Goal: Task Accomplishment & Management: Use online tool/utility

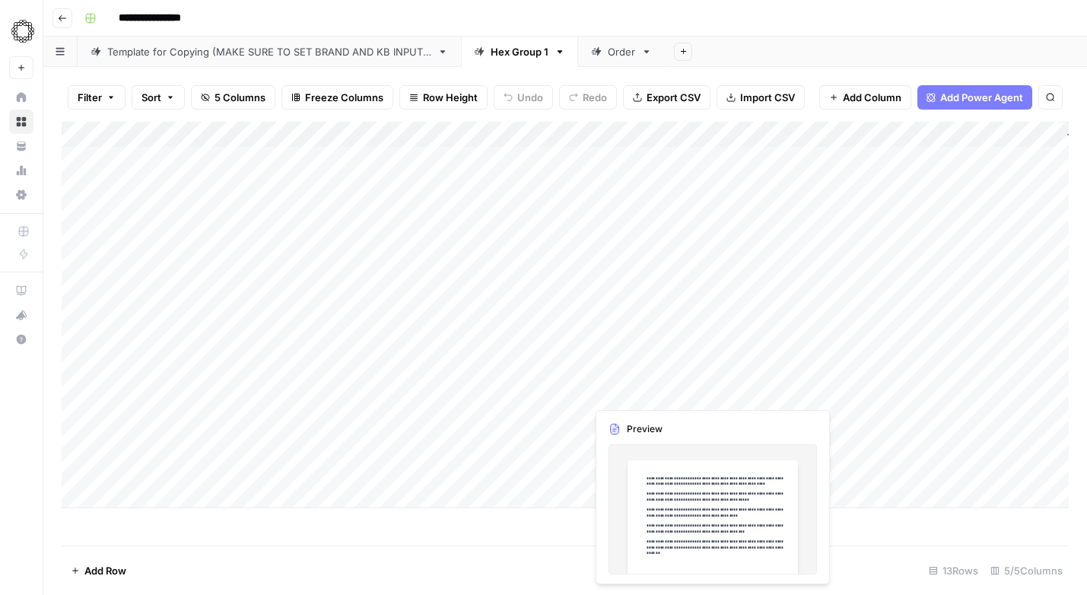
click at [644, 386] on div "Add Column" at bounding box center [565, 315] width 1007 height 386
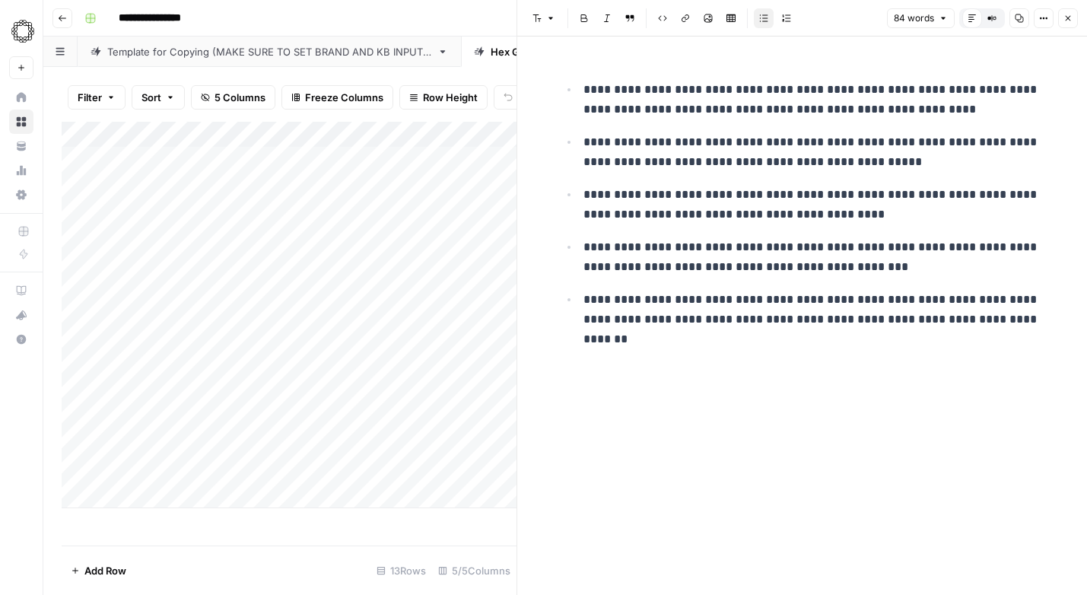
click at [471, 18] on div "**********" at bounding box center [574, 18] width 993 height 24
click at [1067, 17] on icon "button" at bounding box center [1067, 18] width 5 height 5
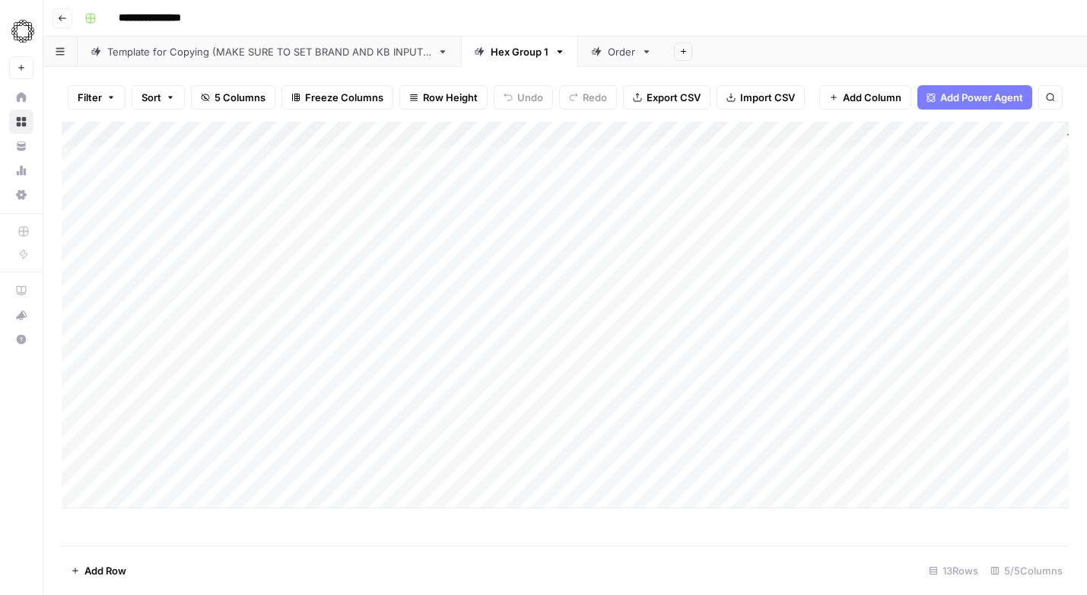
click at [163, 52] on div "Template for Copying (MAKE SURE TO SET BRAND AND KB INPUTS)" at bounding box center [269, 51] width 324 height 15
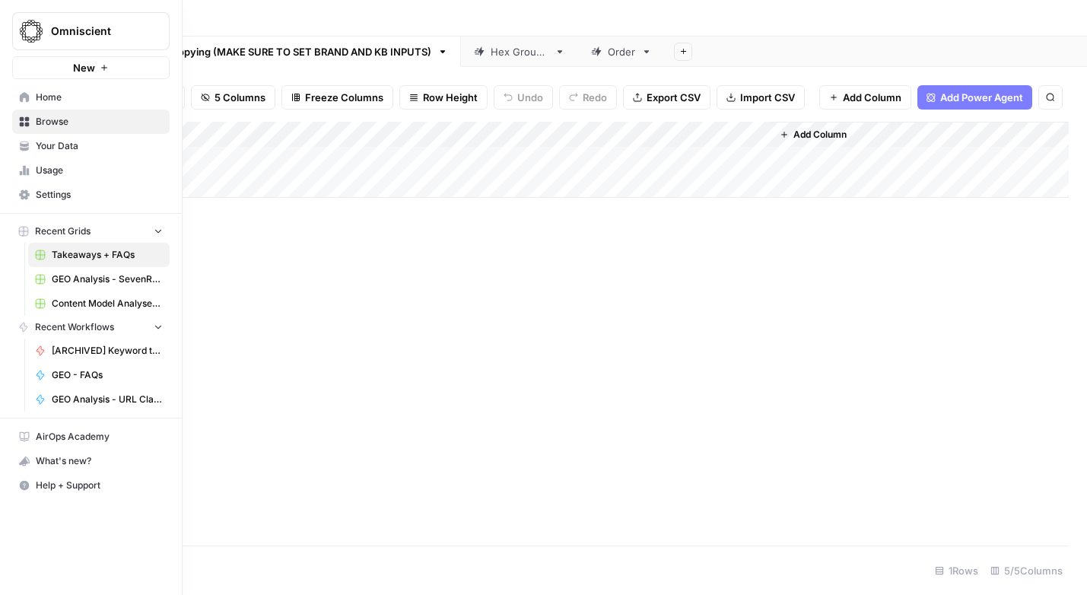
click at [62, 377] on span "GEO - FAQs" at bounding box center [107, 375] width 111 height 14
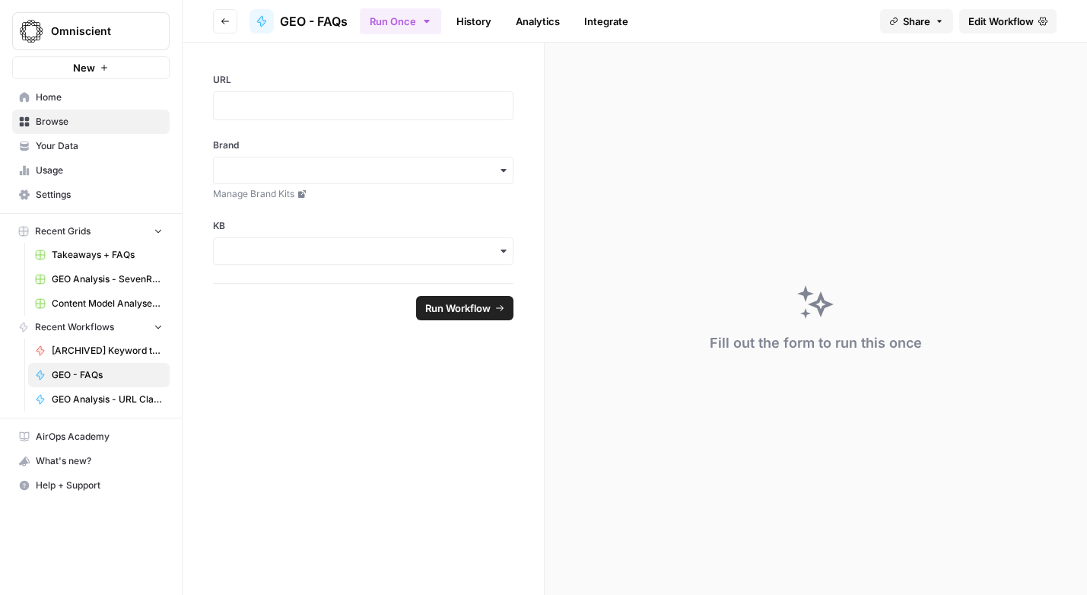
click at [1007, 27] on span "Edit Workflow" at bounding box center [1000, 21] width 65 height 15
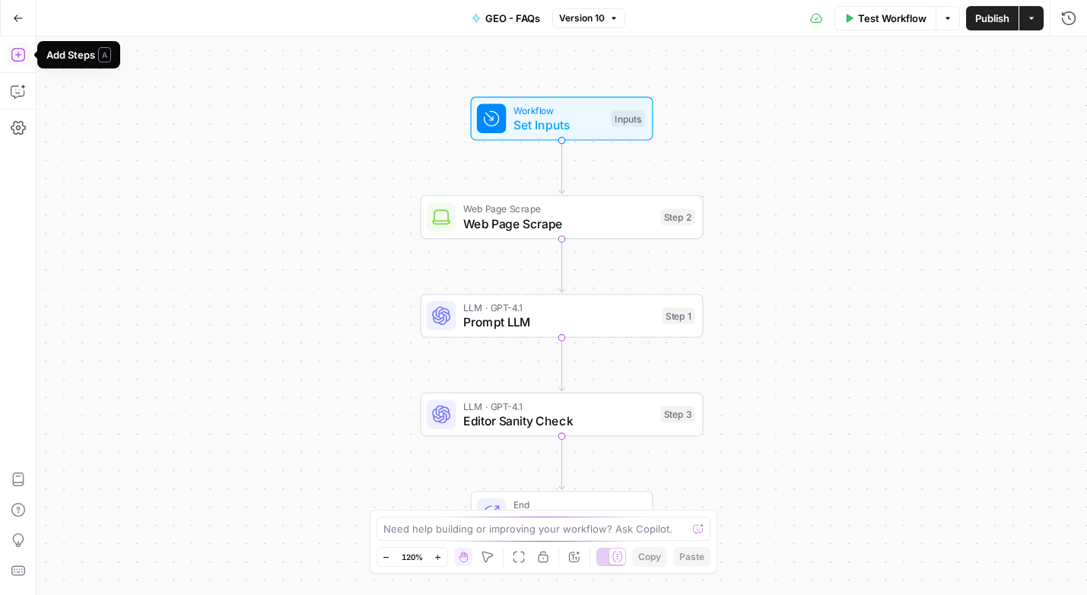
click at [21, 49] on icon "button" at bounding box center [18, 54] width 15 height 15
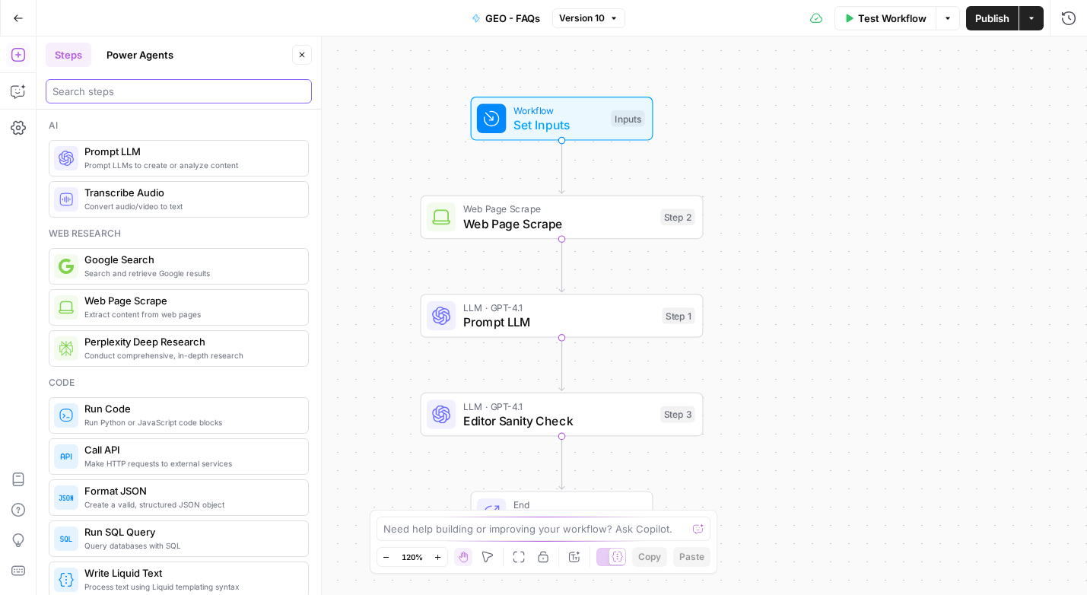
click at [124, 93] on input "search" at bounding box center [178, 91] width 252 height 15
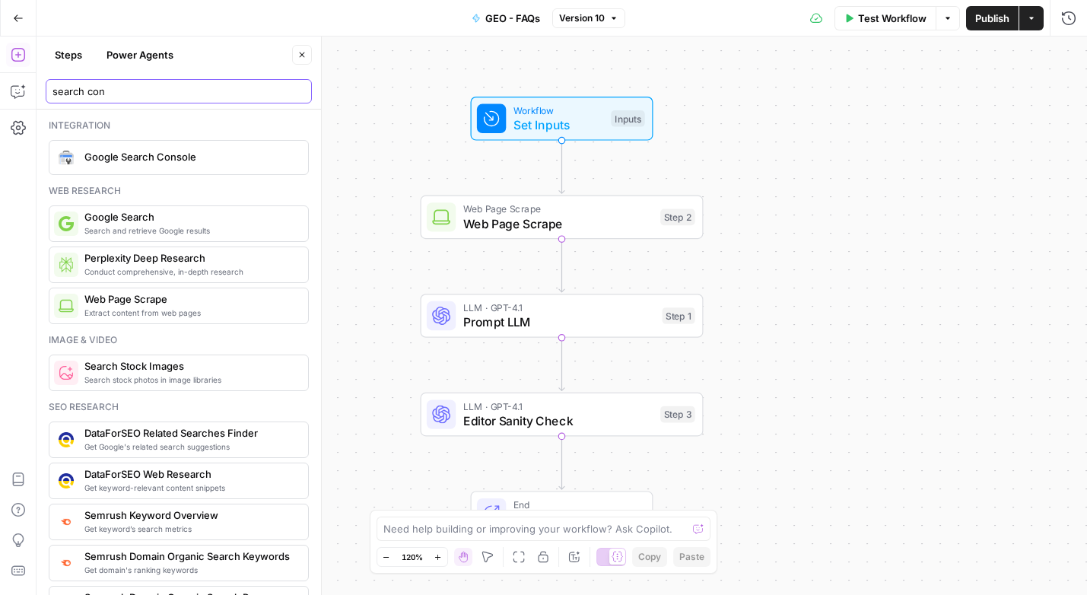
type input "search con"
click at [117, 155] on span "Google Search Console" at bounding box center [189, 156] width 211 height 15
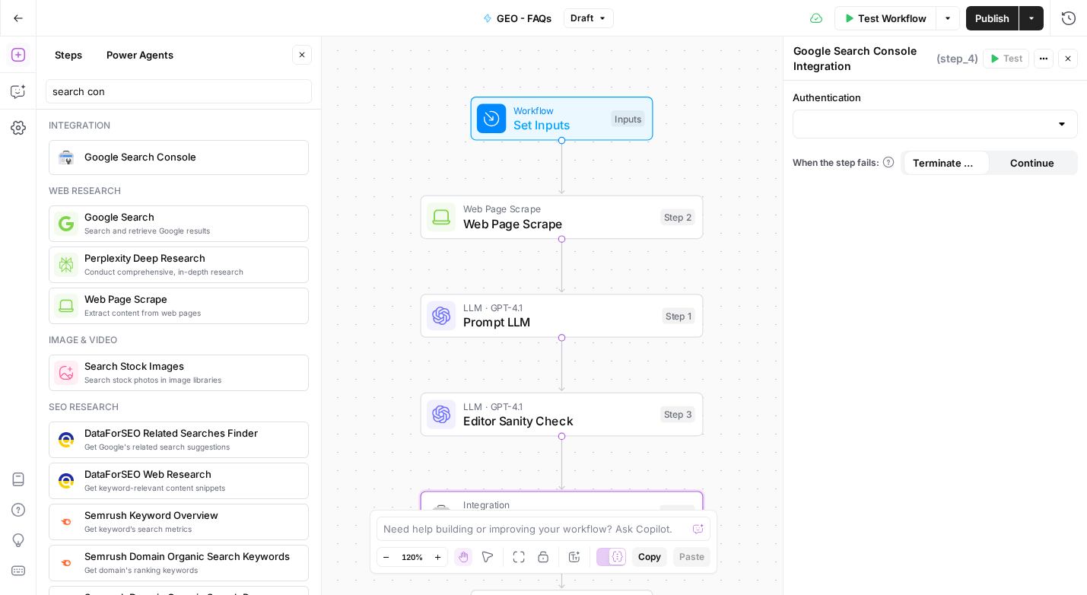
click at [883, 133] on div at bounding box center [934, 123] width 285 height 29
click at [854, 179] on span "﹢ Create New" at bounding box center [931, 183] width 253 height 15
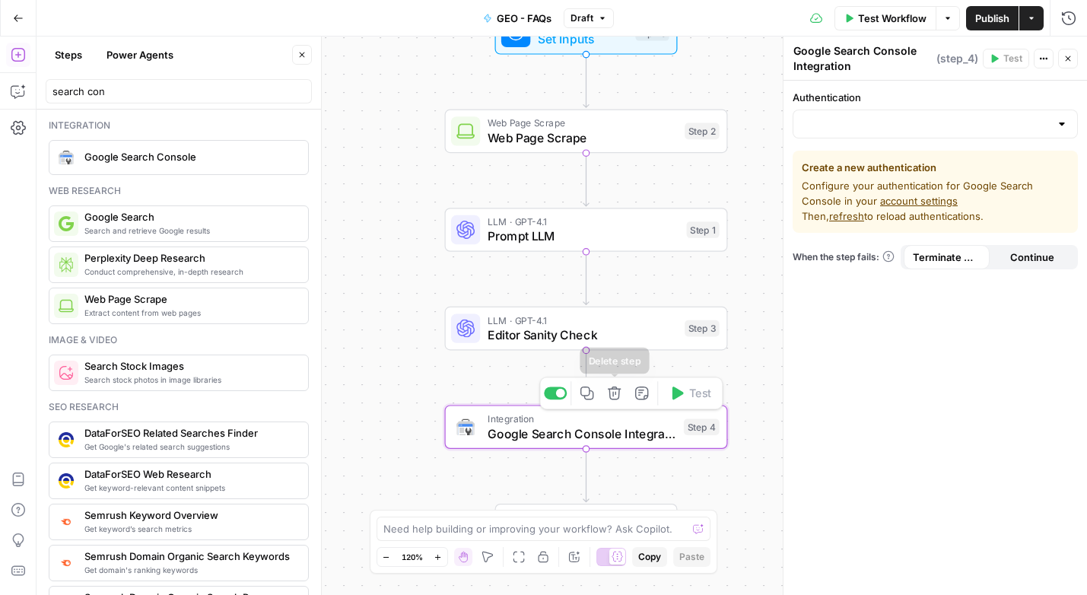
click at [614, 393] on icon "button" at bounding box center [614, 392] width 14 height 14
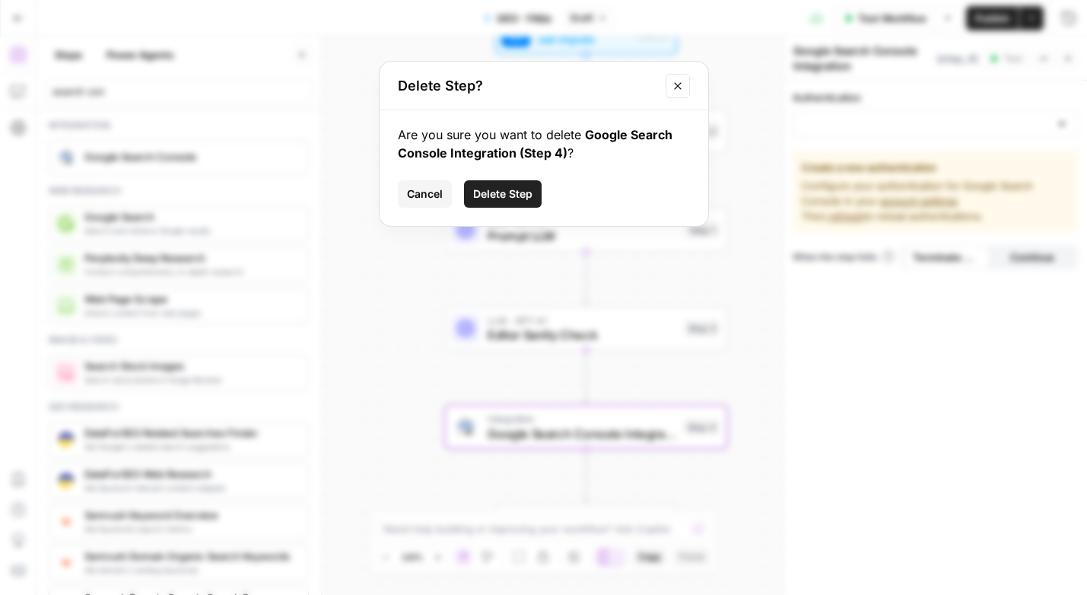
click at [500, 186] on button "Delete Step" at bounding box center [503, 193] width 78 height 27
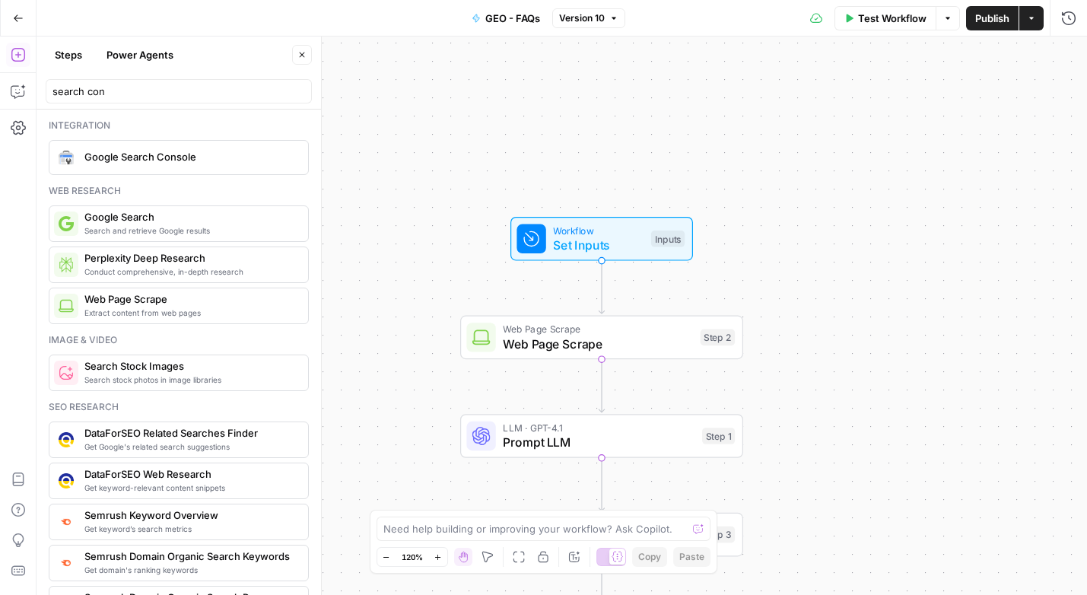
click at [25, 26] on button "Go Back" at bounding box center [18, 18] width 27 height 27
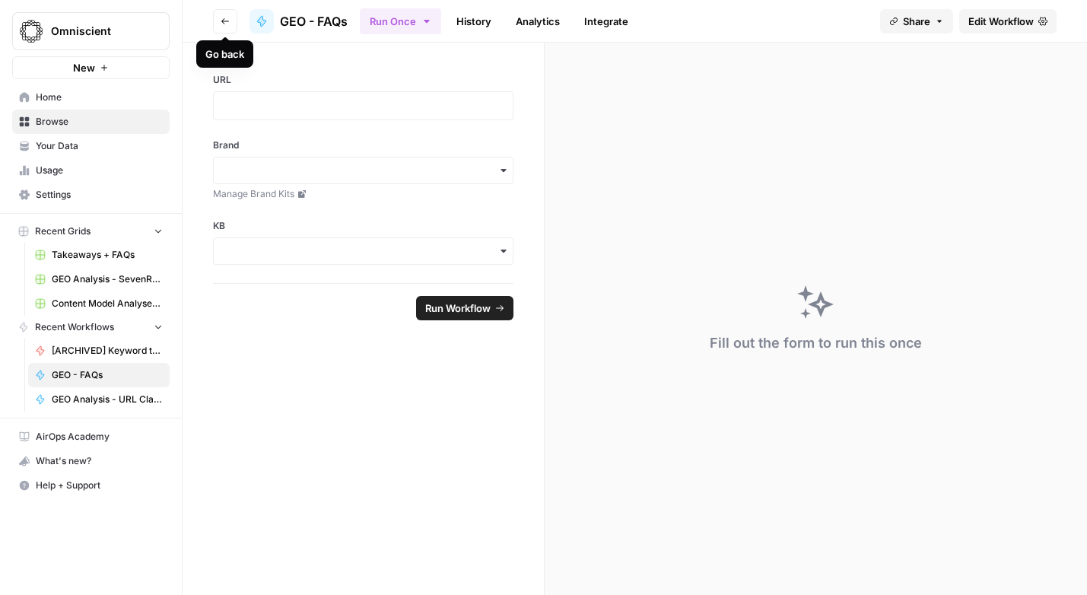
click at [220, 17] on icon "button" at bounding box center [224, 21] width 9 height 9
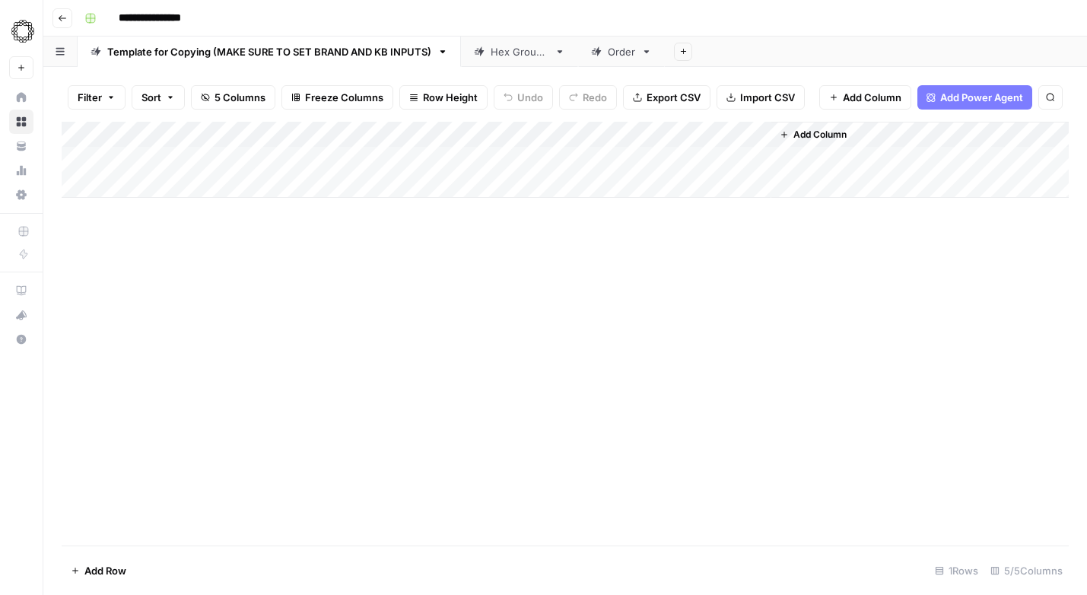
click at [54, 12] on button "Go back" at bounding box center [62, 18] width 20 height 20
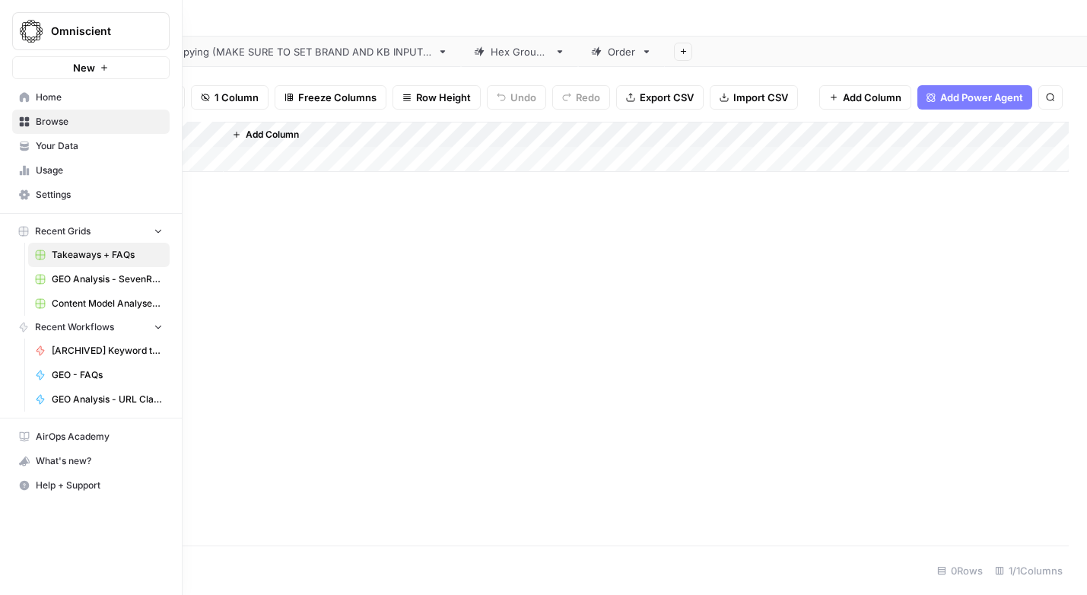
click at [64, 122] on span "Browse" at bounding box center [99, 122] width 127 height 14
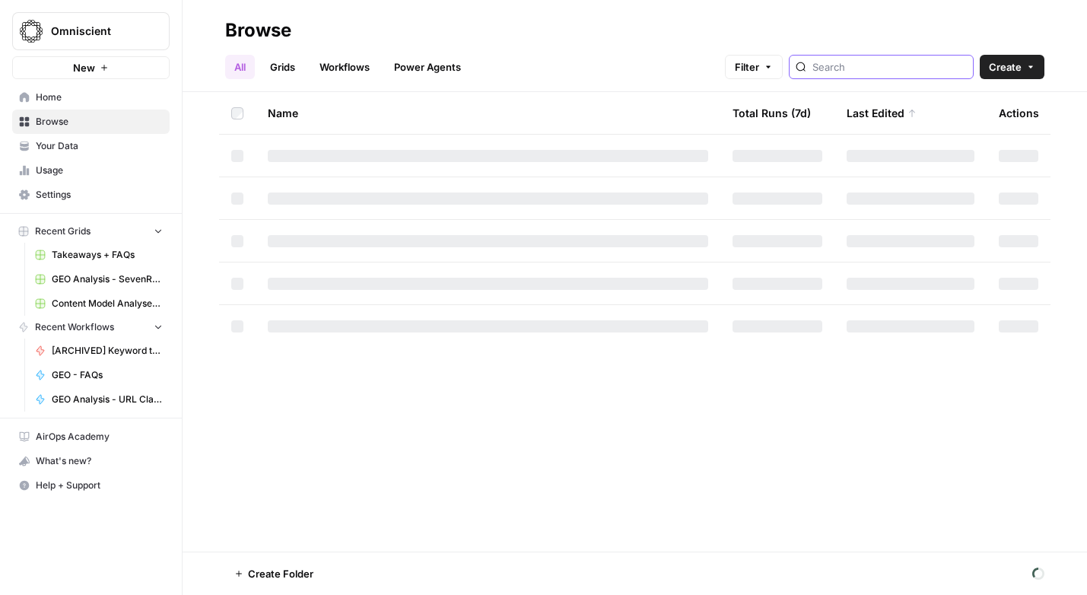
click at [893, 68] on input "search" at bounding box center [889, 66] width 154 height 15
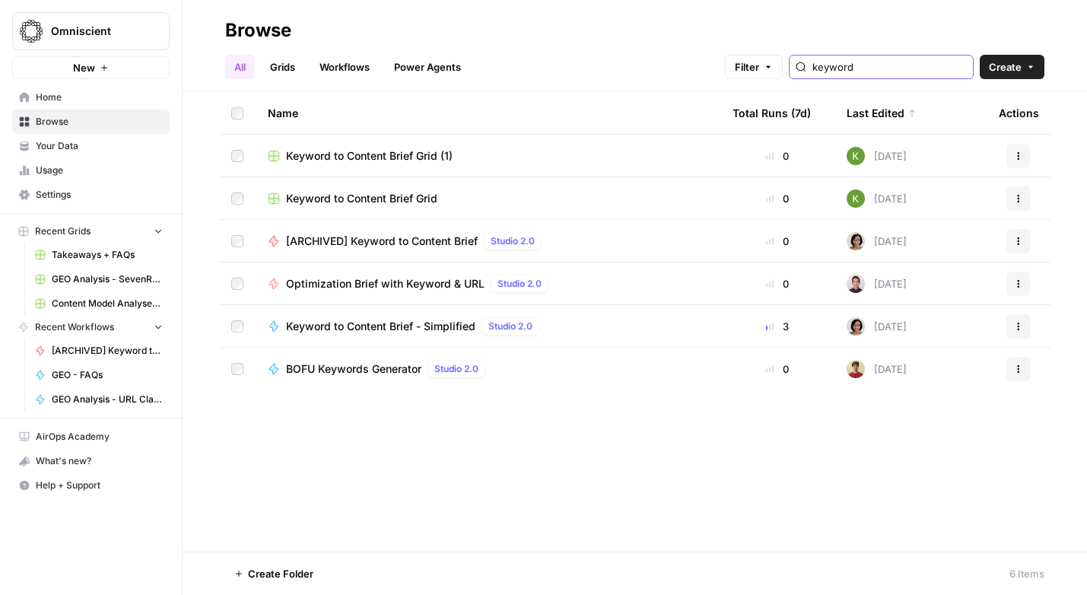
click at [888, 68] on input "keyword" at bounding box center [889, 66] width 154 height 15
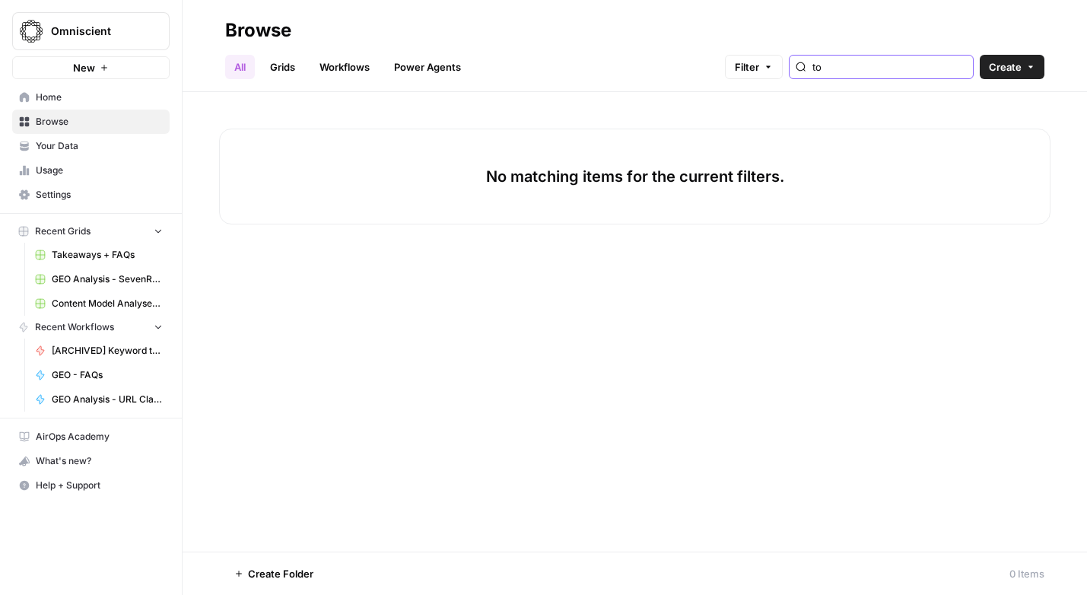
type input "t"
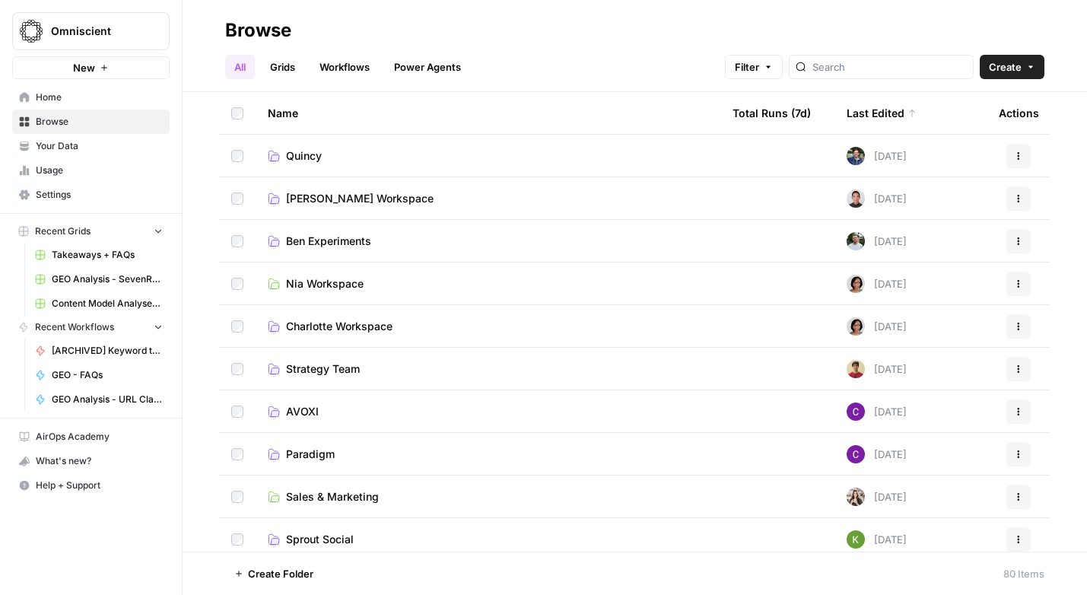
click at [1003, 73] on span "Create" at bounding box center [1004, 66] width 33 height 15
click at [960, 141] on span "Workflow" at bounding box center [982, 145] width 85 height 15
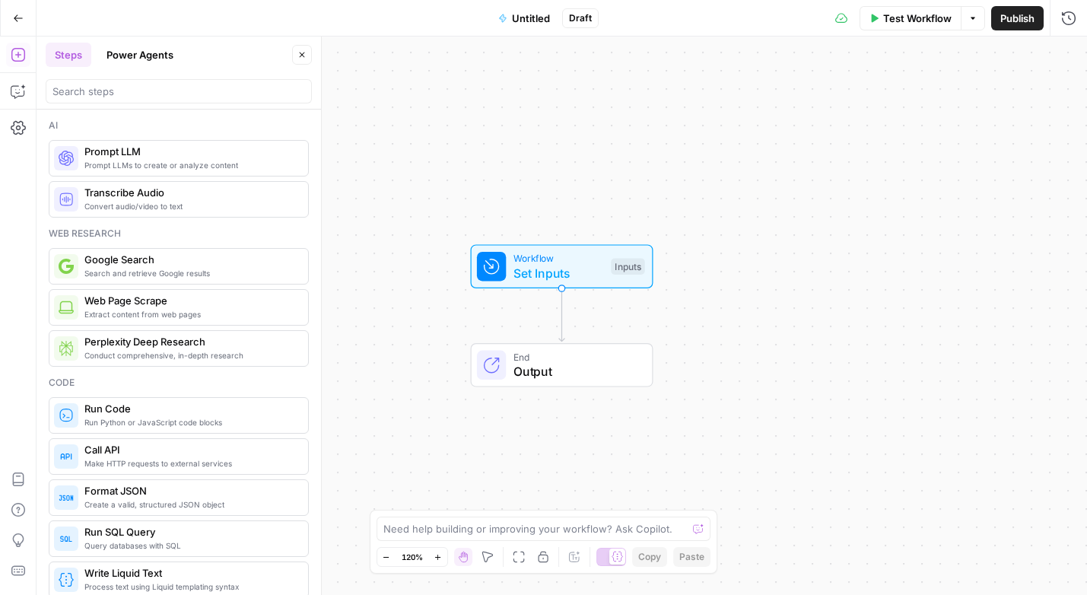
click at [540, 268] on span "Set Inputs" at bounding box center [558, 273] width 90 height 18
click at [893, 106] on span "Add Field" at bounding box center [915, 103] width 44 height 15
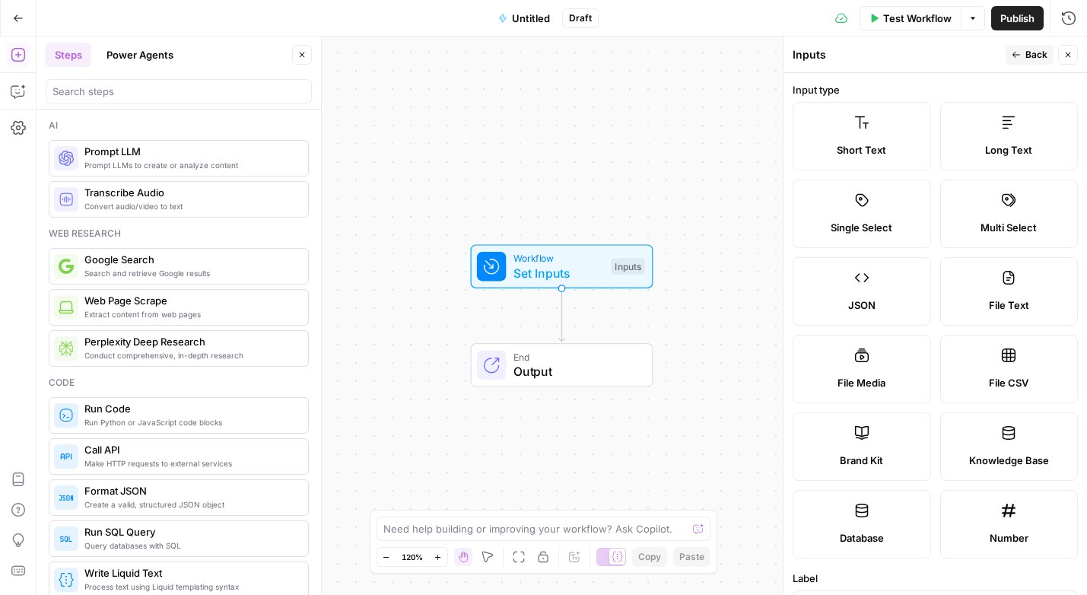
click at [869, 136] on label "Short Text" at bounding box center [861, 136] width 138 height 68
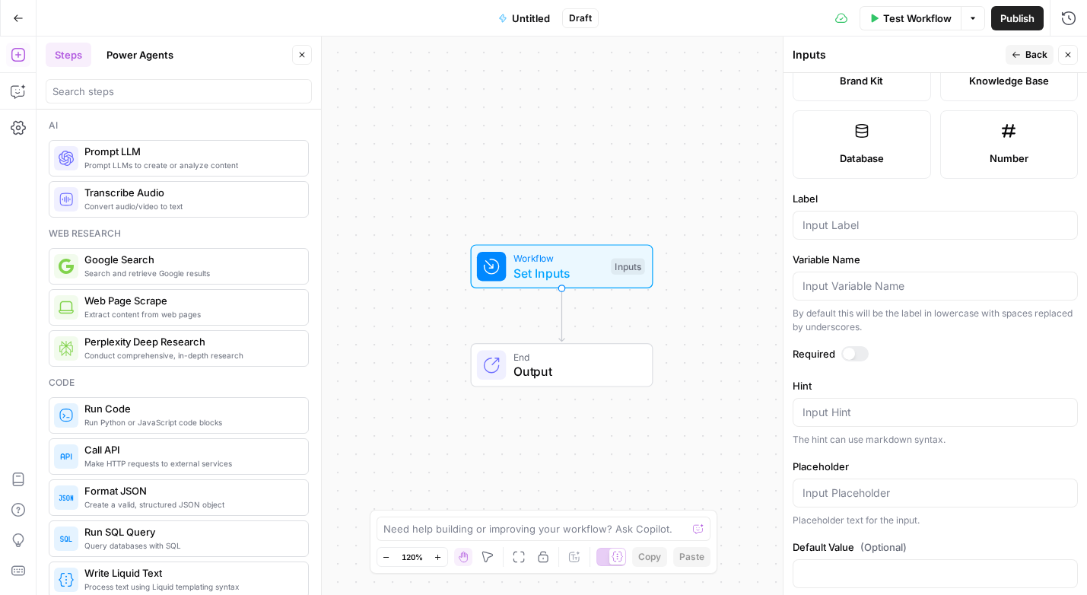
scroll to position [402, 0]
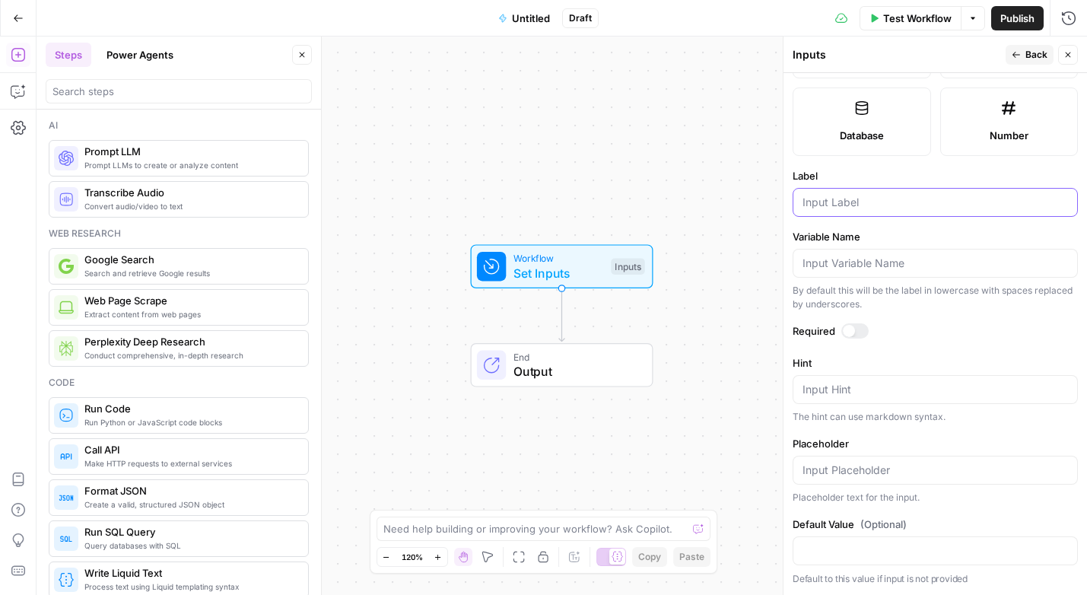
click at [861, 200] on input "Label" at bounding box center [934, 202] width 265 height 15
type input "URL"
click at [94, 89] on input "search" at bounding box center [178, 91] width 252 height 15
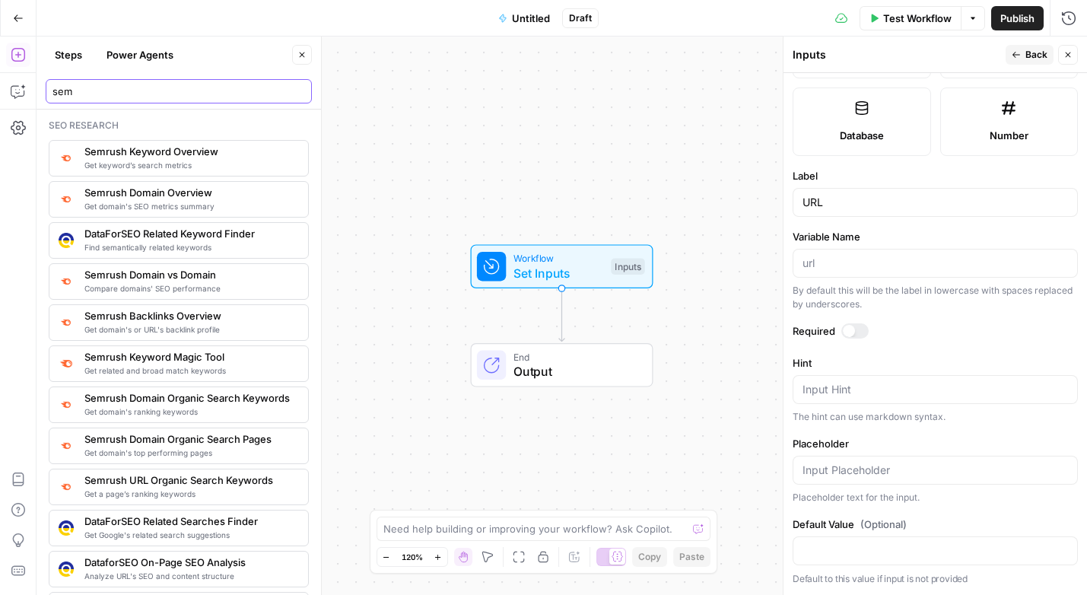
type input "sem"
click at [210, 159] on span "Get keyword’s search metrics" at bounding box center [189, 165] width 211 height 12
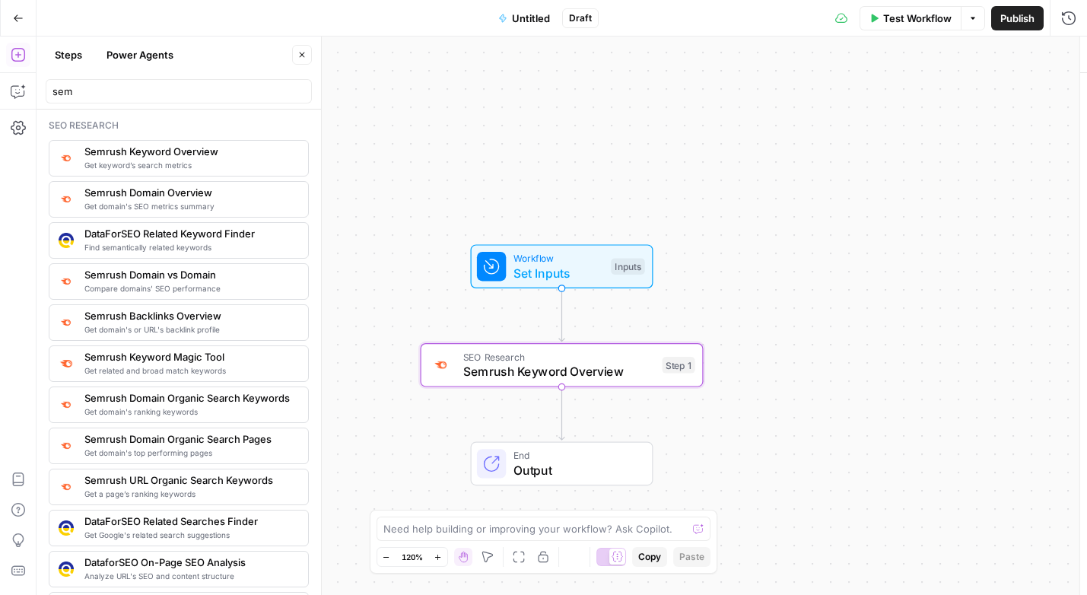
type textarea "Semrush Keyword Overview"
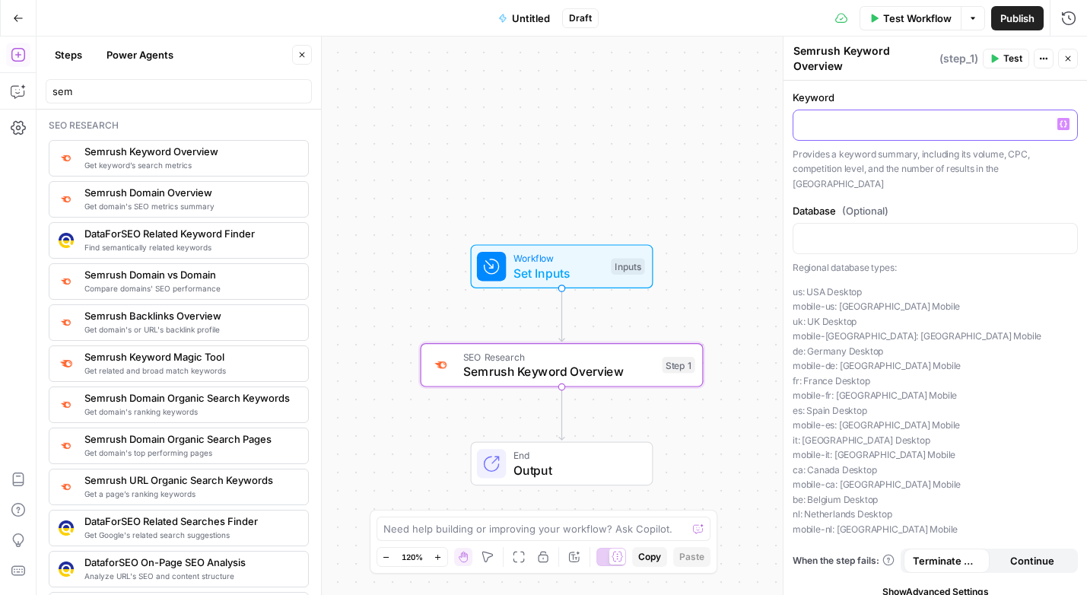
click at [852, 130] on p at bounding box center [934, 123] width 265 height 15
click at [158, 202] on span "Get domain's SEO metrics summary" at bounding box center [189, 206] width 211 height 12
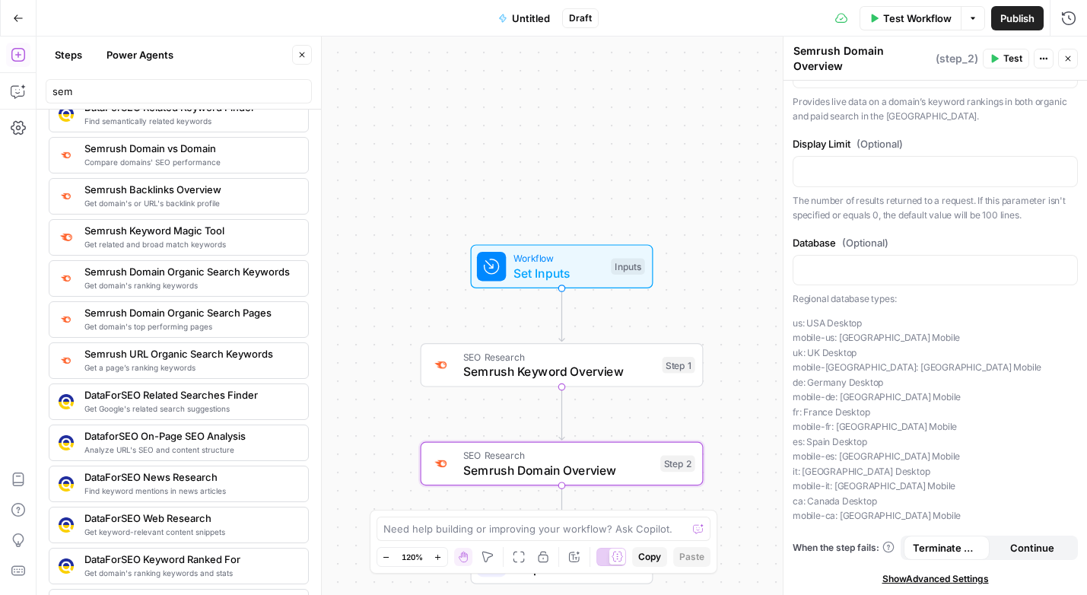
scroll to position [130, 0]
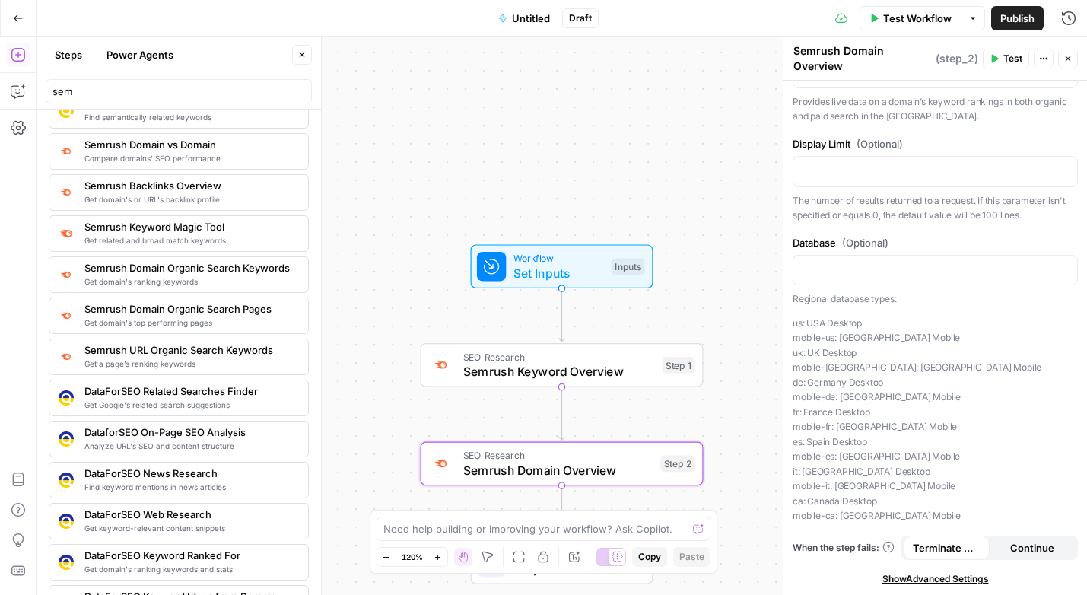
click at [206, 353] on span "Semrush URL Organic Search Keywords" at bounding box center [189, 349] width 211 height 15
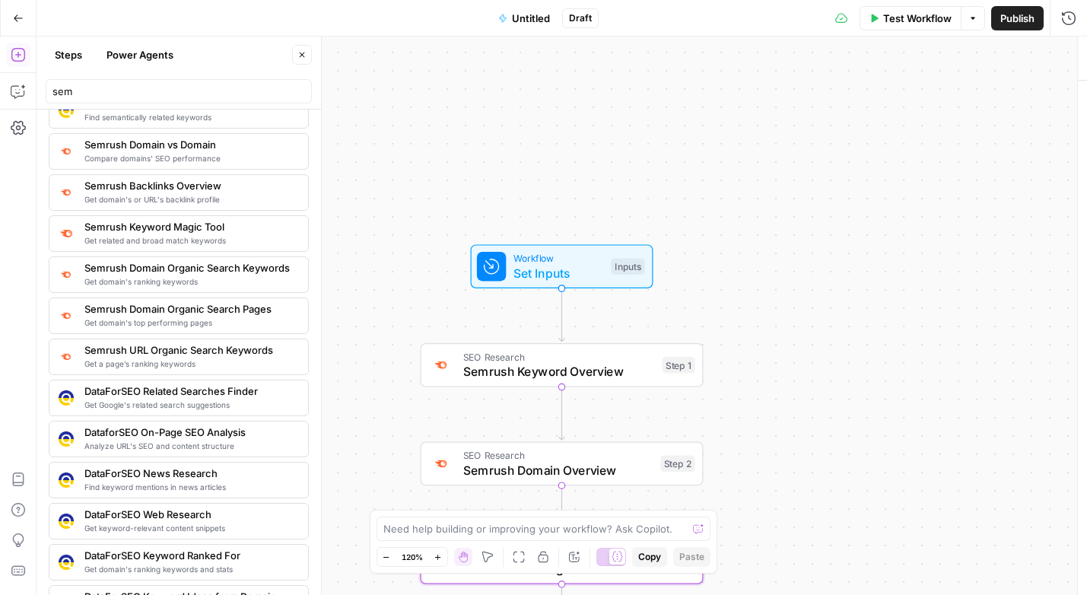
type textarea "Semrush URL Organic Search Keywords"
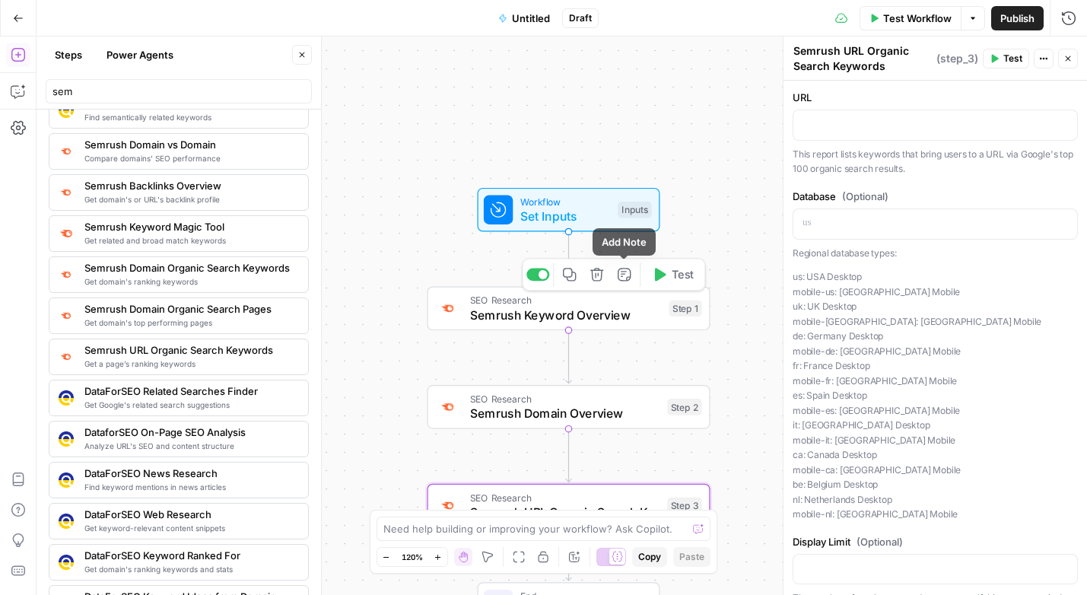
click at [595, 274] on icon "button" at bounding box center [596, 274] width 13 height 13
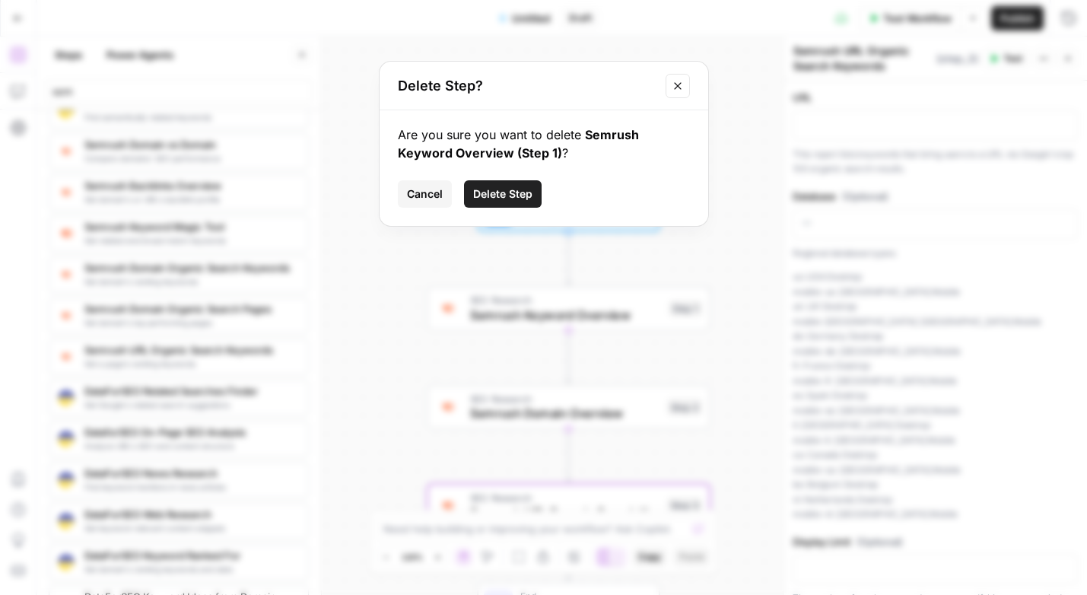
click at [520, 189] on span "Delete Step" at bounding box center [502, 193] width 59 height 15
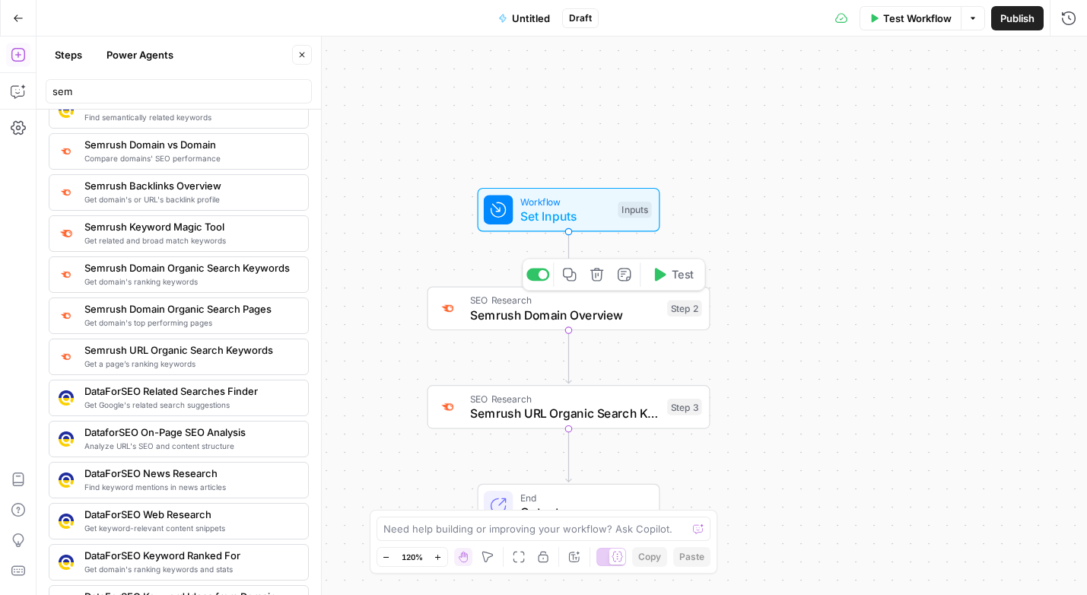
click at [599, 277] on icon "button" at bounding box center [596, 274] width 14 height 14
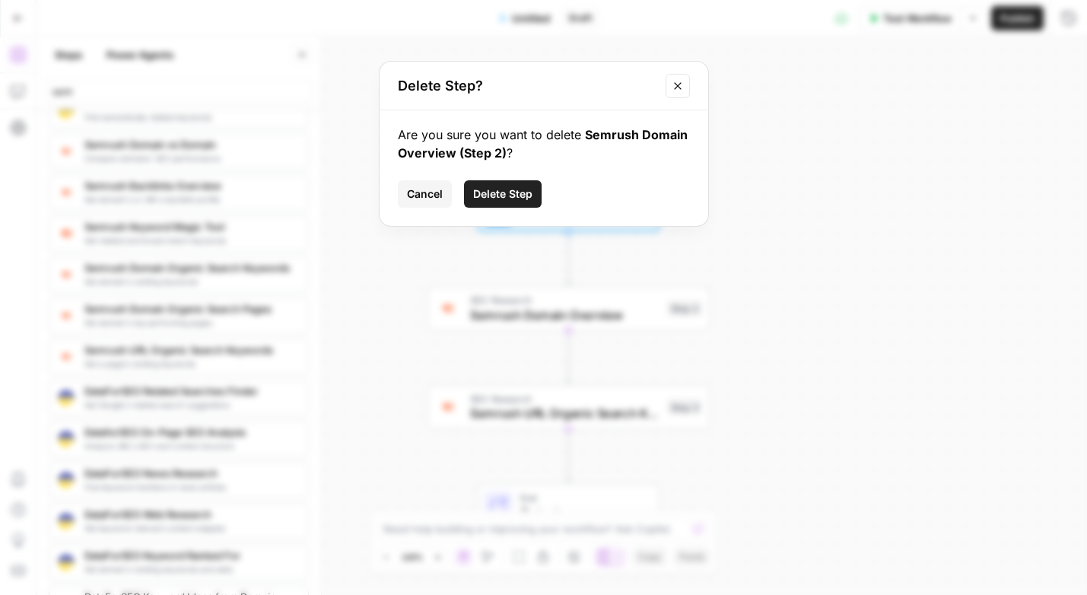
click at [494, 188] on span "Delete Step" at bounding box center [502, 193] width 59 height 15
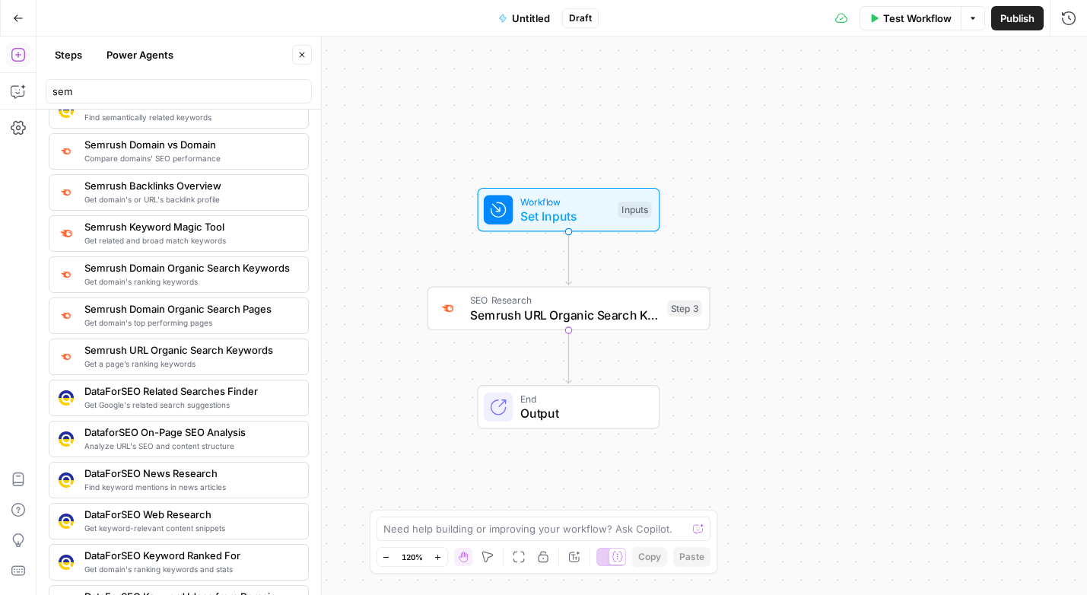
click at [552, 317] on span "Semrush URL Organic Search Keywords" at bounding box center [565, 315] width 190 height 18
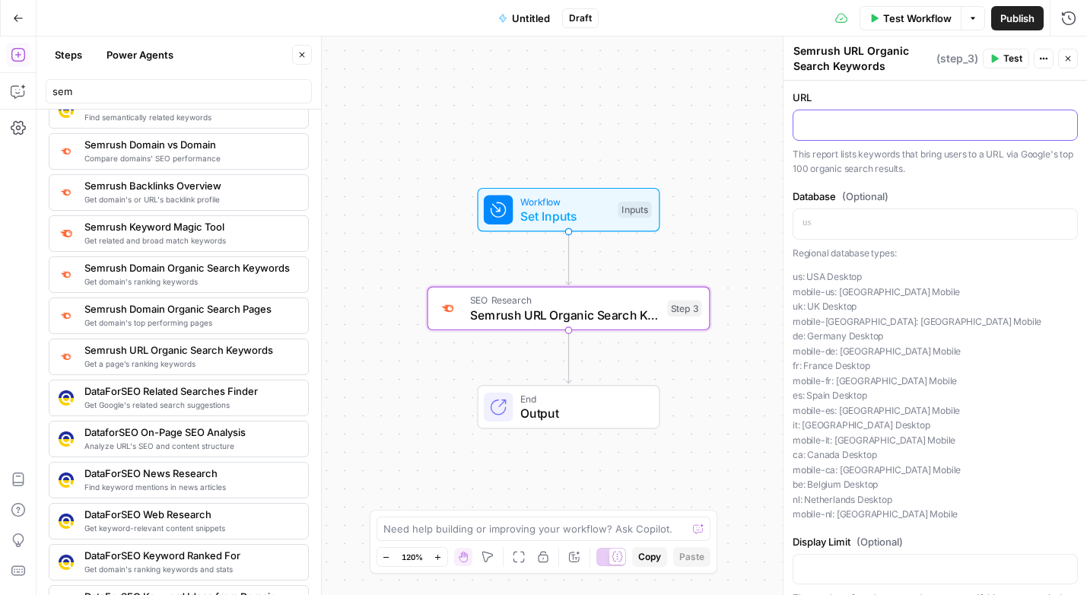
click at [826, 135] on div at bounding box center [935, 125] width 284 height 30
click at [1064, 122] on icon "button" at bounding box center [1063, 124] width 8 height 8
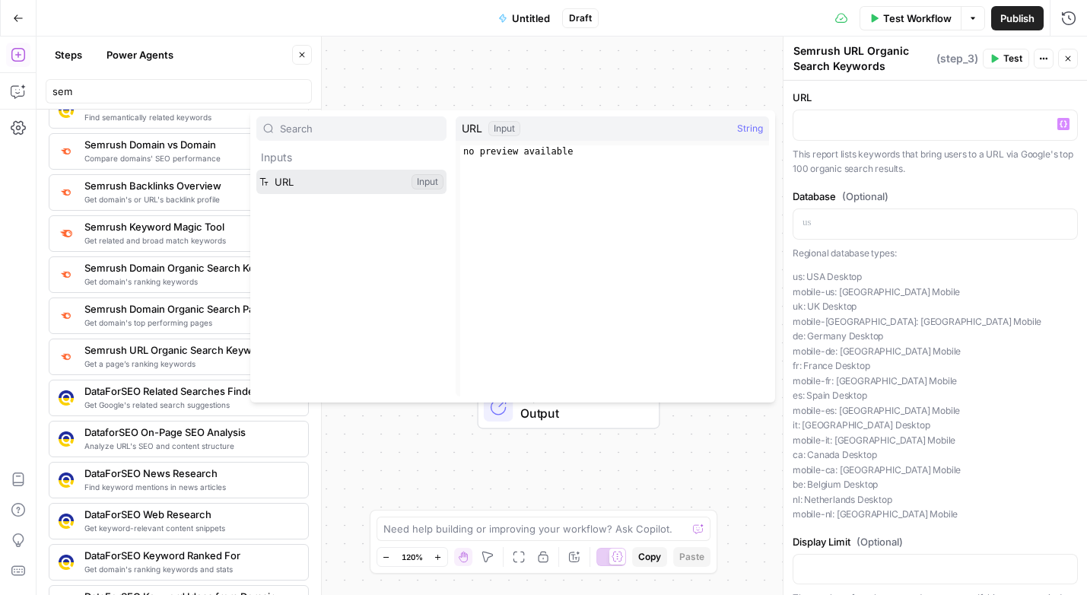
click at [338, 181] on button "Select variable URL" at bounding box center [351, 182] width 190 height 24
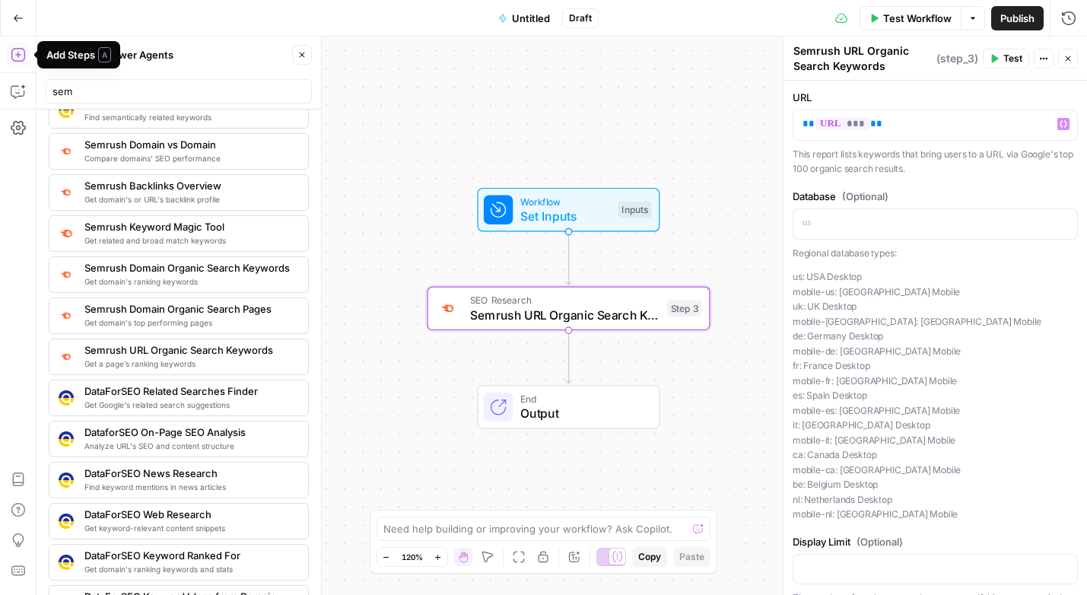
click at [24, 56] on icon "button" at bounding box center [18, 55] width 14 height 14
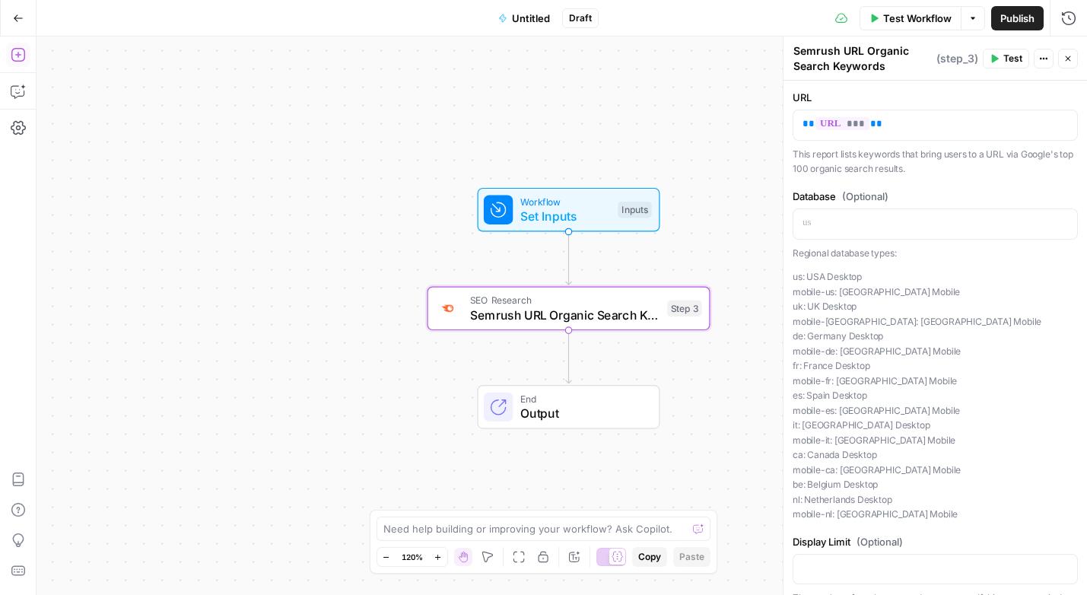
click at [24, 56] on icon "button" at bounding box center [18, 55] width 14 height 14
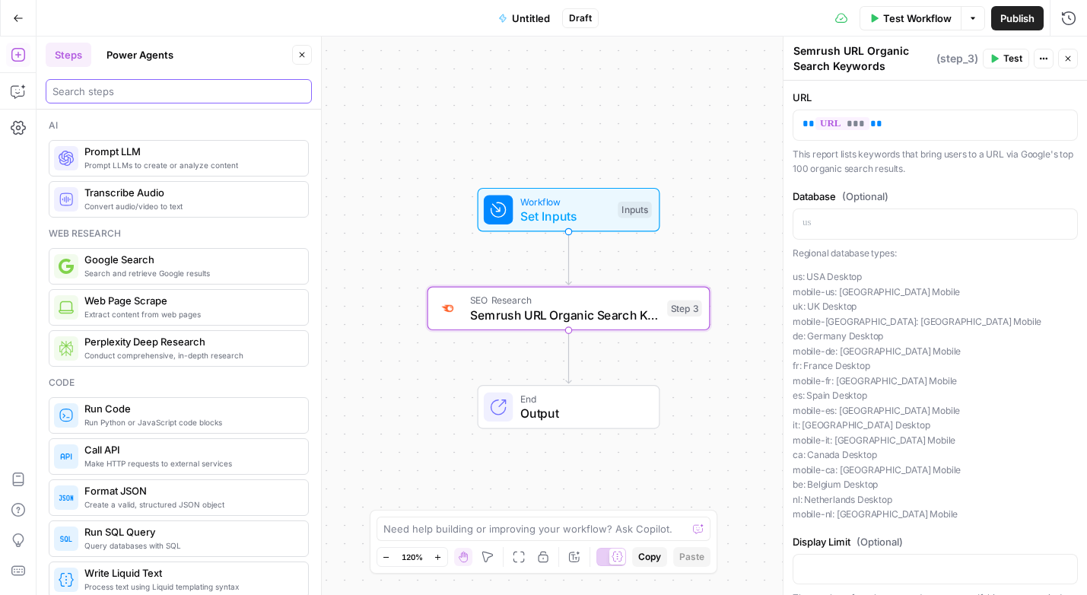
click at [102, 86] on input "search" at bounding box center [178, 91] width 252 height 15
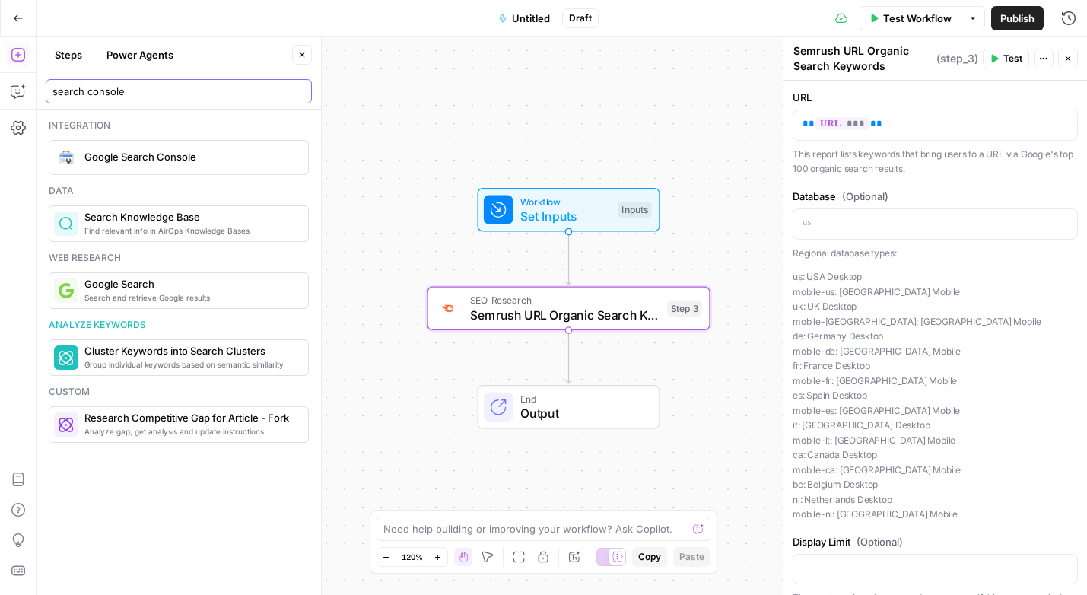
type input "search console"
click at [119, 157] on span "Google Search Console" at bounding box center [189, 156] width 211 height 15
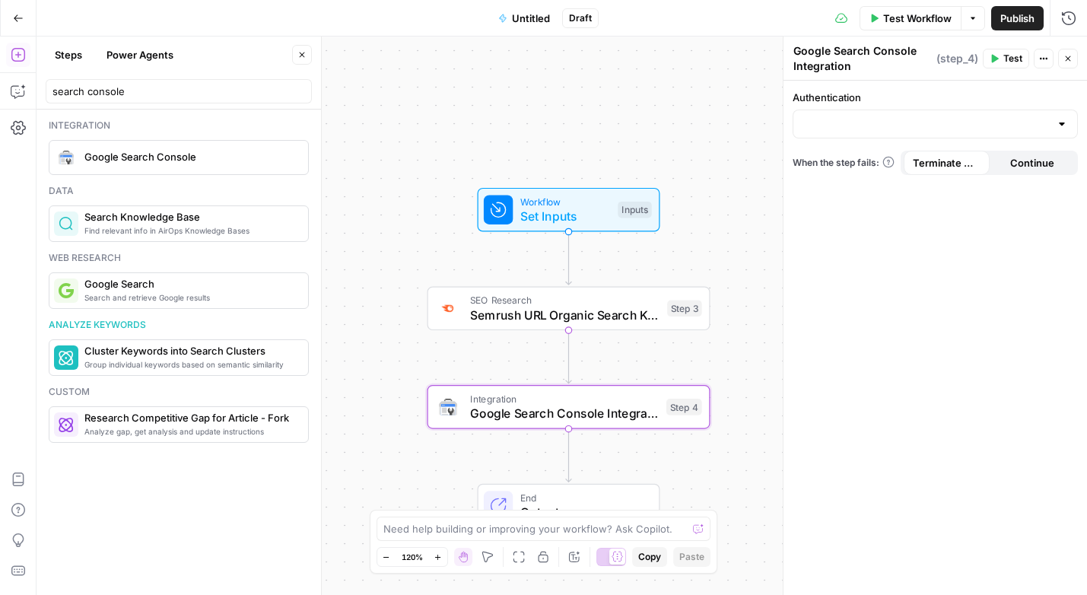
click at [843, 134] on div at bounding box center [934, 123] width 285 height 29
click at [860, 182] on span "﹢ Create New" at bounding box center [931, 183] width 253 height 15
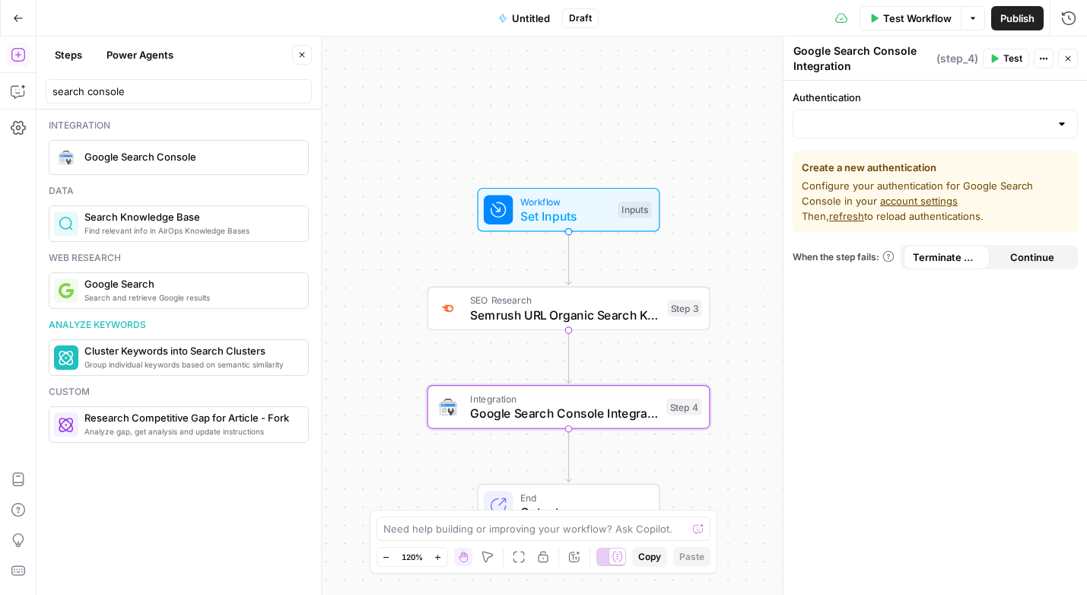
click at [896, 198] on link "account settings" at bounding box center [919, 201] width 78 height 12
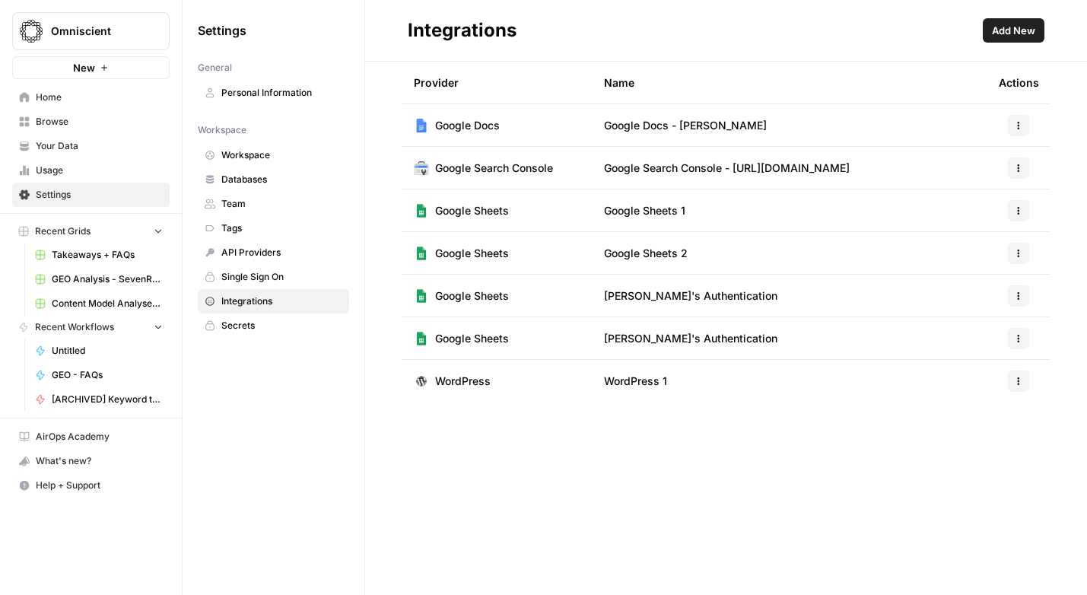
click at [1017, 23] on span "Add New" at bounding box center [1012, 30] width 43 height 15
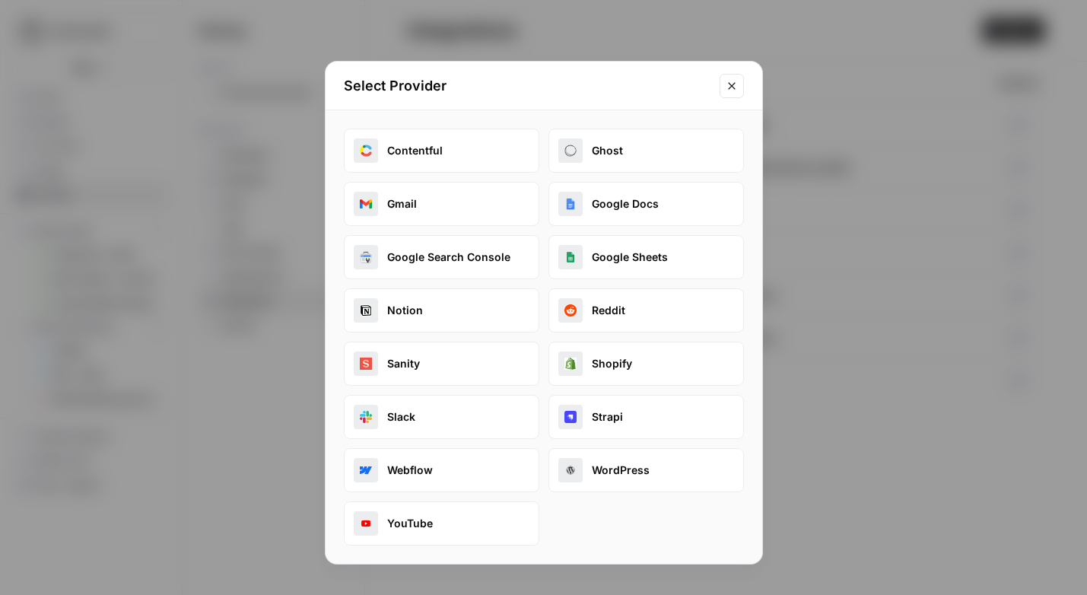
click at [475, 249] on button "Google Search Console" at bounding box center [441, 257] width 195 height 44
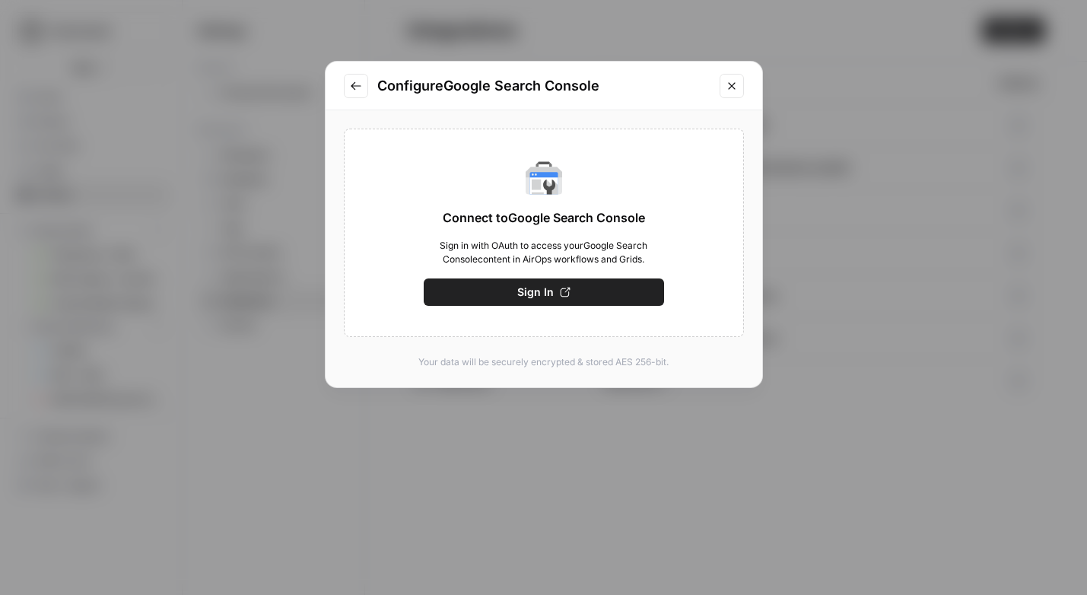
click at [528, 297] on span "Sign In" at bounding box center [535, 291] width 36 height 15
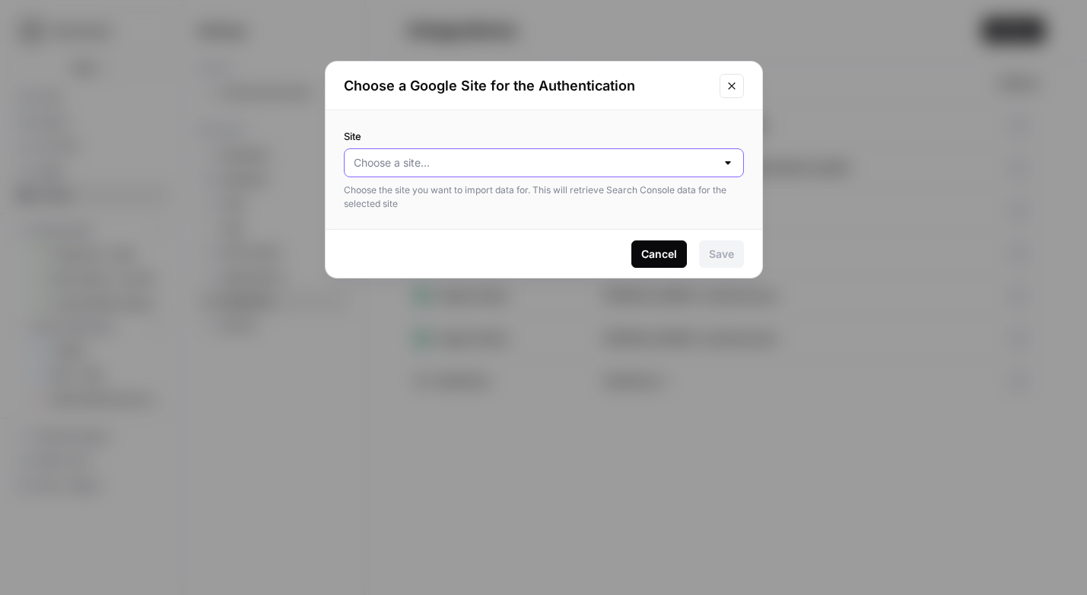
click at [527, 157] on input "Site" at bounding box center [535, 162] width 362 height 15
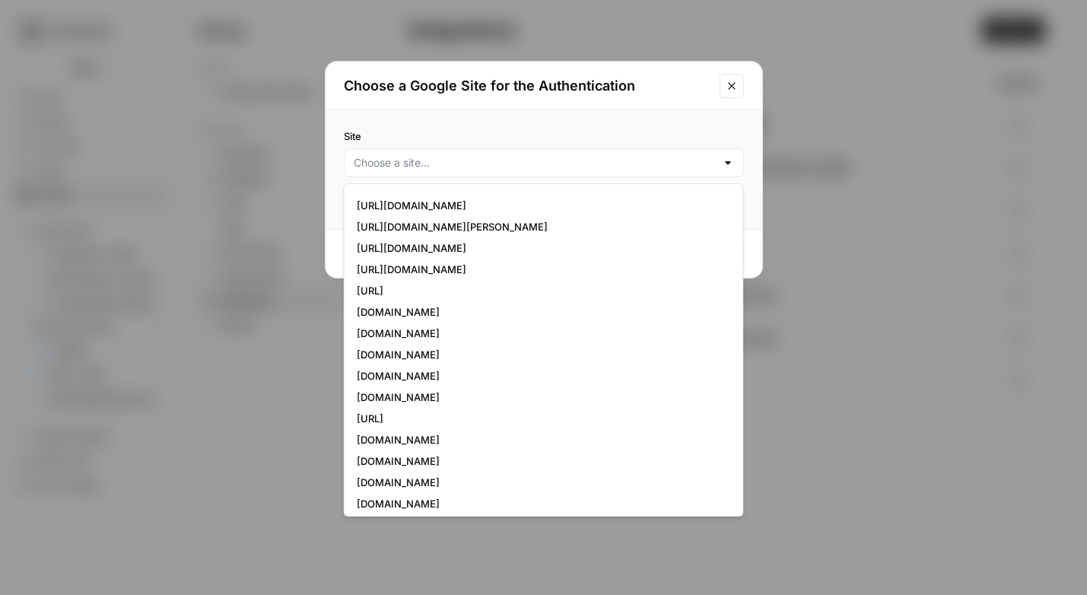
scroll to position [702, 0]
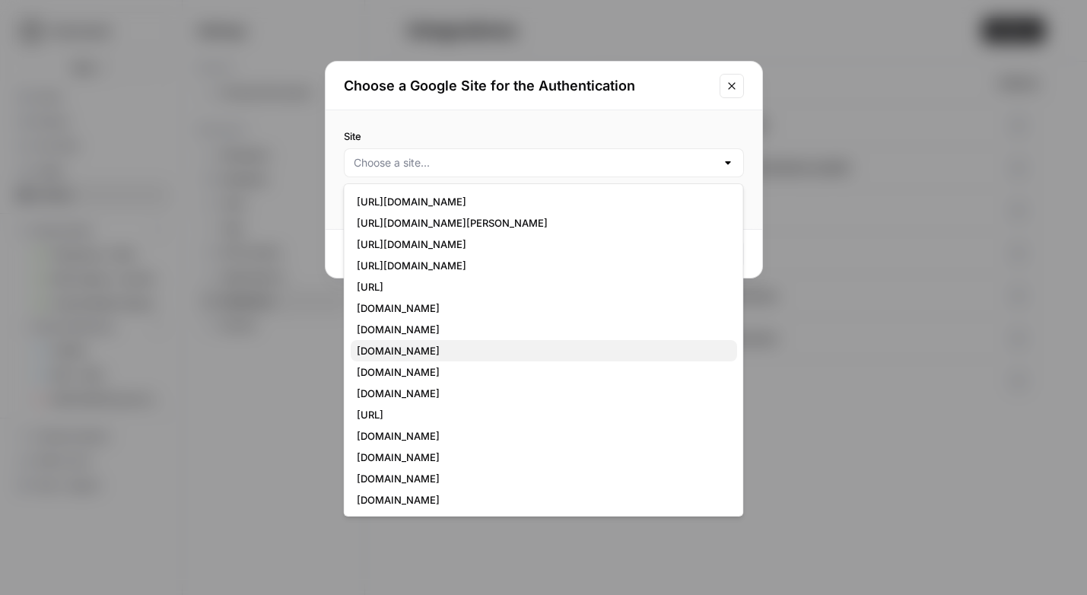
click at [404, 345] on span "[DOMAIN_NAME]" at bounding box center [541, 350] width 368 height 15
type input "[DOMAIN_NAME]"
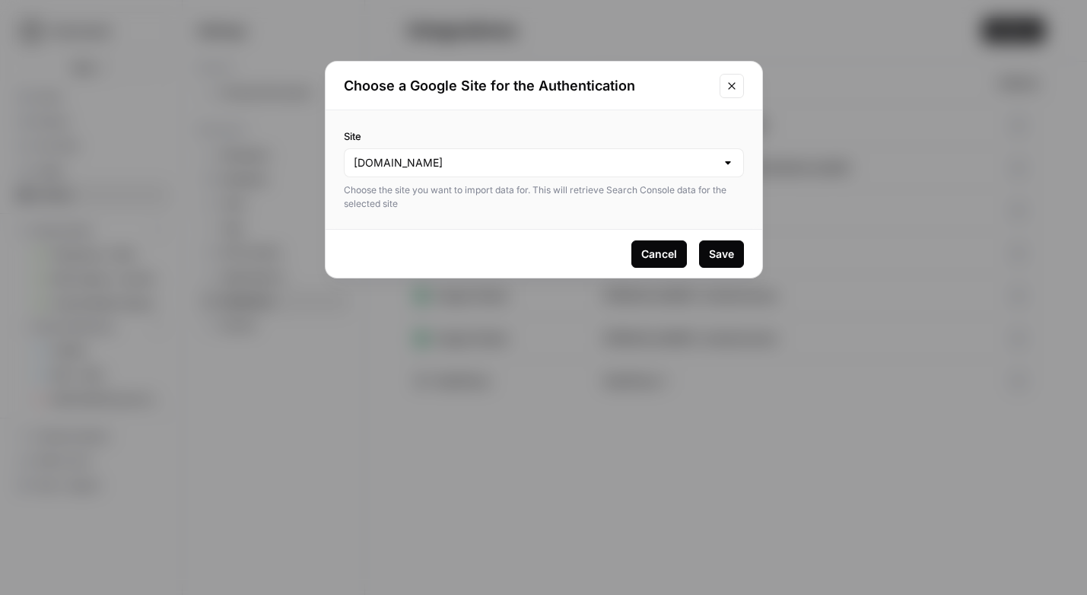
click at [731, 247] on div "Save" at bounding box center [721, 253] width 25 height 15
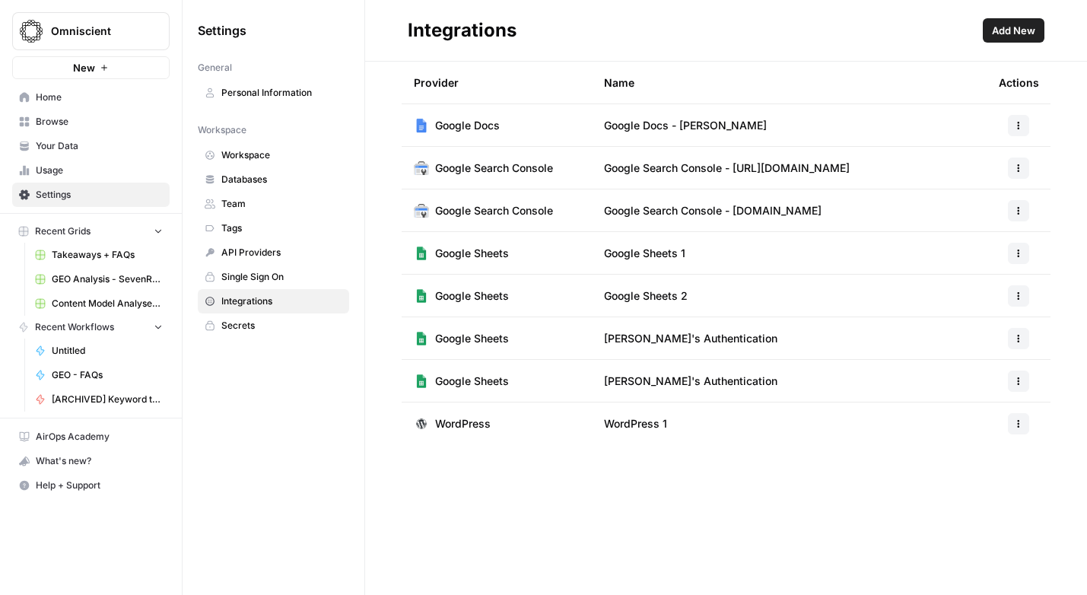
click at [73, 344] on span "Untitled" at bounding box center [107, 351] width 111 height 14
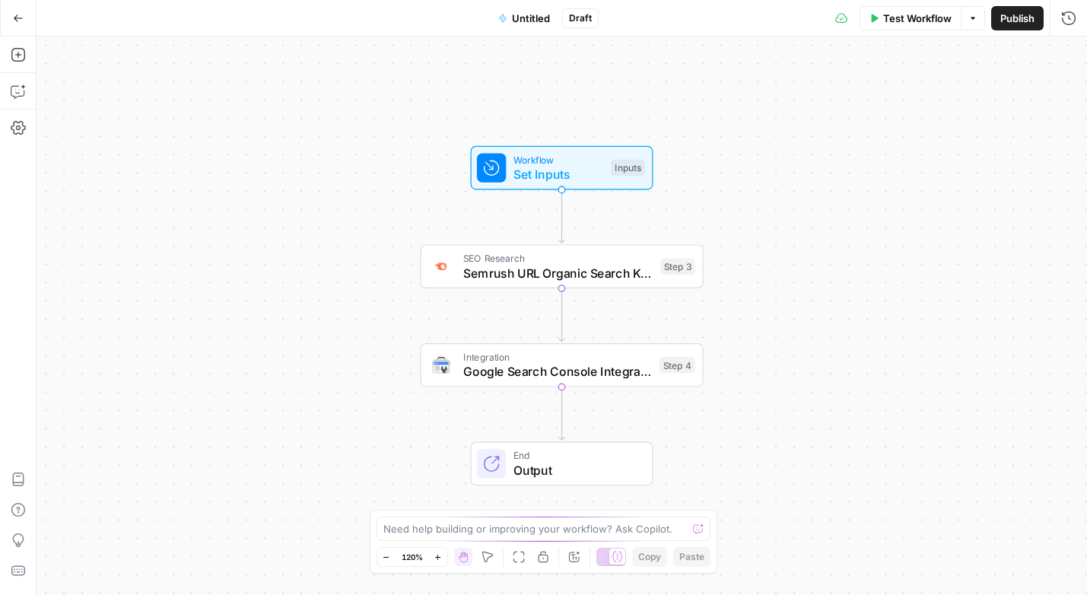
click at [525, 14] on span "Untitled" at bounding box center [531, 18] width 38 height 15
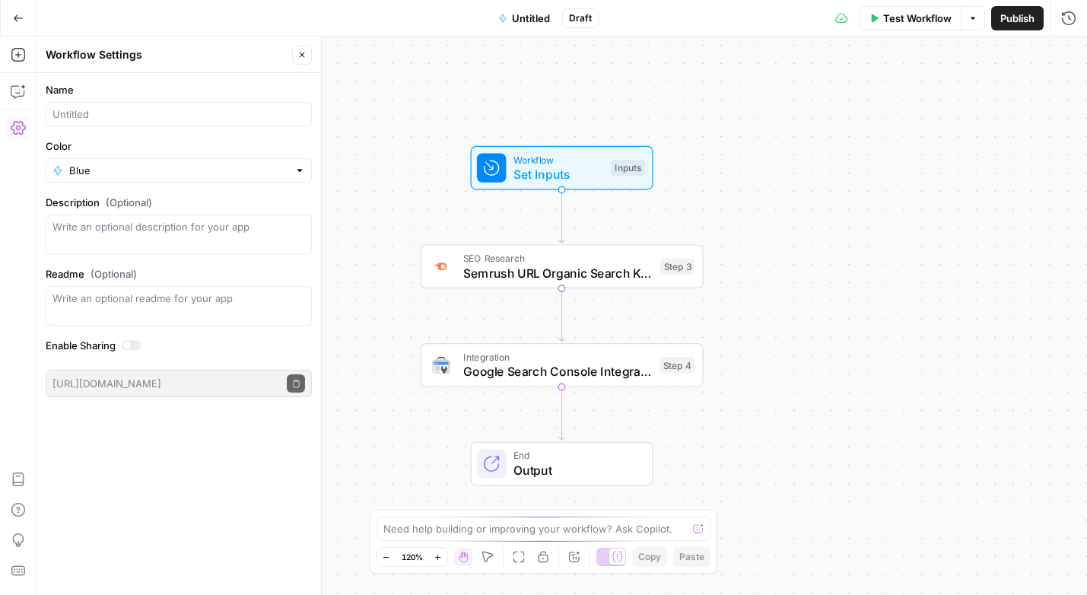
click at [116, 124] on div at bounding box center [179, 114] width 266 height 24
type input "CRR - Find Best Keyword"
click at [519, 362] on span "Google Search Console Integration" at bounding box center [557, 371] width 189 height 18
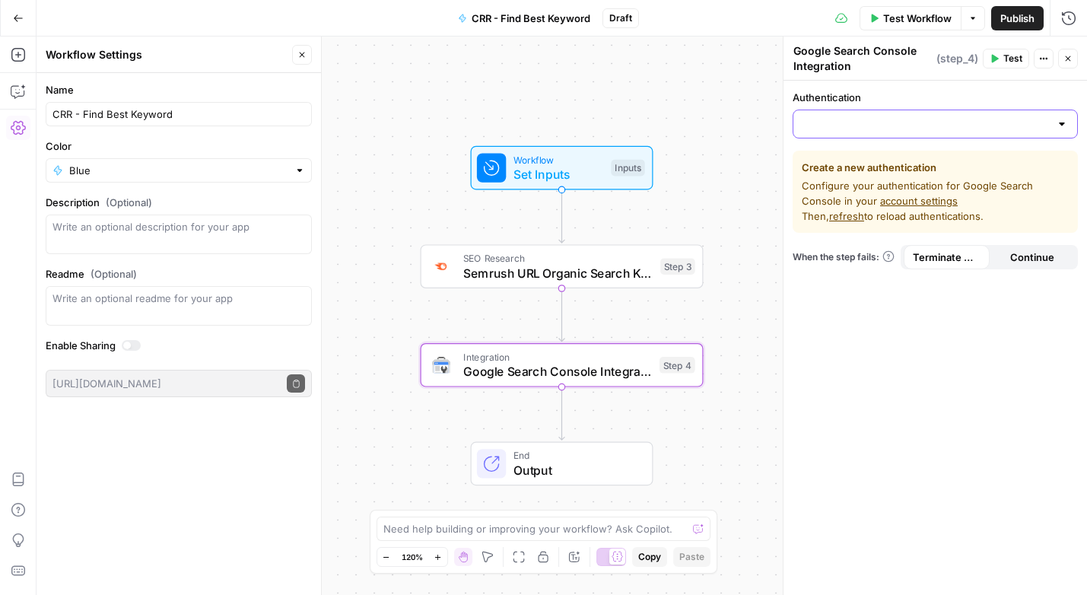
click at [858, 125] on input "Authentication" at bounding box center [925, 123] width 247 height 15
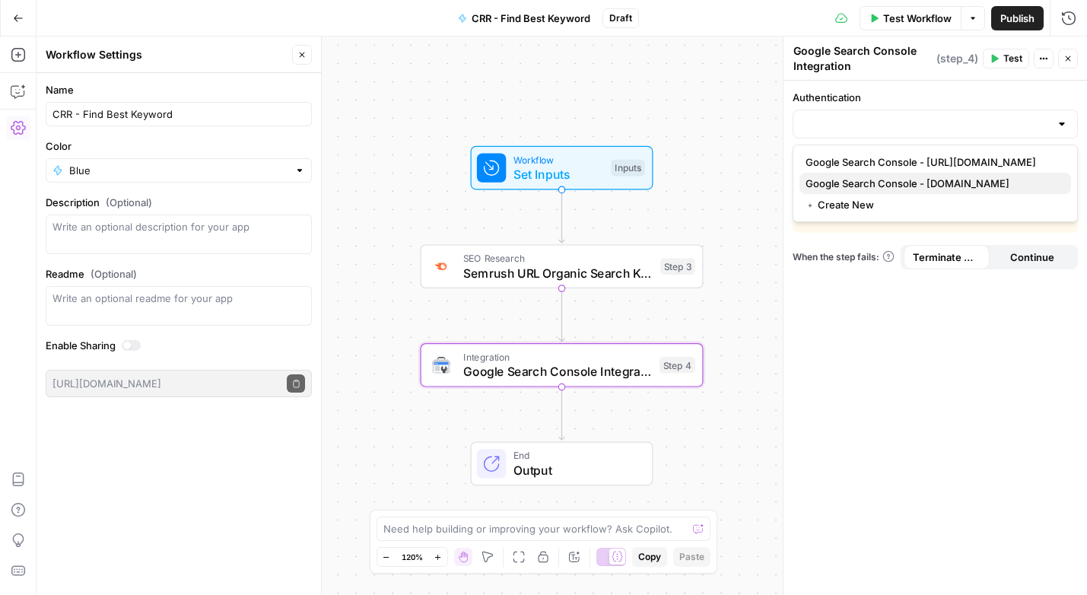
click at [860, 181] on span "Google Search Console - [DOMAIN_NAME]" at bounding box center [931, 183] width 253 height 15
type input "Google Search Console - [DOMAIN_NAME]"
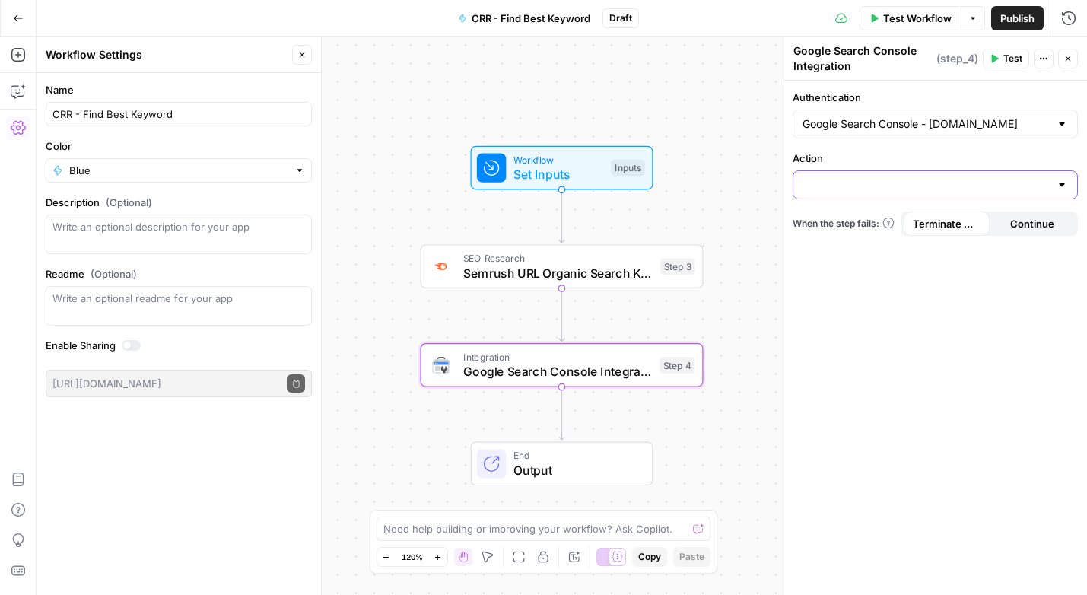
click at [860, 181] on input "Action" at bounding box center [925, 184] width 247 height 15
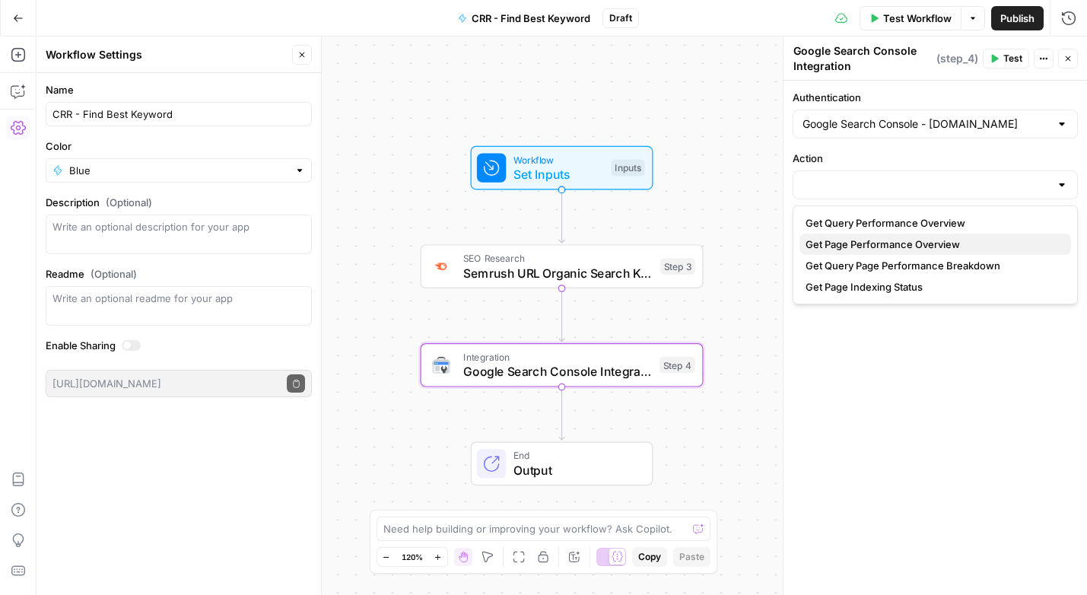
click at [869, 245] on span "Get Page Performance Overview" at bounding box center [931, 243] width 253 height 15
type input "Get Page Performance Overview"
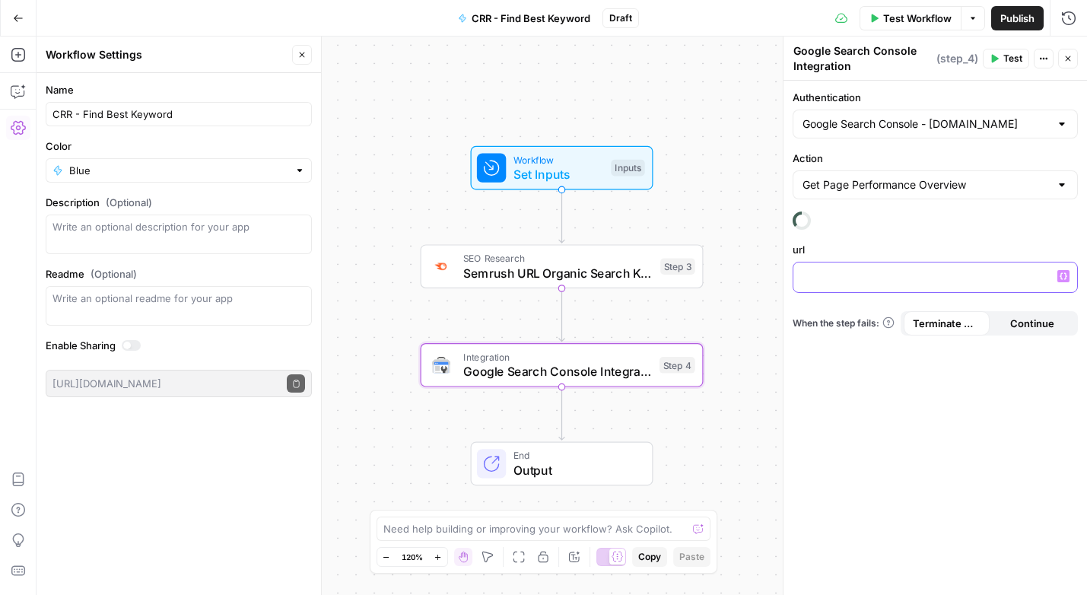
click at [847, 280] on p at bounding box center [934, 275] width 265 height 15
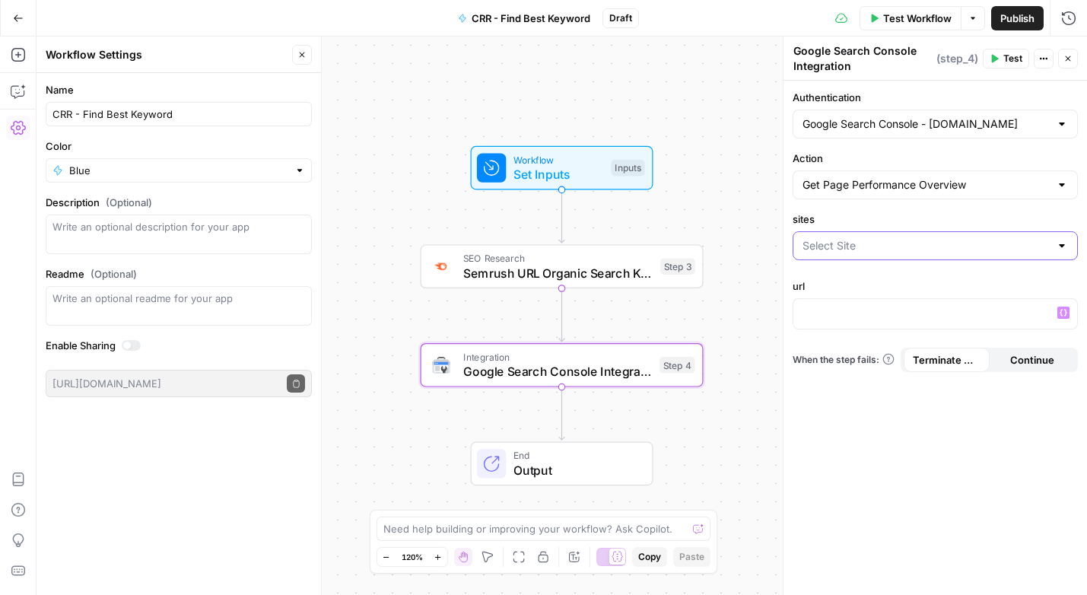
click at [854, 244] on input "sites" at bounding box center [925, 245] width 247 height 15
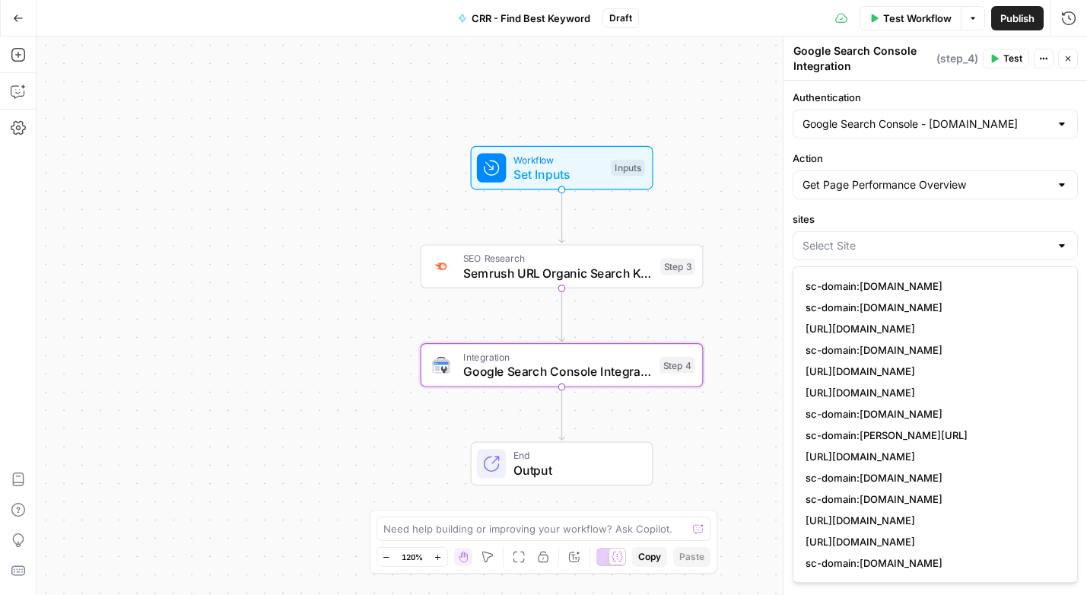
scroll to position [992, 0]
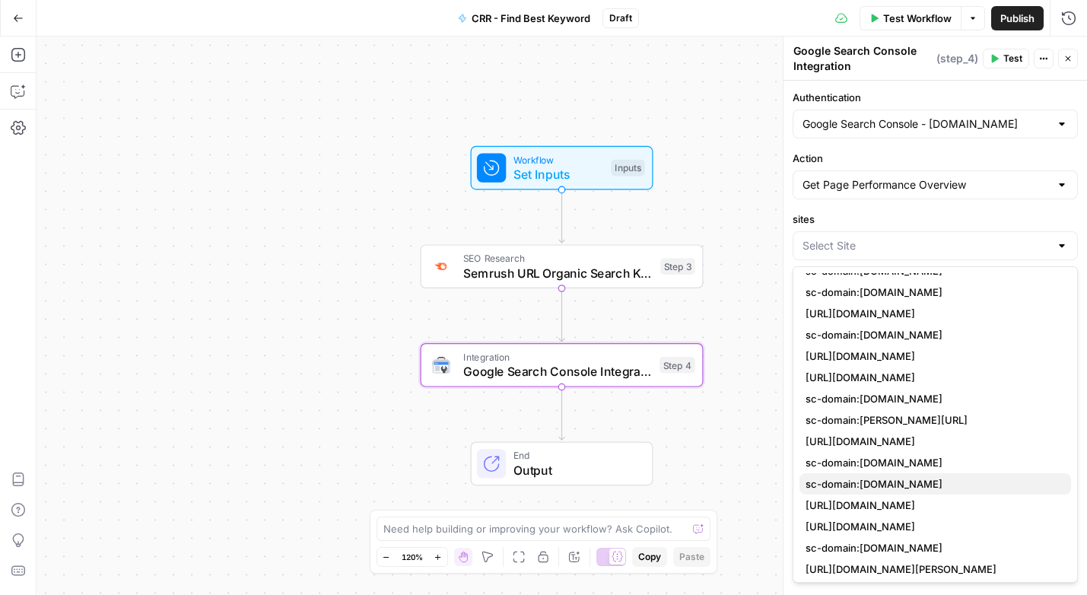
click at [857, 473] on button "sc-domain:[DOMAIN_NAME]" at bounding box center [934, 483] width 271 height 21
type input "sc-domain:[DOMAIN_NAME]"
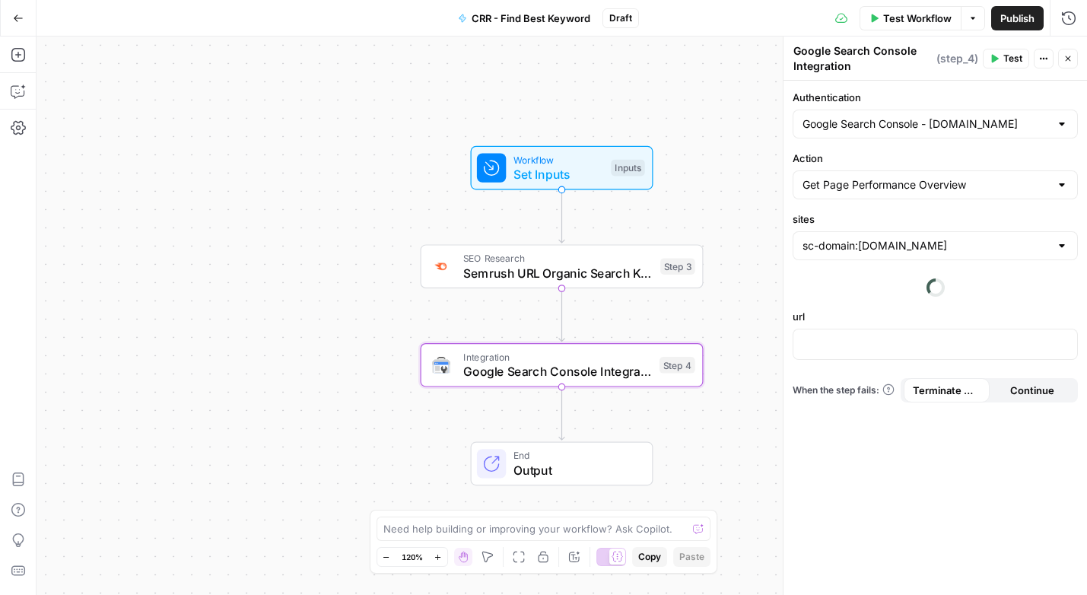
click at [852, 254] on div "sc-domain:[DOMAIN_NAME]" at bounding box center [934, 245] width 285 height 29
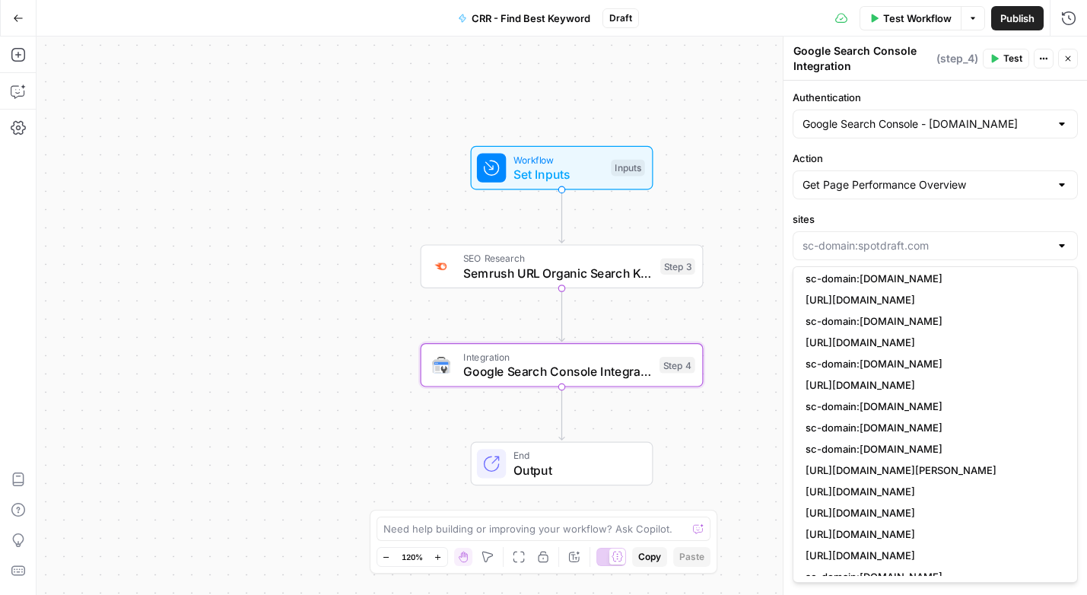
scroll to position [92, 0]
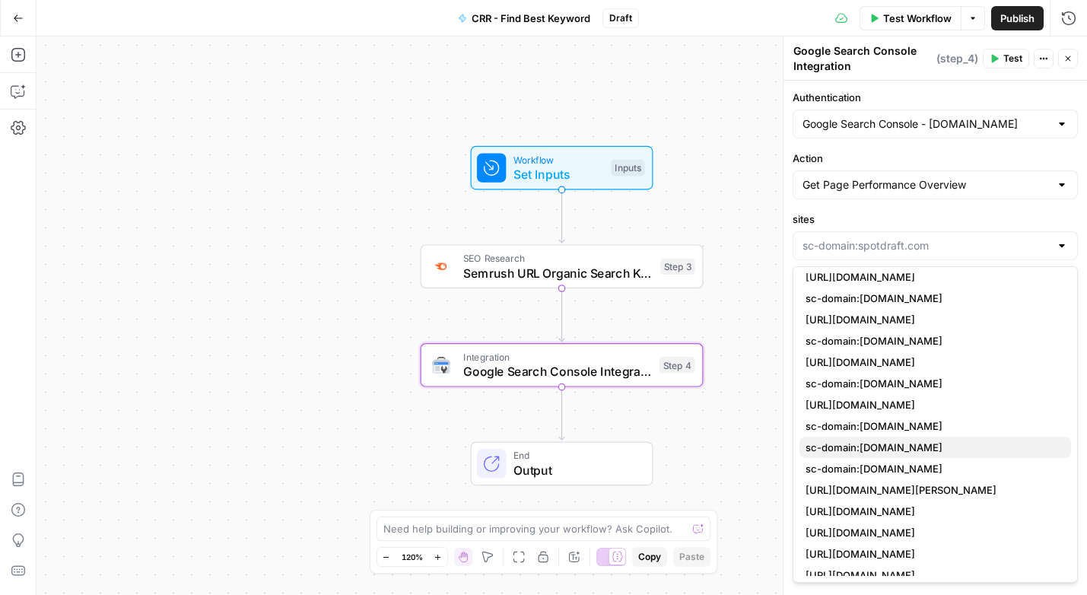
click at [938, 445] on span "sc-domain:[DOMAIN_NAME]" at bounding box center [931, 446] width 253 height 15
type input "sc-domain:[DOMAIN_NAME]"
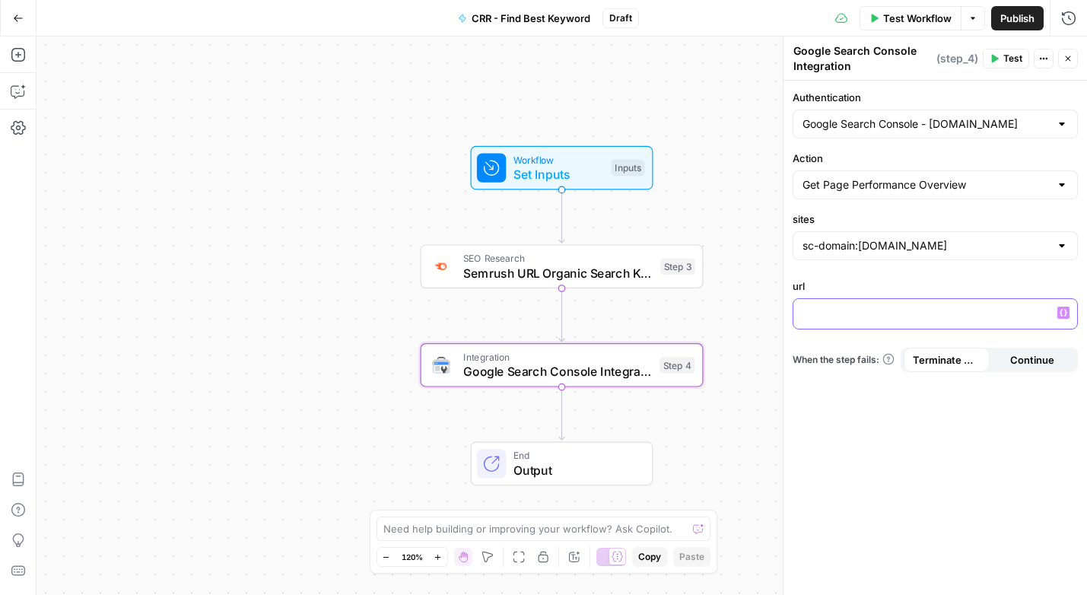
click at [866, 310] on p at bounding box center [934, 312] width 265 height 15
click at [1063, 307] on button "Variables Menu" at bounding box center [1063, 312] width 12 height 12
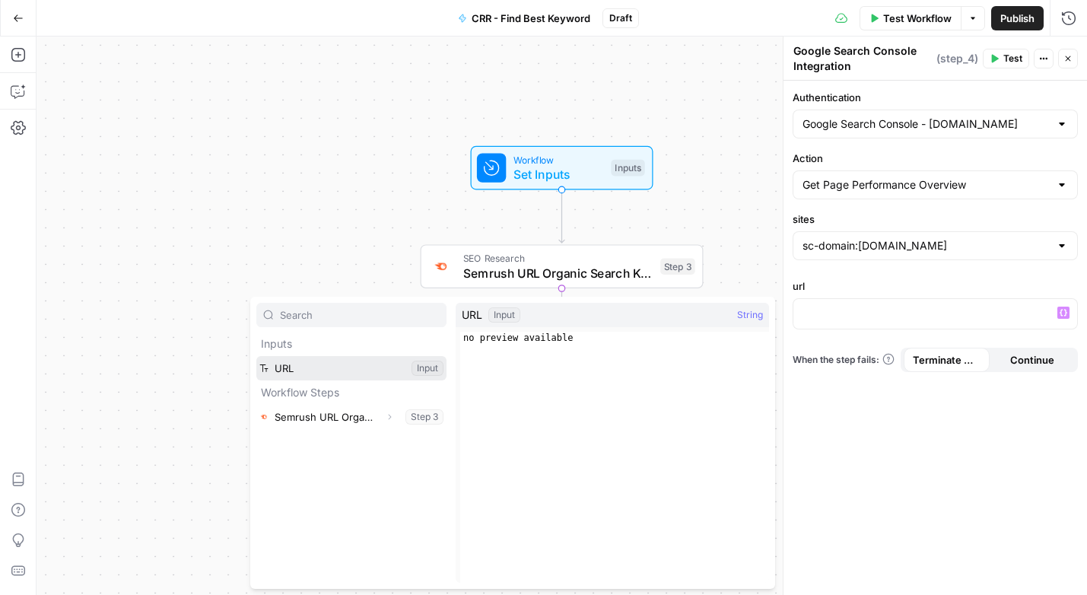
click at [300, 366] on button "Select variable URL" at bounding box center [351, 368] width 190 height 24
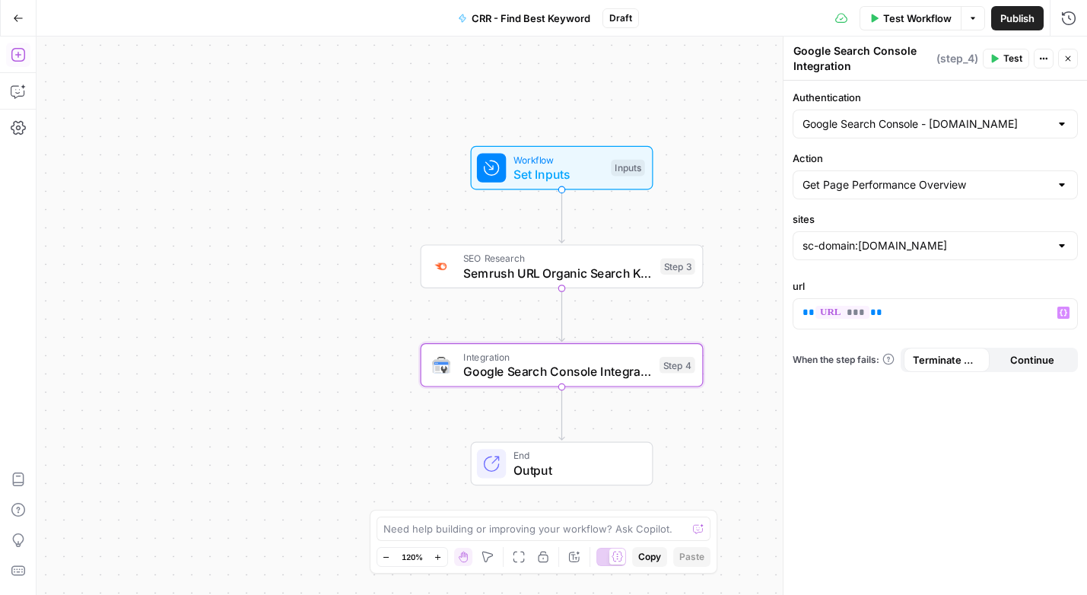
click at [12, 54] on icon "button" at bounding box center [18, 54] width 15 height 15
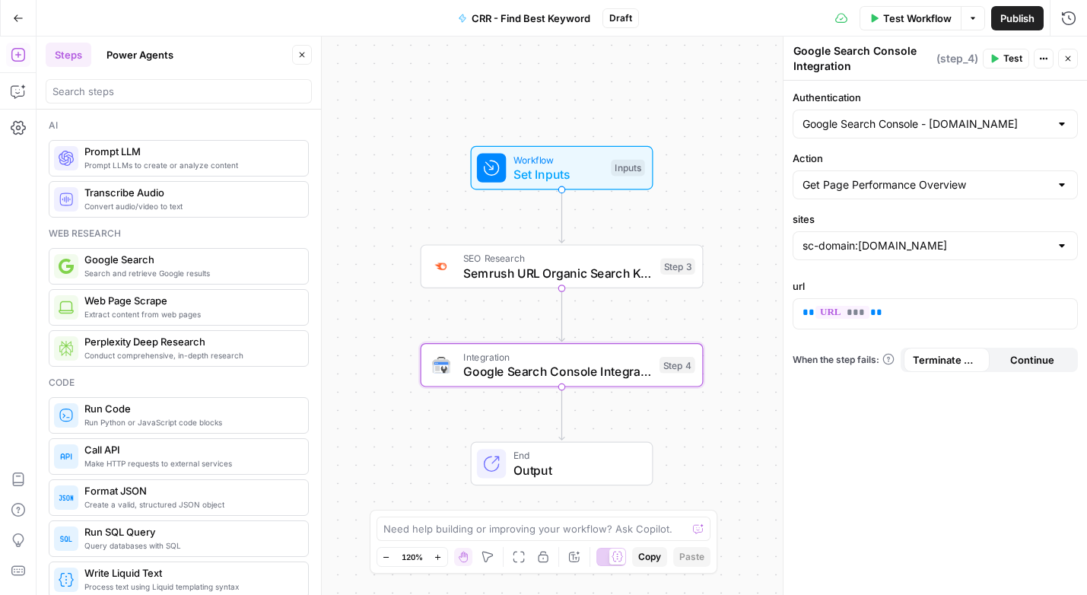
click at [126, 159] on span "Prompt LLMs to create or analyze content" at bounding box center [189, 165] width 211 height 12
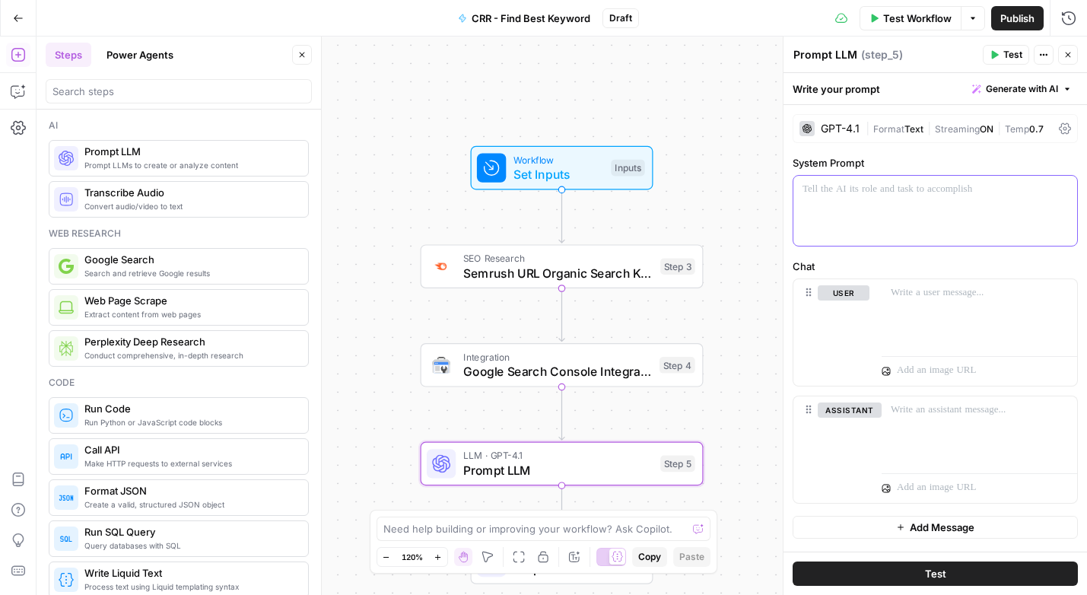
click at [895, 205] on div at bounding box center [935, 211] width 284 height 70
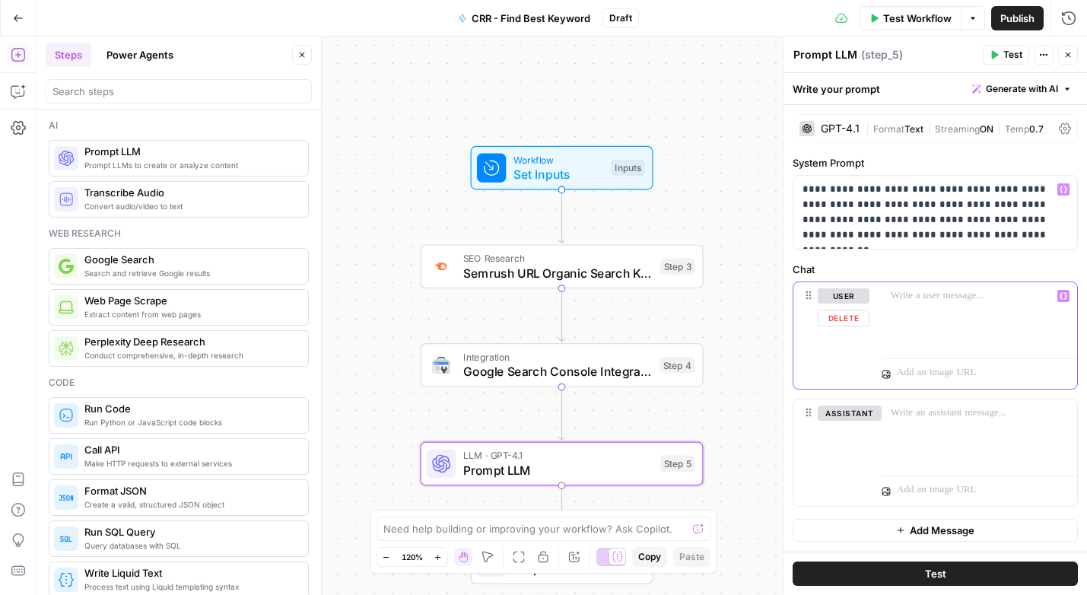
click at [921, 298] on p at bounding box center [978, 295] width 177 height 15
click at [17, 48] on icon "button" at bounding box center [18, 55] width 14 height 14
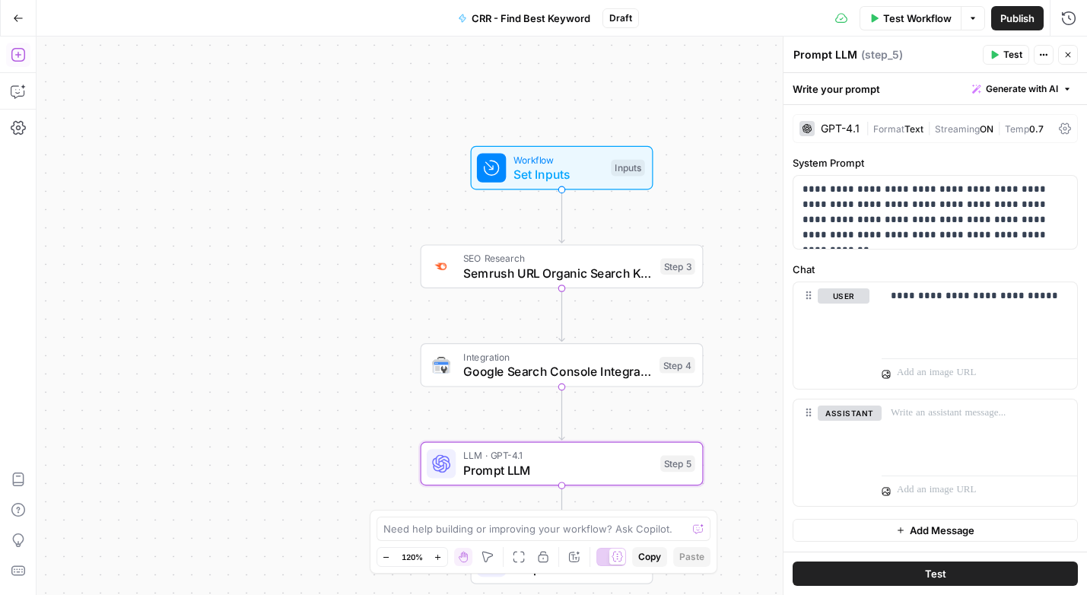
click at [17, 48] on icon "button" at bounding box center [18, 55] width 14 height 14
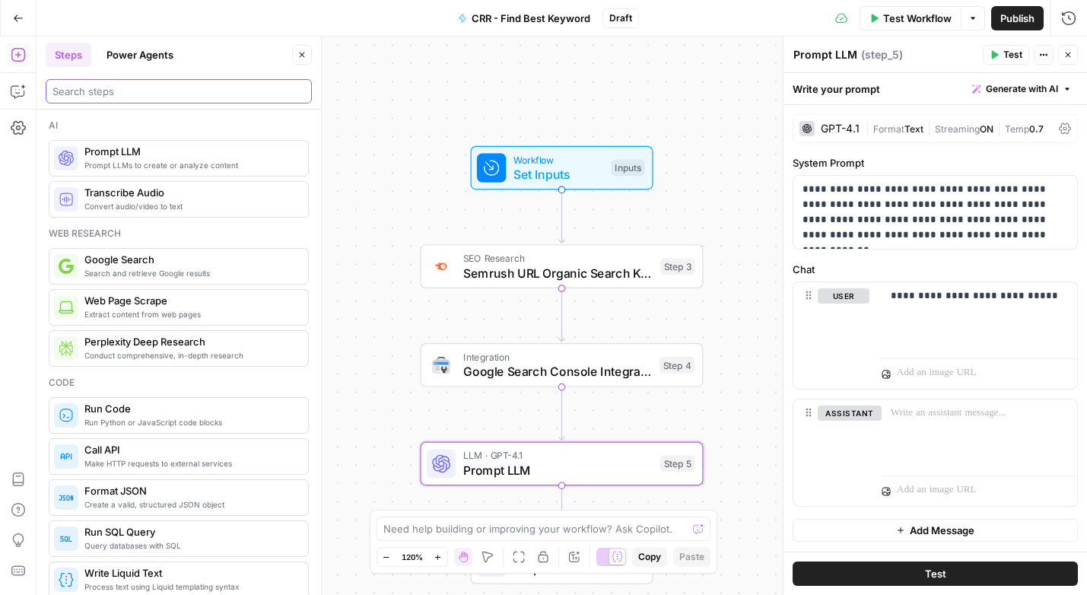
click at [117, 91] on input "search" at bounding box center [178, 91] width 252 height 15
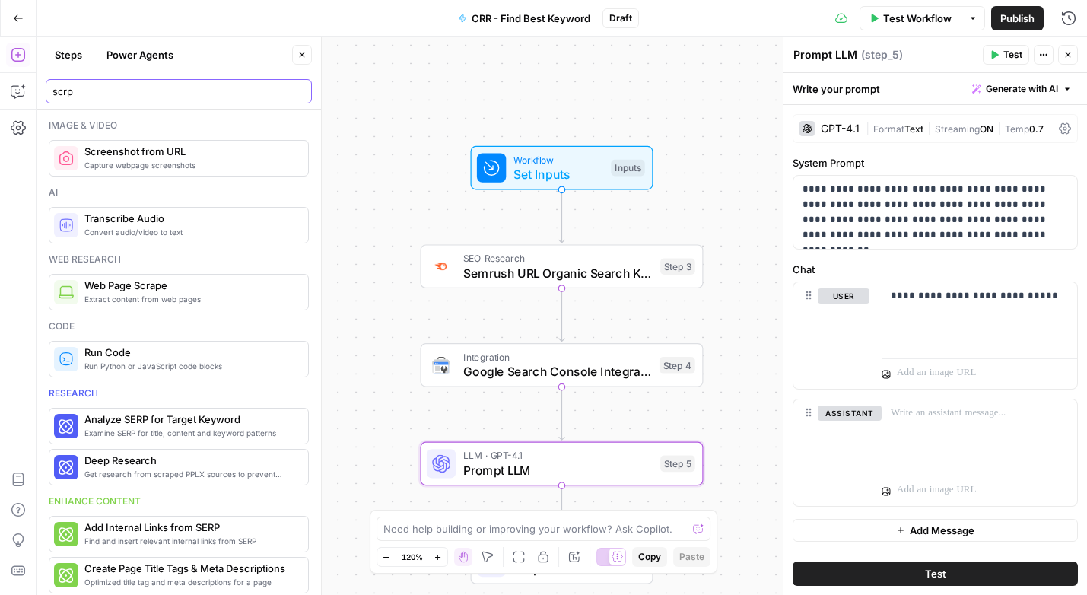
type input "scrp"
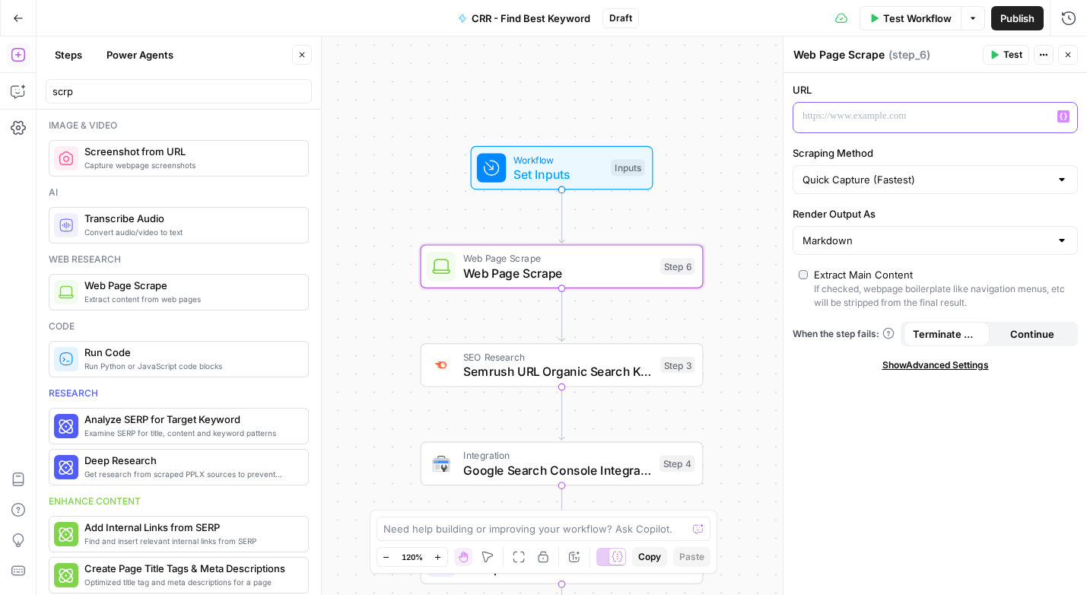
click at [855, 112] on p at bounding box center [922, 116] width 241 height 15
click at [1061, 111] on button "Variables Menu" at bounding box center [1063, 116] width 12 height 12
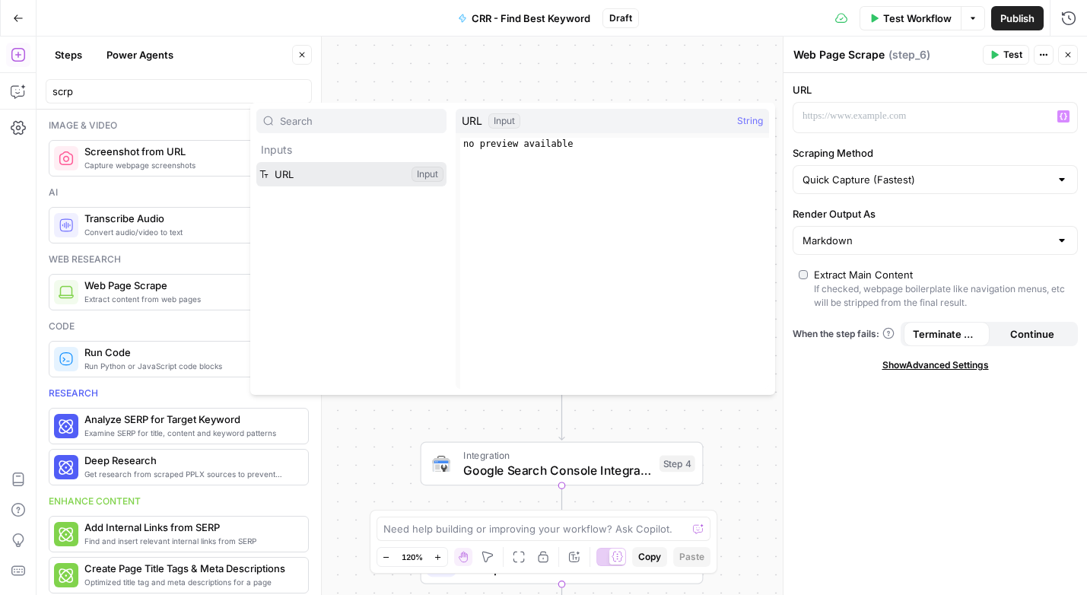
click at [314, 186] on button "Select variable URL" at bounding box center [351, 174] width 190 height 24
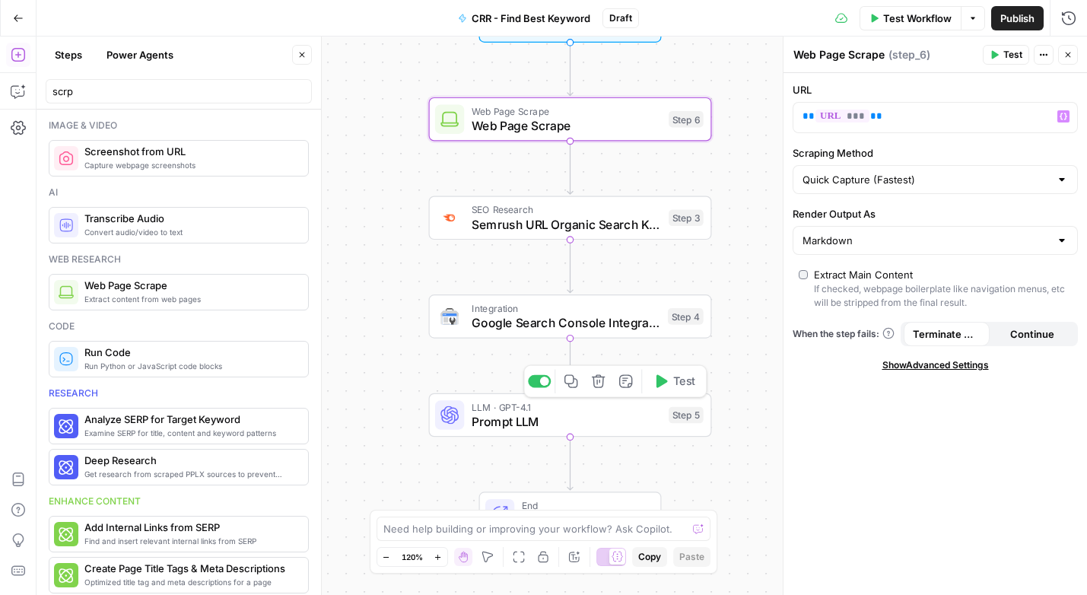
click at [567, 404] on span "LLM · GPT-4.1" at bounding box center [566, 406] width 190 height 14
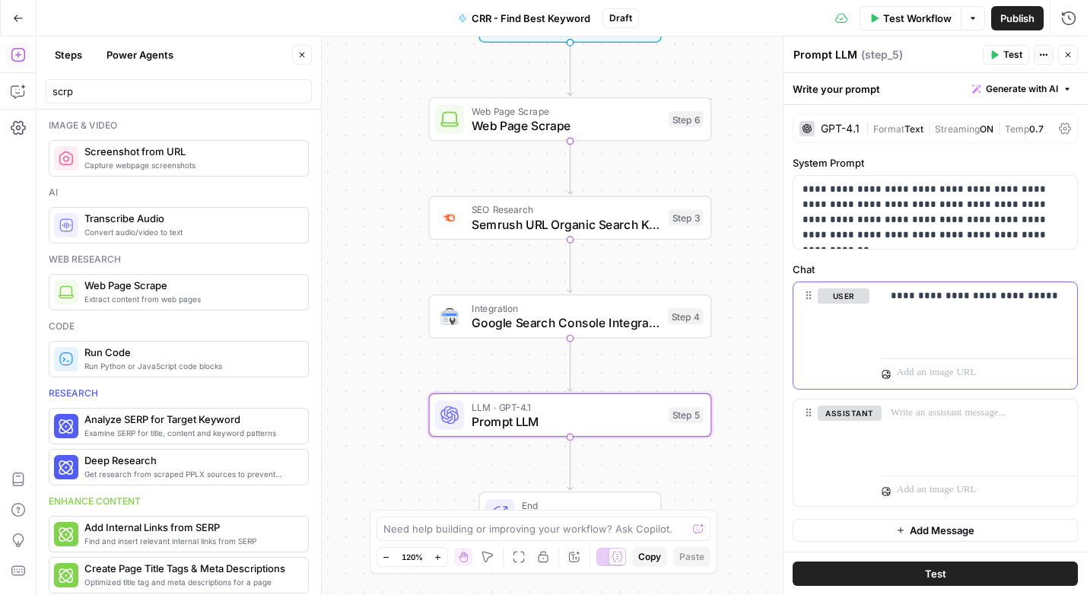
click at [1041, 293] on p "**********" at bounding box center [978, 295] width 177 height 15
click at [1064, 294] on icon "button" at bounding box center [1063, 296] width 8 height 8
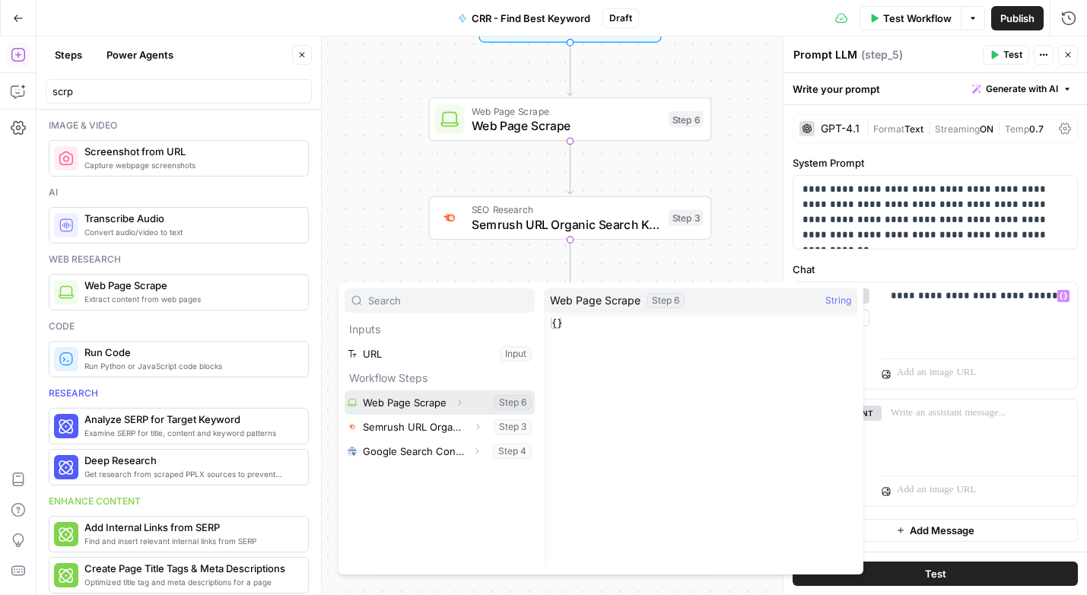
click at [394, 406] on button "Select variable Web Page Scrape" at bounding box center [439, 402] width 190 height 24
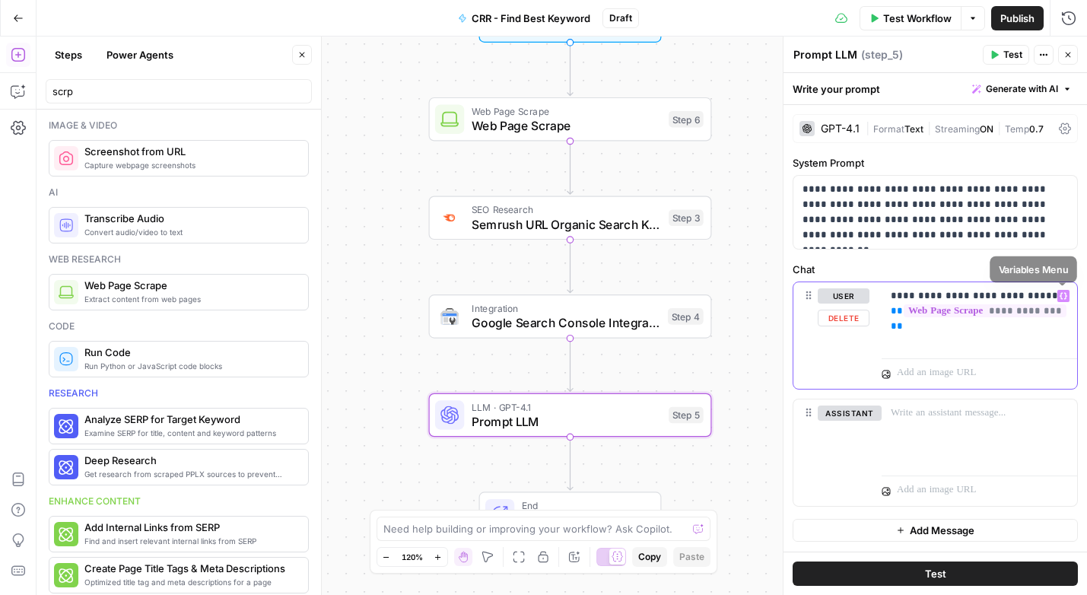
click at [1064, 295] on icon "button" at bounding box center [1063, 296] width 8 height 8
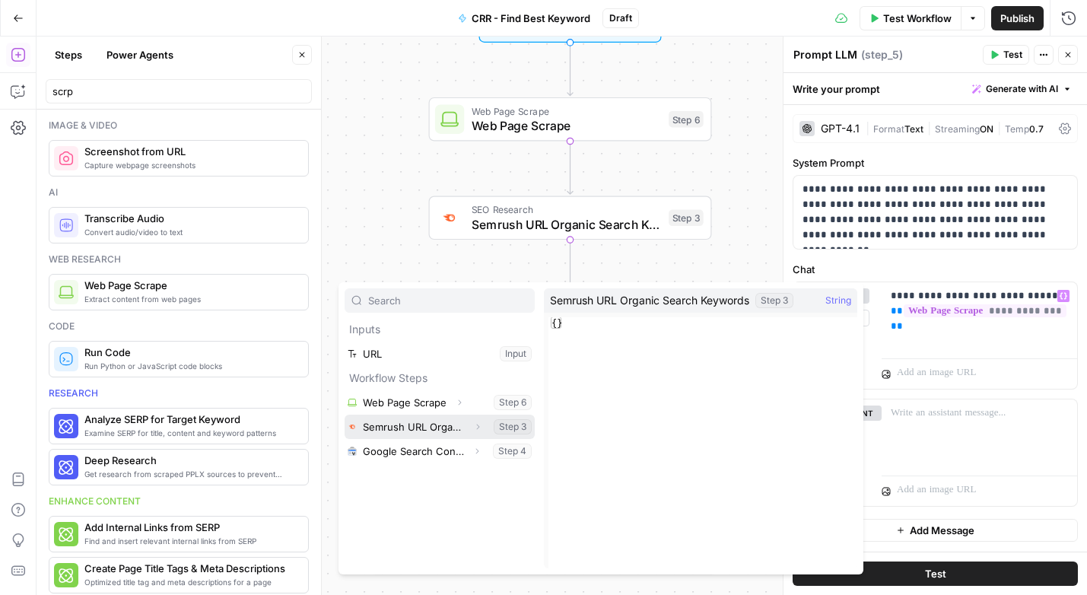
click at [421, 426] on button "Select variable Semrush URL Organic Search Keywords" at bounding box center [439, 426] width 190 height 24
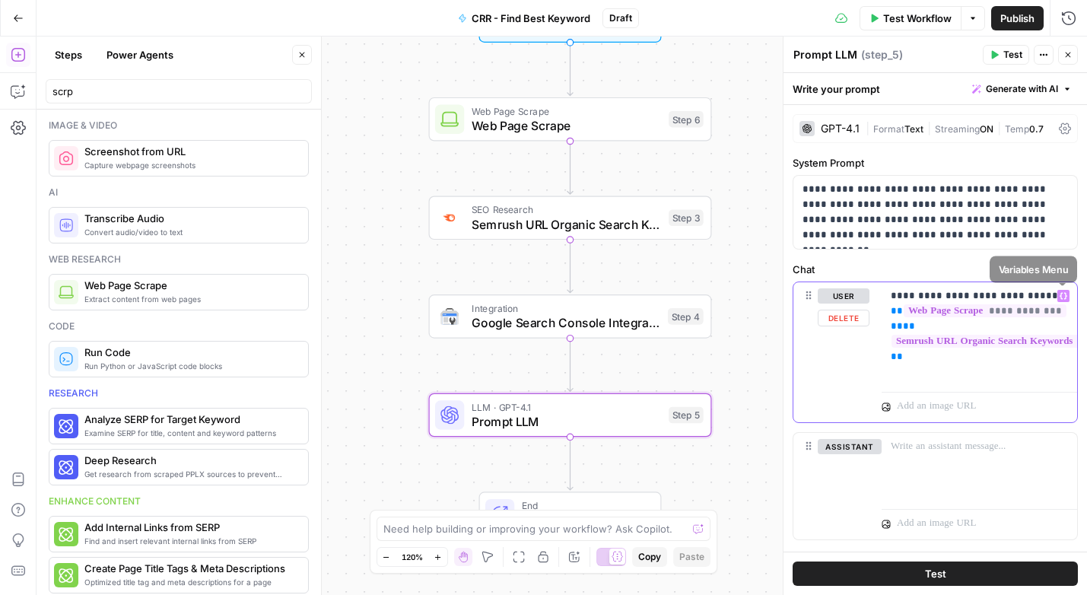
click at [1064, 294] on icon "button" at bounding box center [1063, 296] width 8 height 8
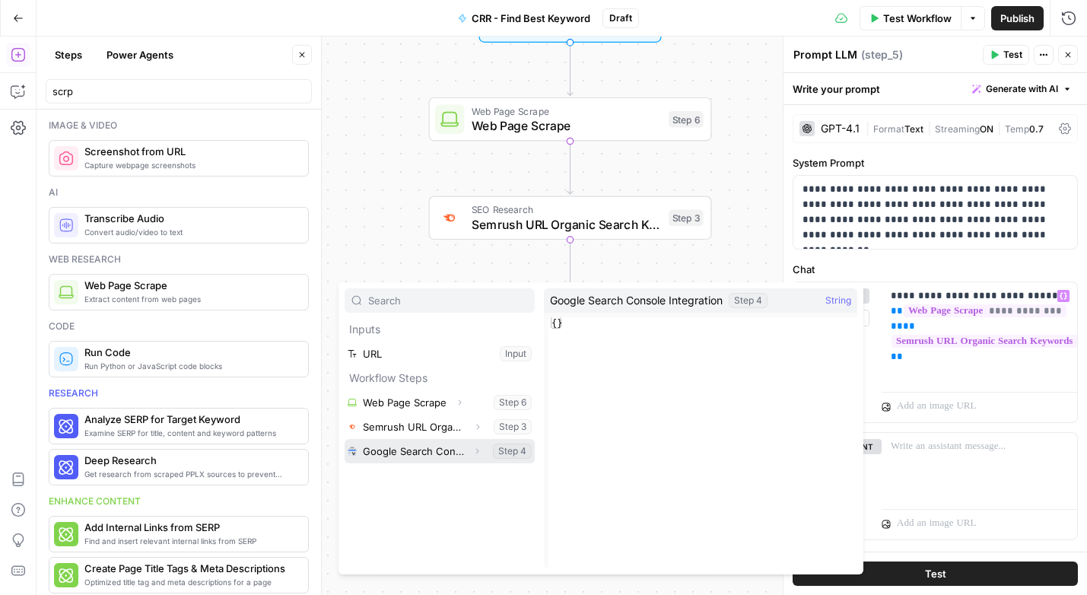
click at [395, 452] on button "Select variable Google Search Console Integration" at bounding box center [439, 451] width 190 height 24
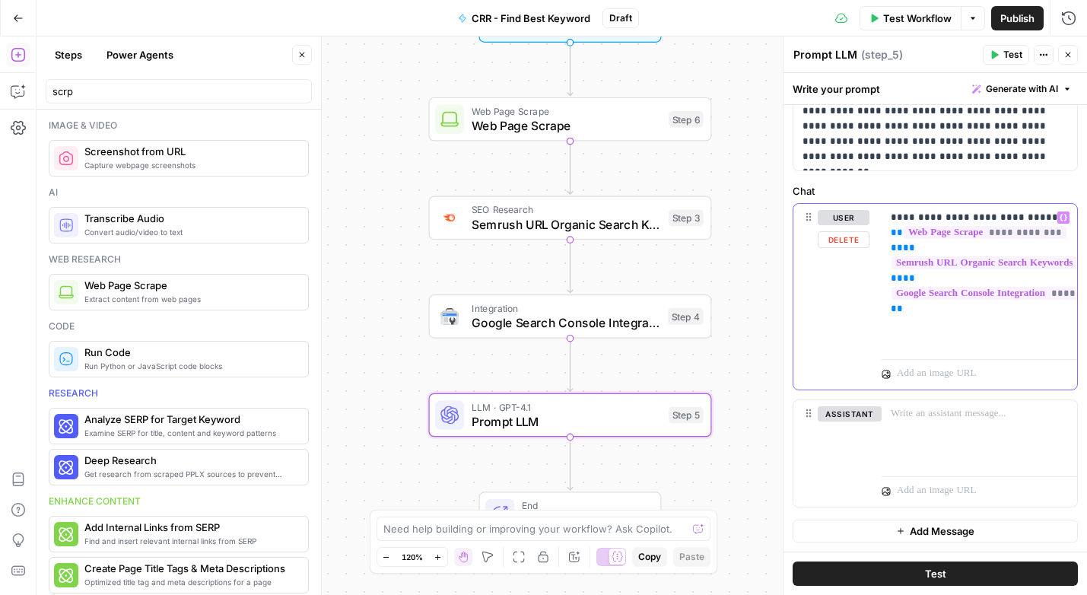
scroll to position [0, 0]
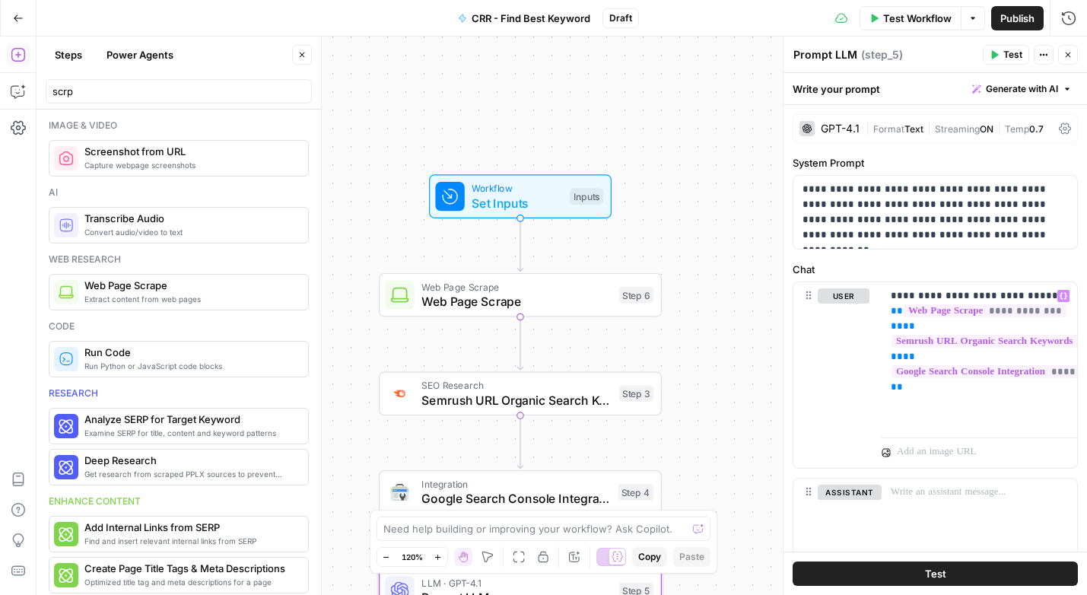
click at [883, 29] on button "Test Workflow" at bounding box center [910, 18] width 102 height 24
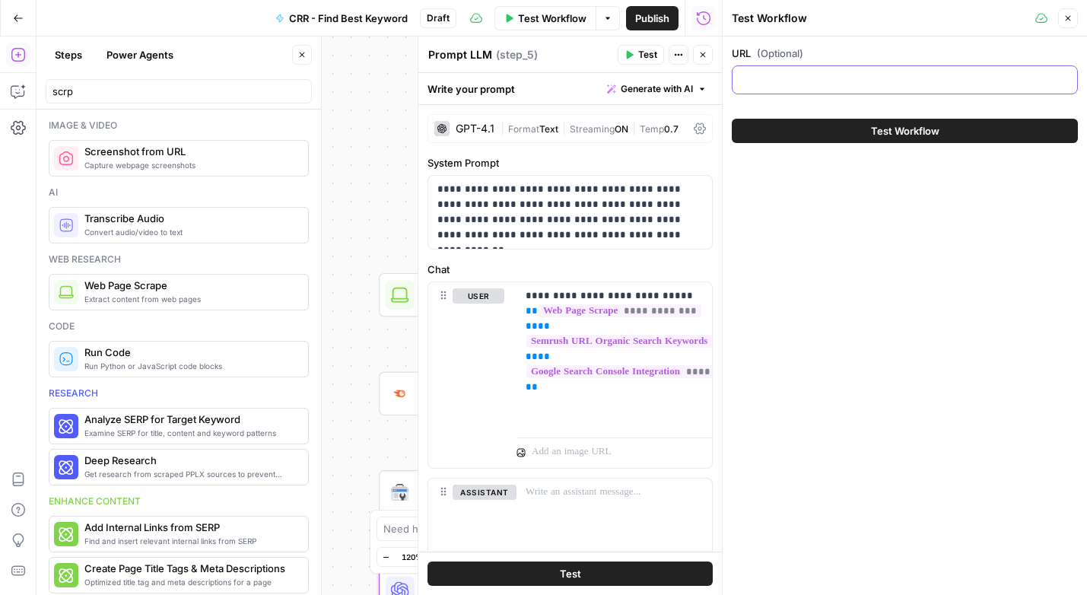
click at [847, 72] on input "URL (Optional)" at bounding box center [904, 79] width 326 height 15
paste input "[URL][DOMAIN_NAME]"
type input "[URL][DOMAIN_NAME]"
click at [845, 129] on button "Test Workflow" at bounding box center [904, 131] width 346 height 24
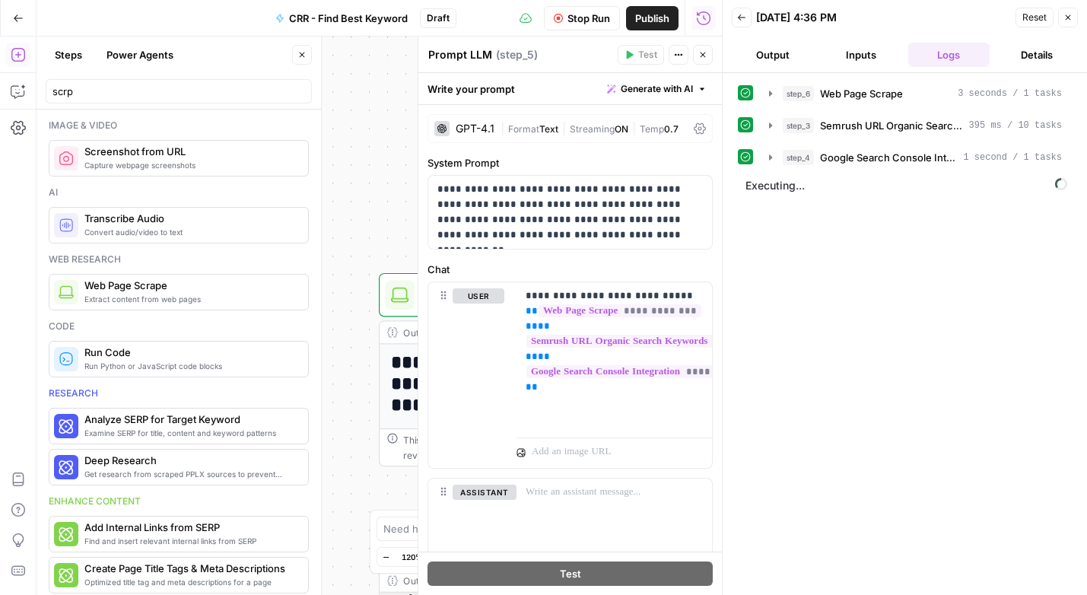
click at [778, 53] on button "Output" at bounding box center [772, 55] width 82 height 24
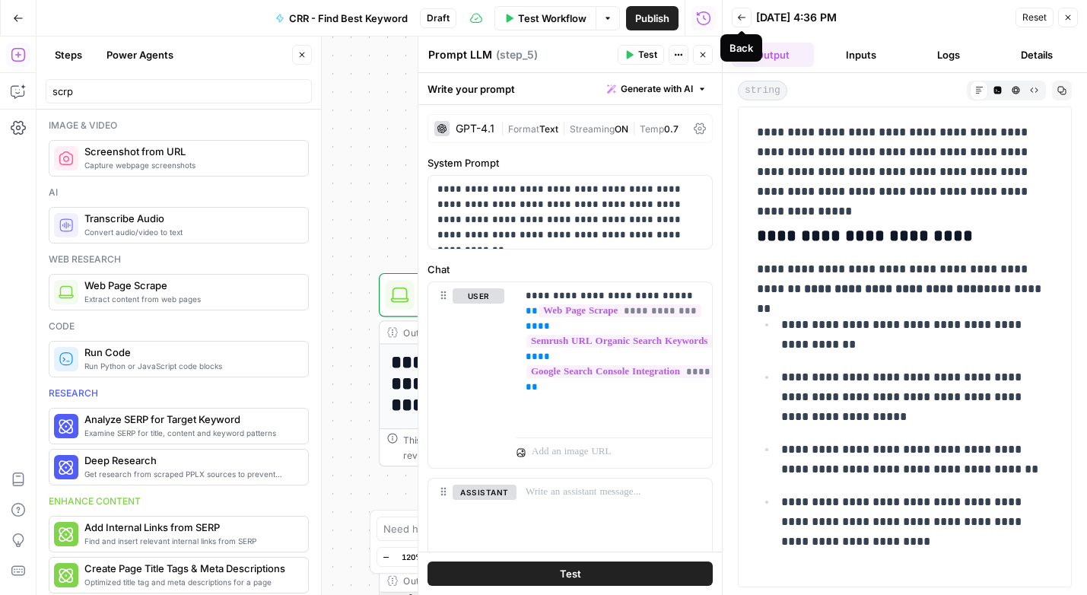
click at [741, 21] on icon "button" at bounding box center [741, 17] width 9 height 9
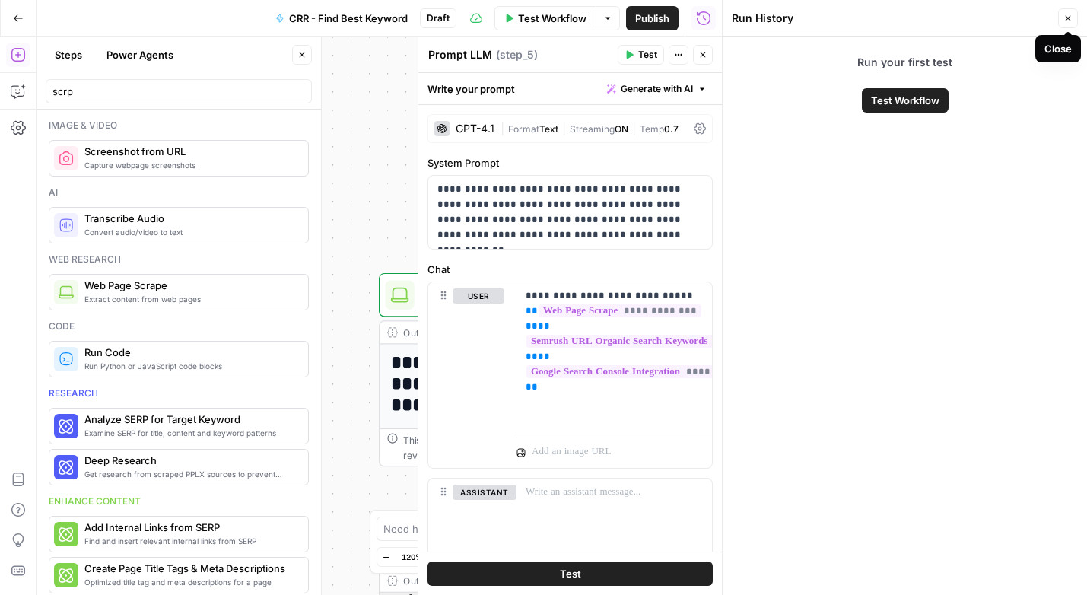
click at [1066, 21] on icon "button" at bounding box center [1067, 18] width 9 height 9
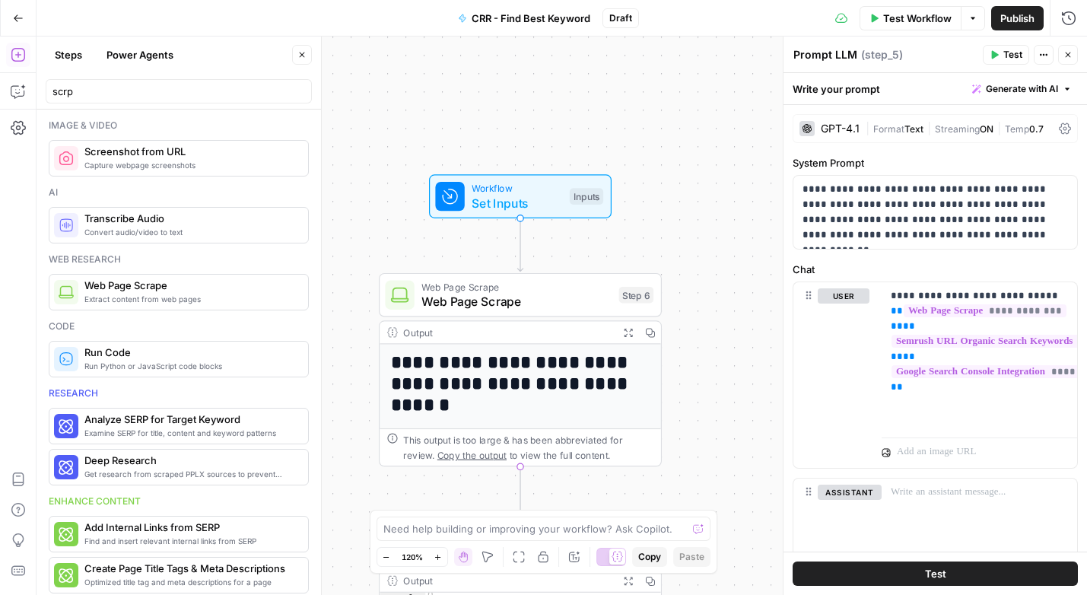
click at [19, 52] on icon "button" at bounding box center [18, 54] width 15 height 15
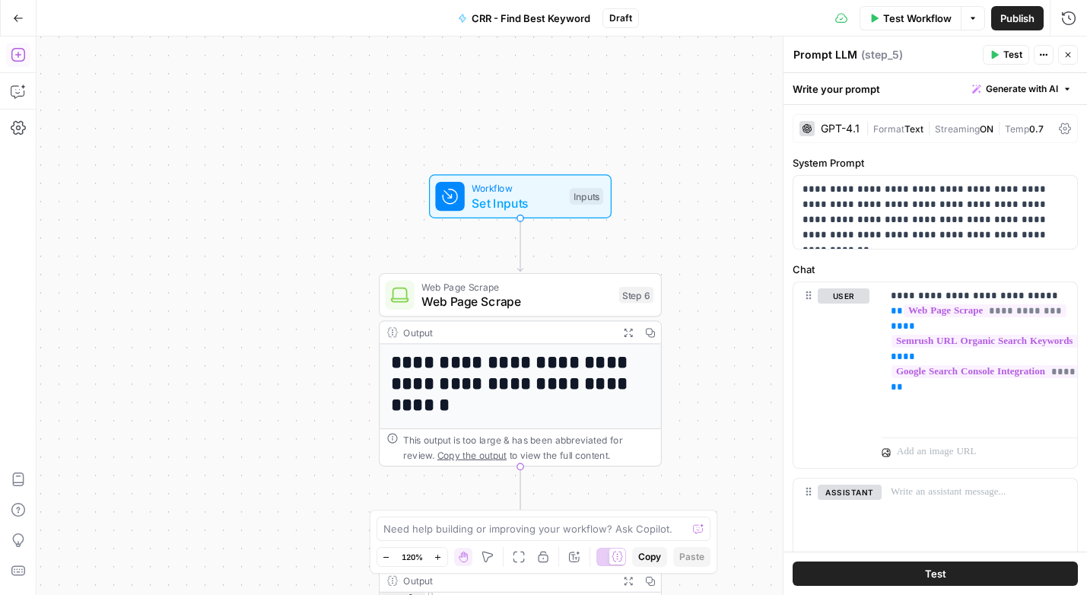
click at [19, 52] on icon "button" at bounding box center [18, 54] width 15 height 15
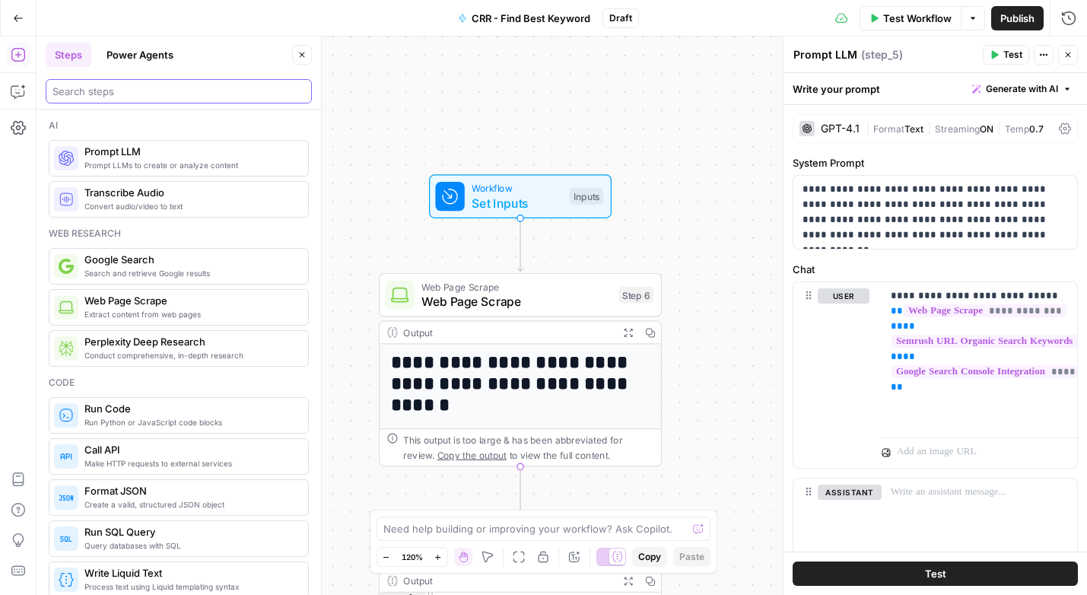
click at [151, 87] on input "search" at bounding box center [178, 91] width 252 height 15
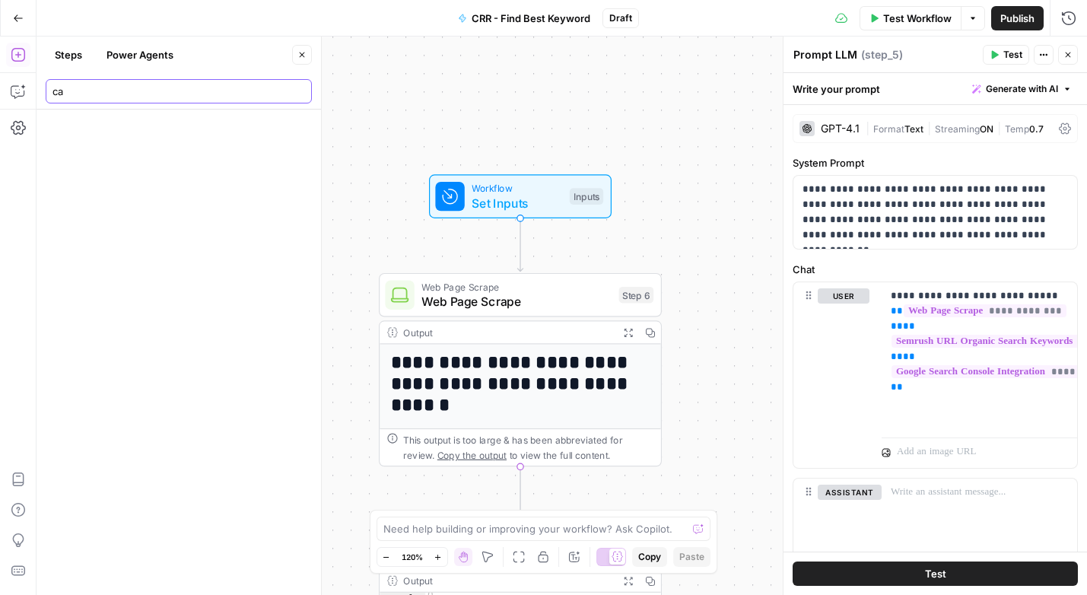
type input "c"
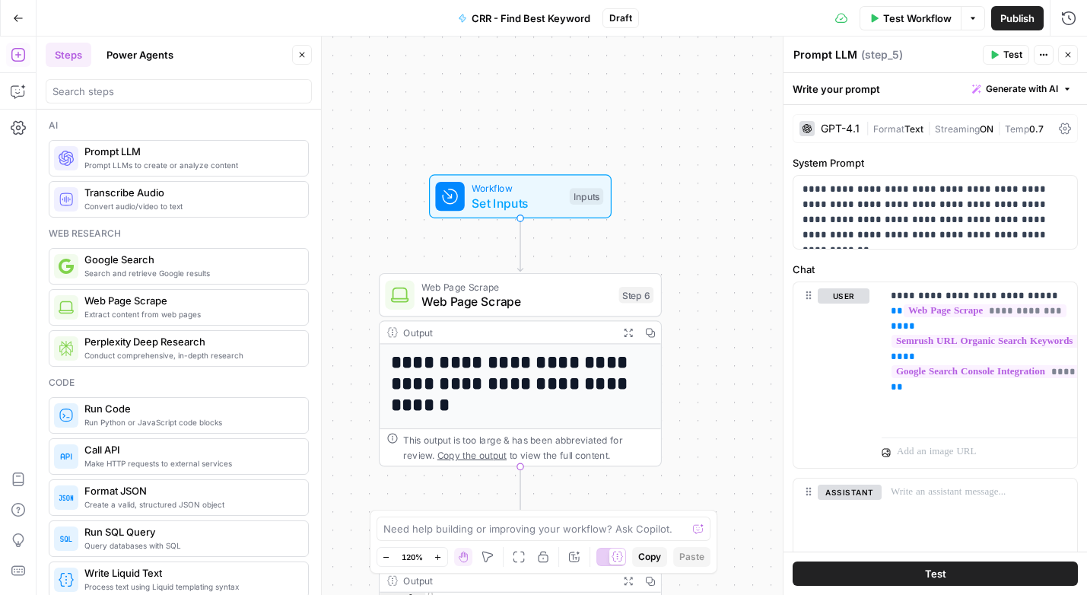
click at [116, 59] on button "Power Agents" at bounding box center [139, 55] width 85 height 24
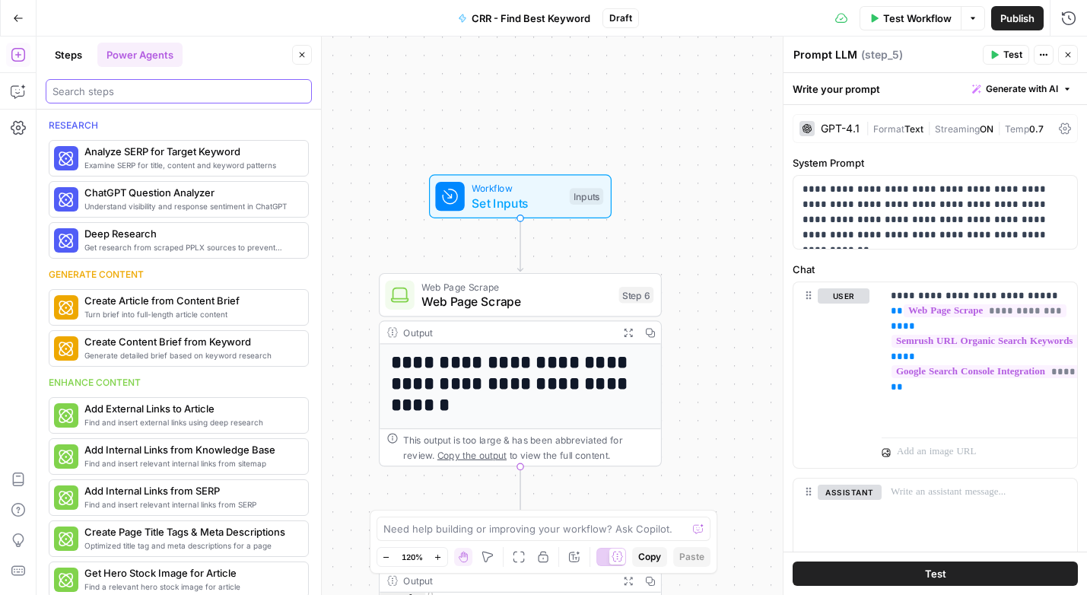
click at [106, 96] on input "search" at bounding box center [178, 91] width 252 height 15
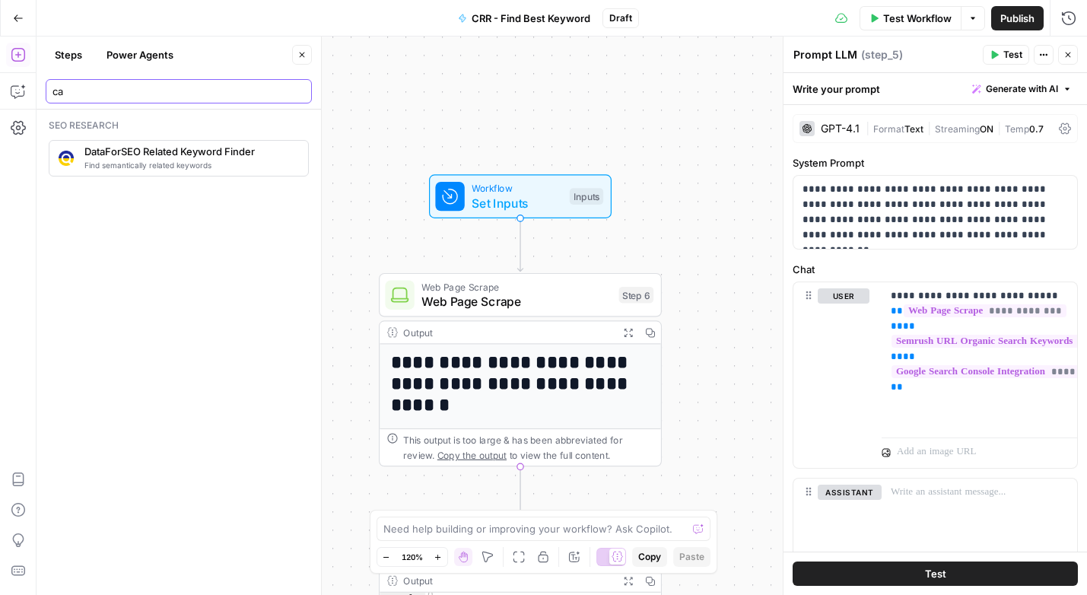
type input "c"
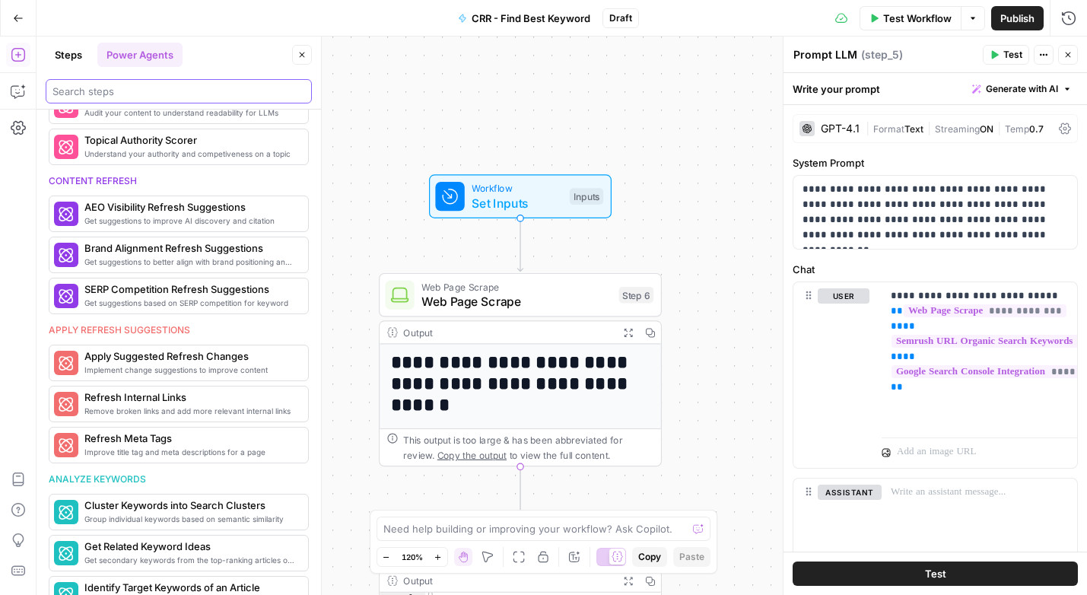
scroll to position [563, 0]
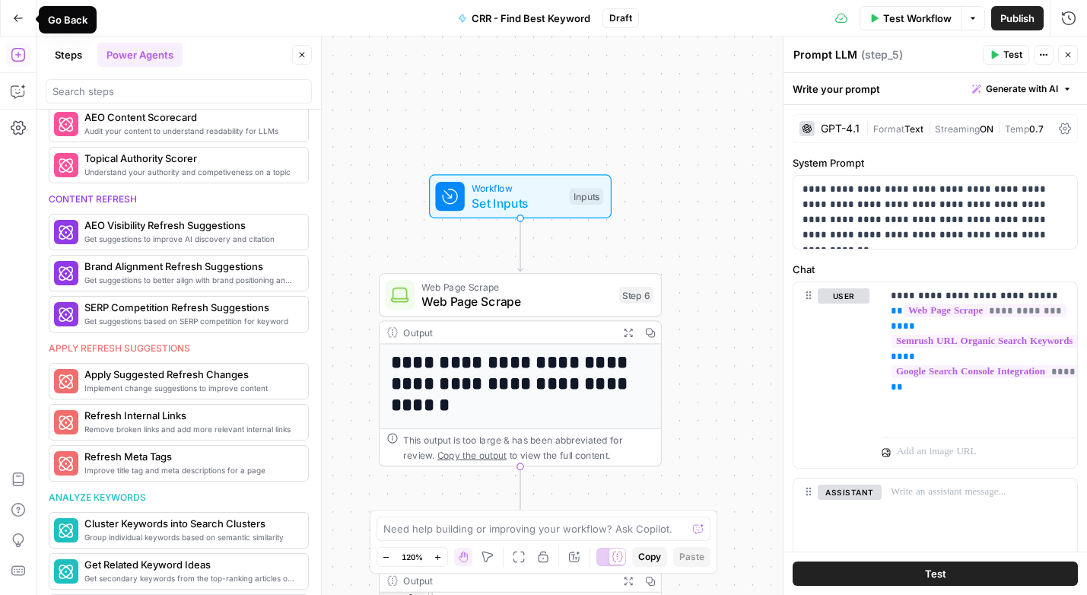
click at [17, 20] on icon "button" at bounding box center [18, 18] width 11 height 11
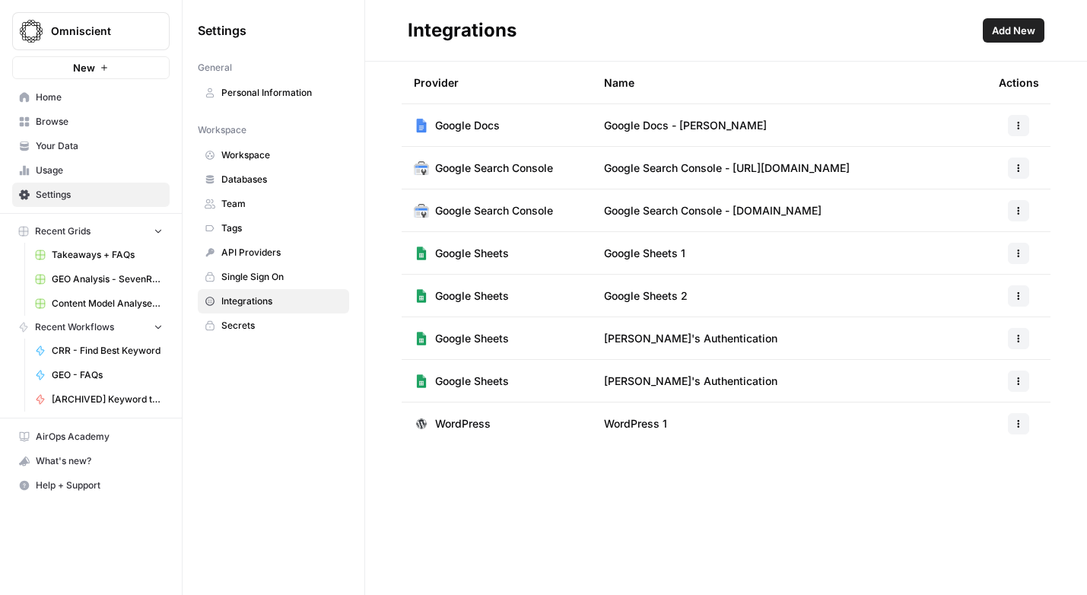
click at [72, 121] on span "Browse" at bounding box center [99, 122] width 127 height 14
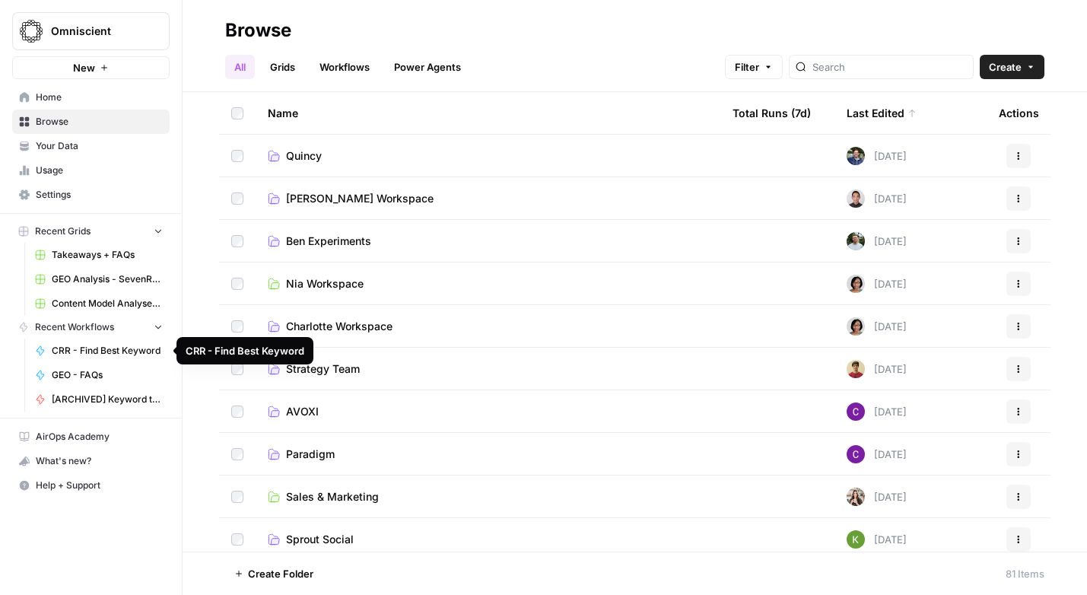
click at [87, 350] on span "CRR - Find Best Keyword" at bounding box center [107, 351] width 111 height 14
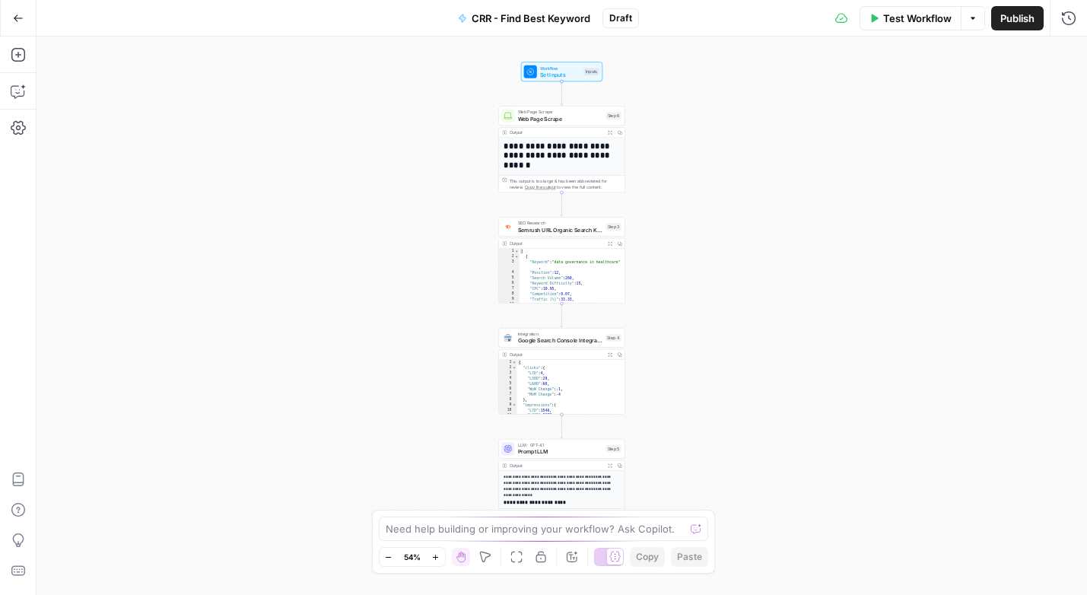
click at [501, 17] on span "CRR - Find Best Keyword" at bounding box center [530, 18] width 119 height 15
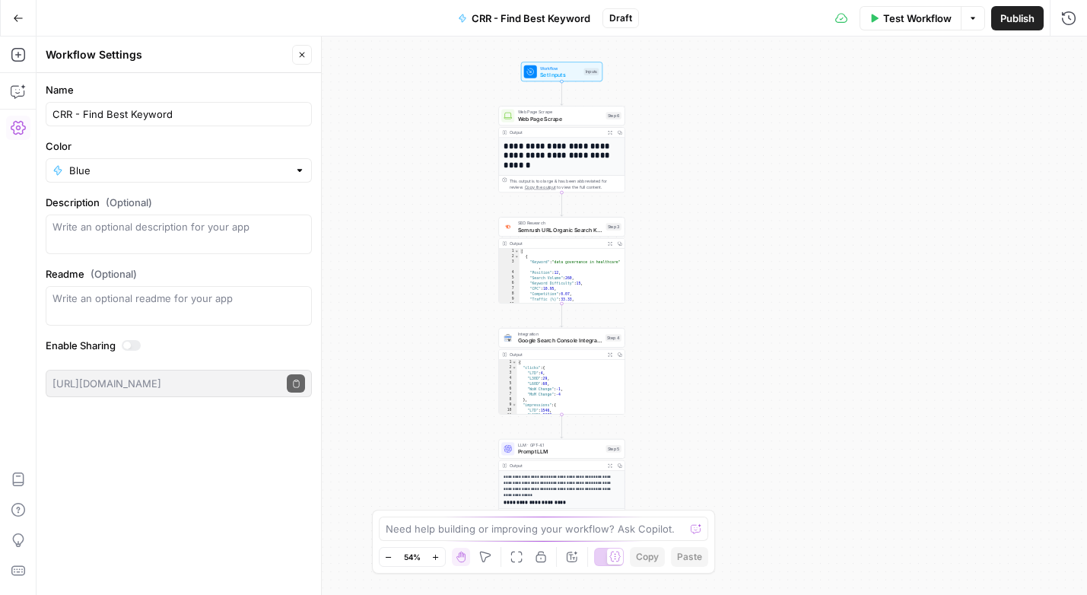
click at [24, 128] on icon "button" at bounding box center [18, 127] width 15 height 15
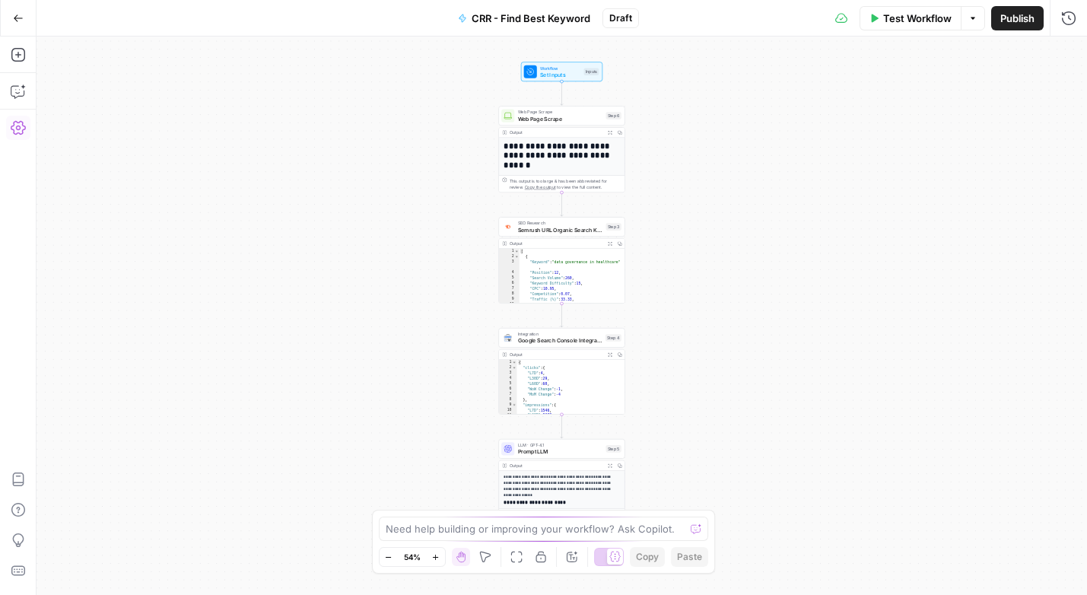
click at [24, 128] on icon "button" at bounding box center [18, 127] width 15 height 15
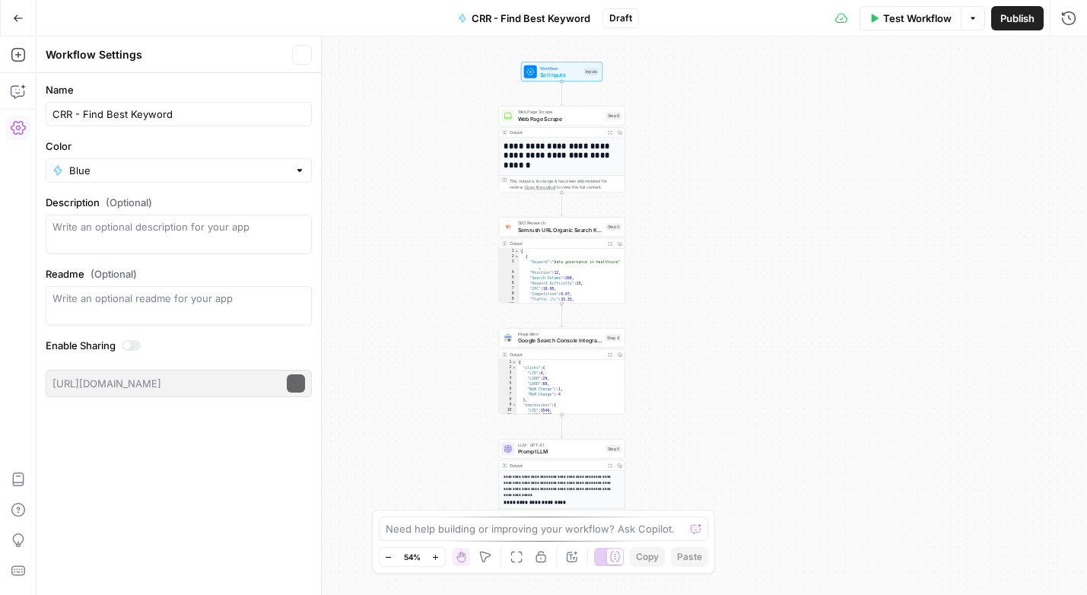
click at [24, 128] on icon "button" at bounding box center [18, 127] width 15 height 15
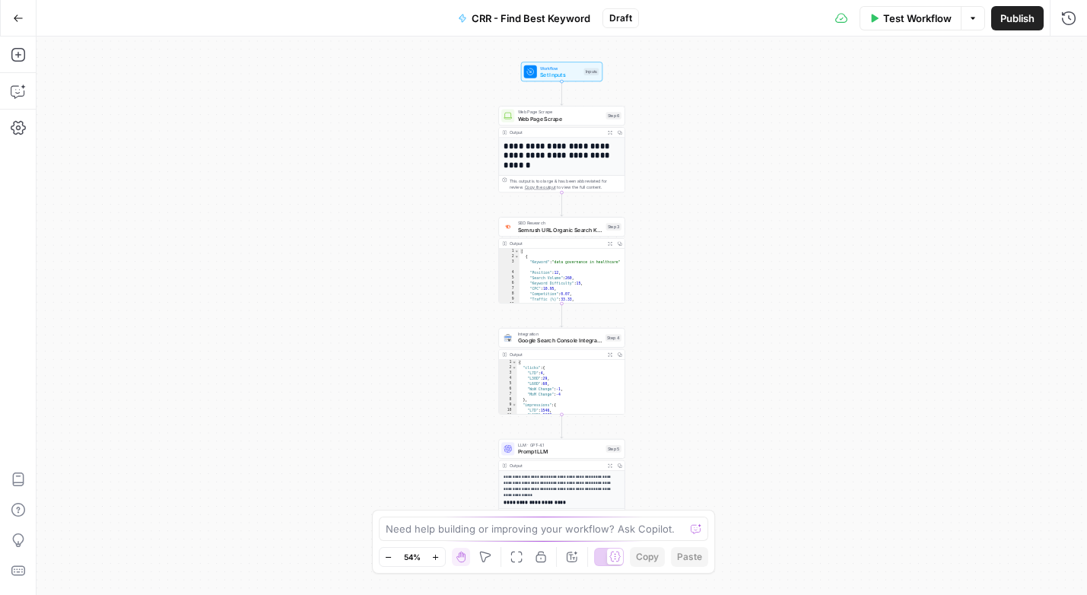
click at [14, 11] on button "Go Back" at bounding box center [18, 18] width 27 height 27
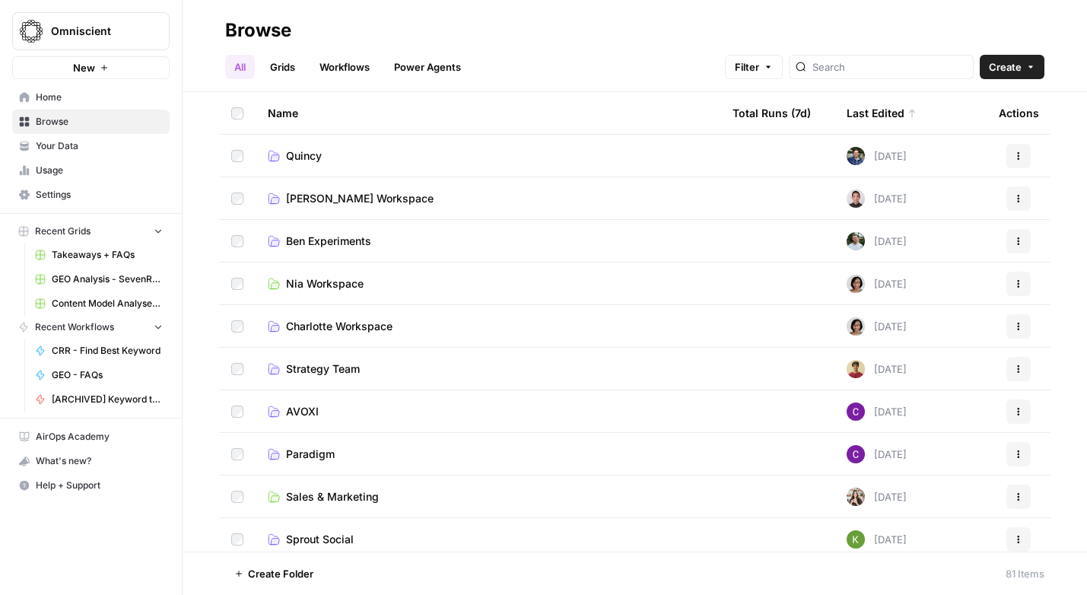
click at [339, 71] on link "Workflows" at bounding box center [344, 67] width 68 height 24
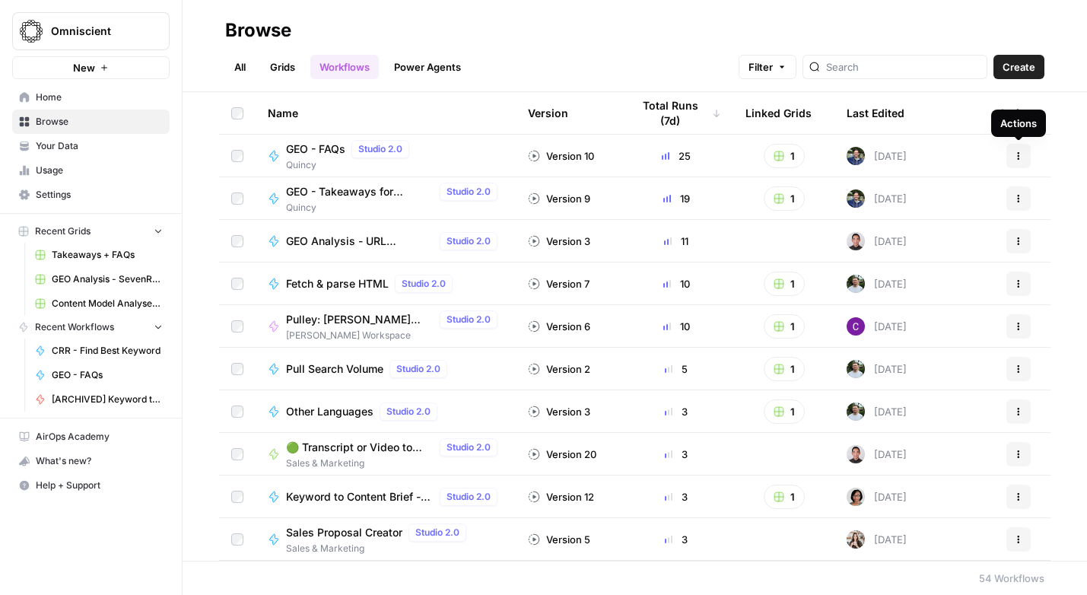
click at [1012, 153] on button "Actions" at bounding box center [1018, 156] width 24 height 24
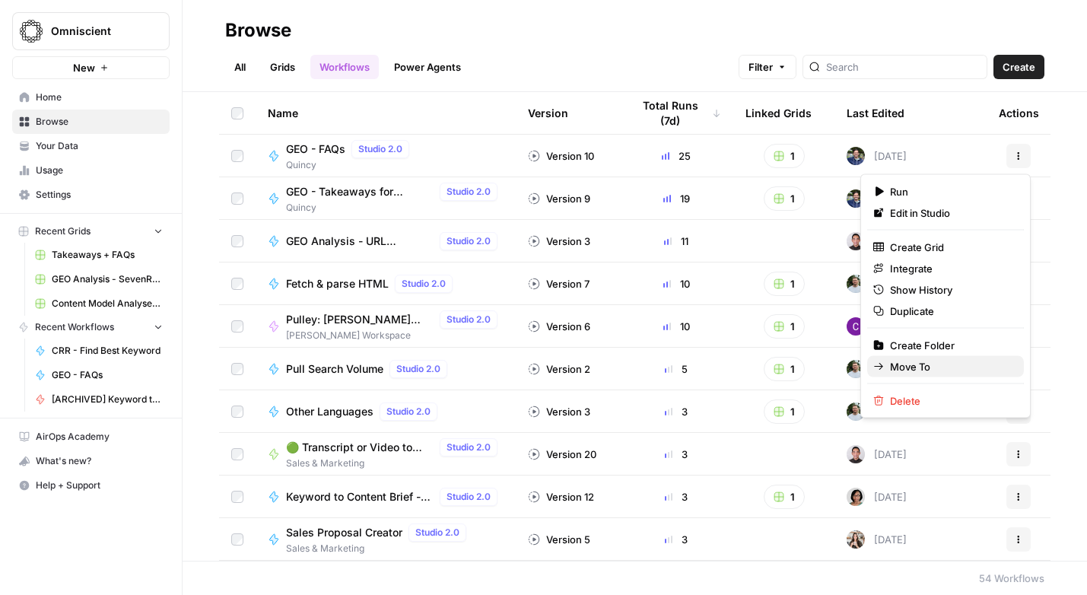
click at [909, 363] on span "Move To" at bounding box center [951, 366] width 122 height 15
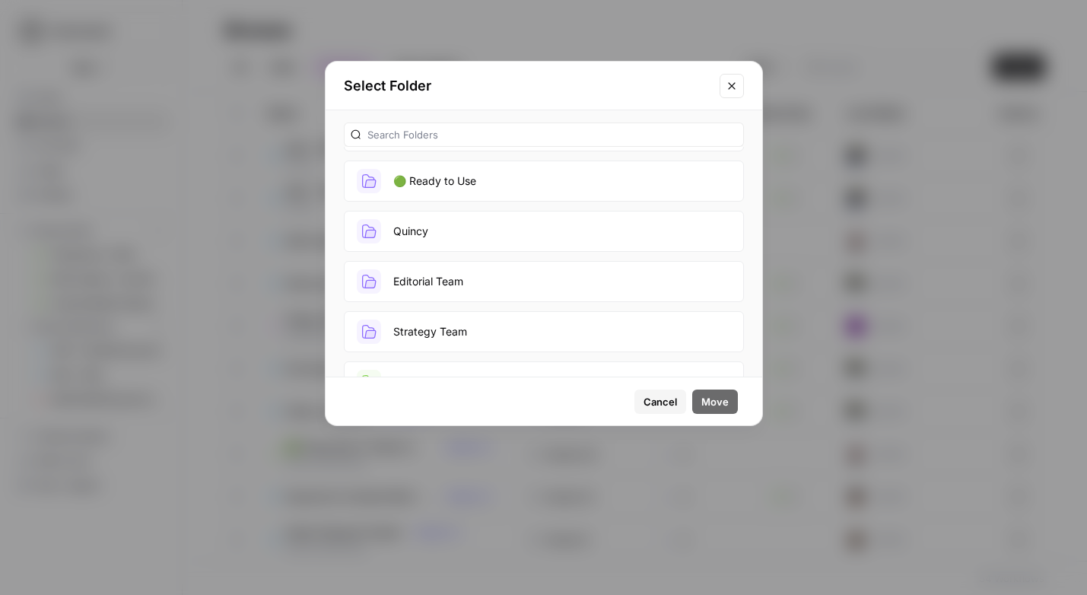
scroll to position [148, 0]
click at [429, 221] on button "Quincy" at bounding box center [544, 229] width 400 height 41
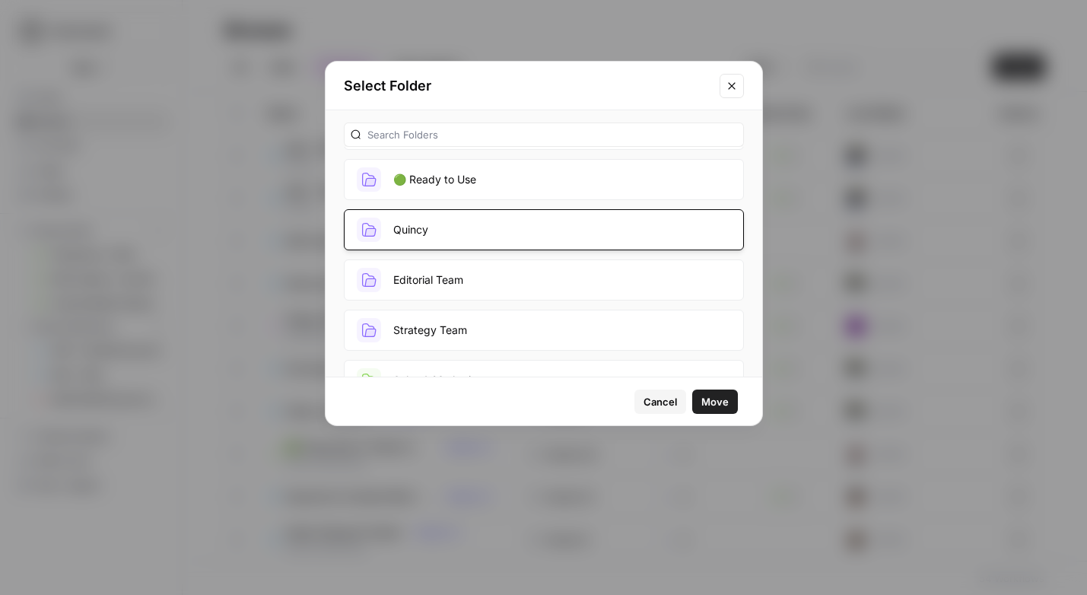
click at [725, 404] on span "Move" at bounding box center [714, 401] width 27 height 15
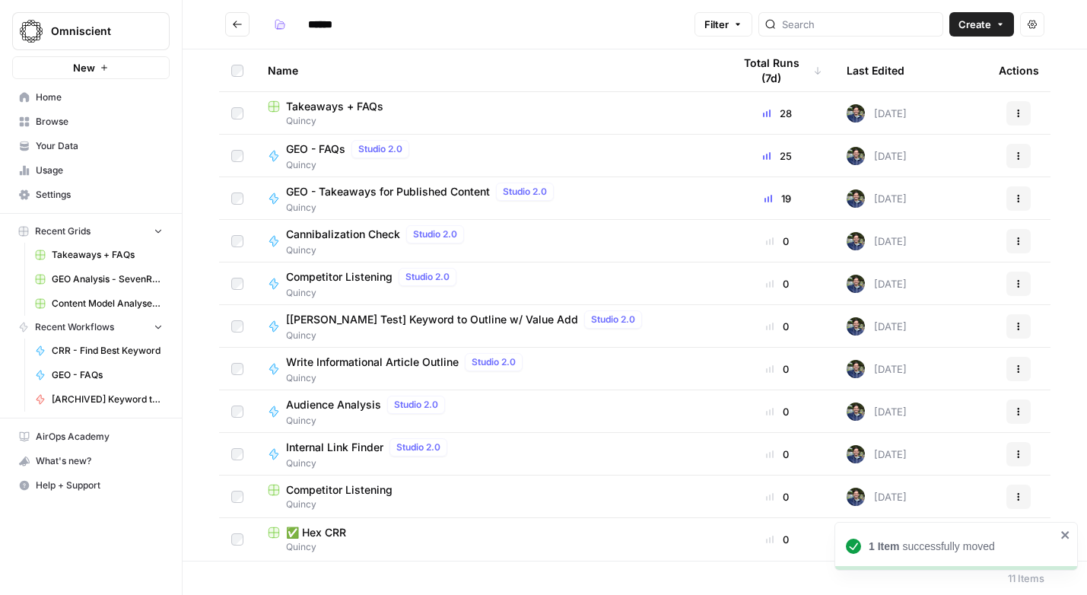
click at [1016, 153] on icon "button" at bounding box center [1018, 155] width 9 height 9
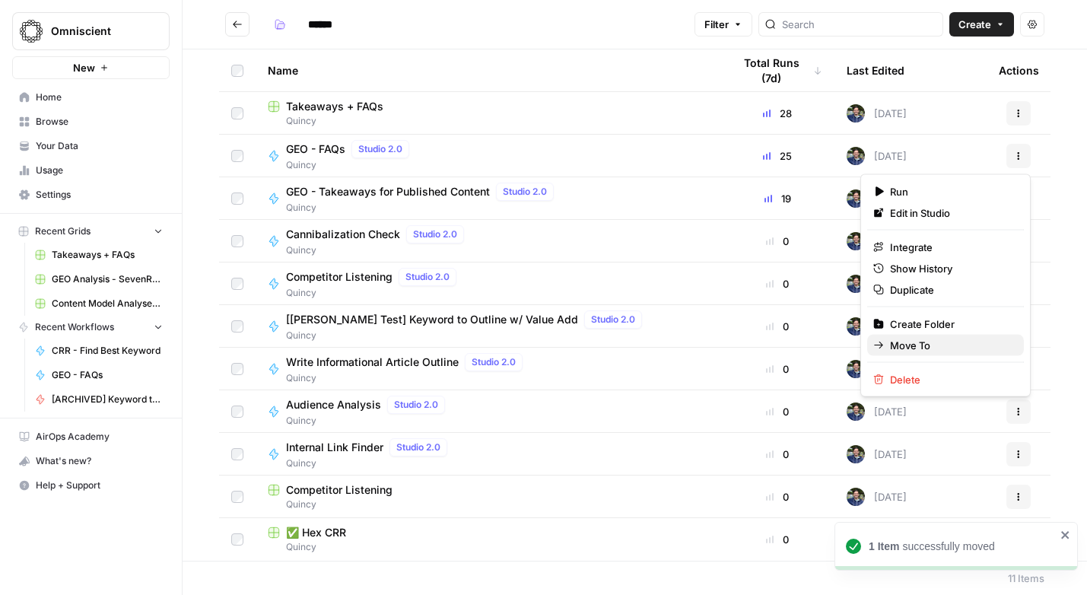
click at [913, 354] on button "Move To" at bounding box center [945, 345] width 157 height 21
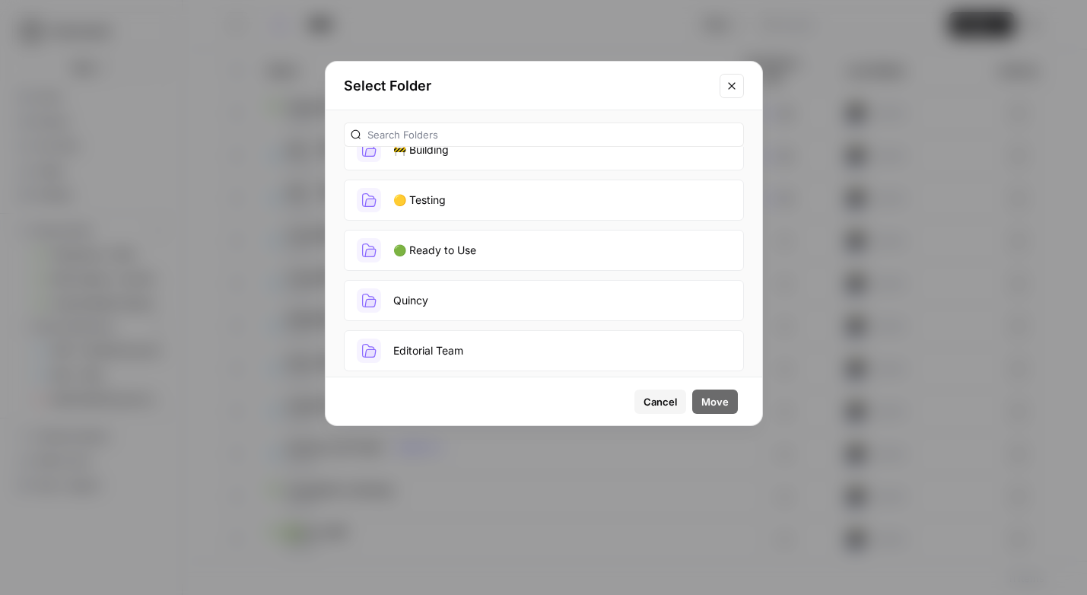
scroll to position [71, 0]
click at [476, 314] on button "Quincy" at bounding box center [544, 305] width 400 height 41
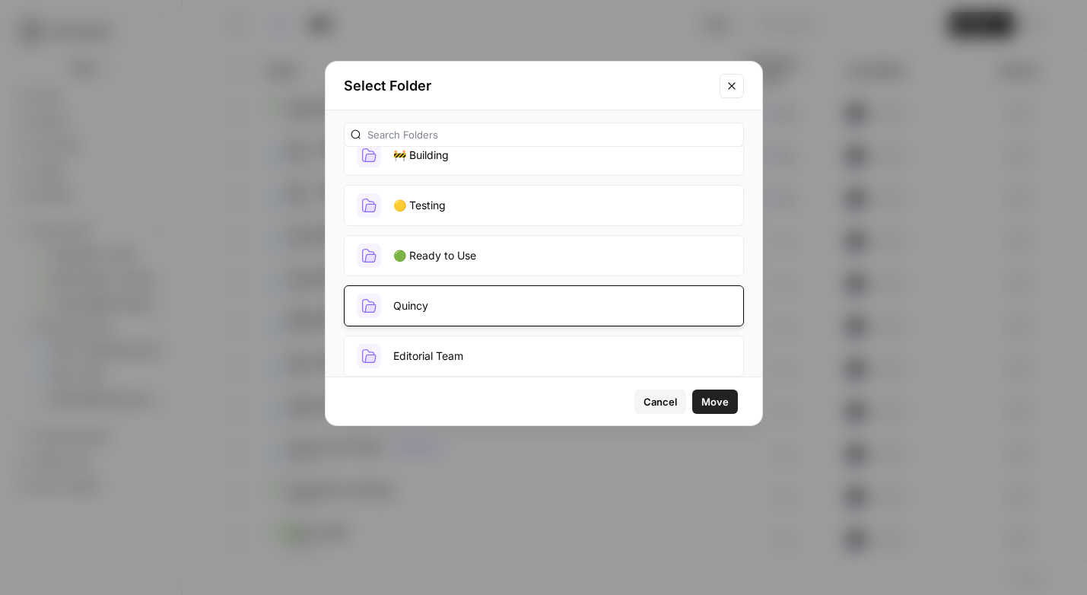
click at [719, 398] on span "Move" at bounding box center [714, 401] width 27 height 15
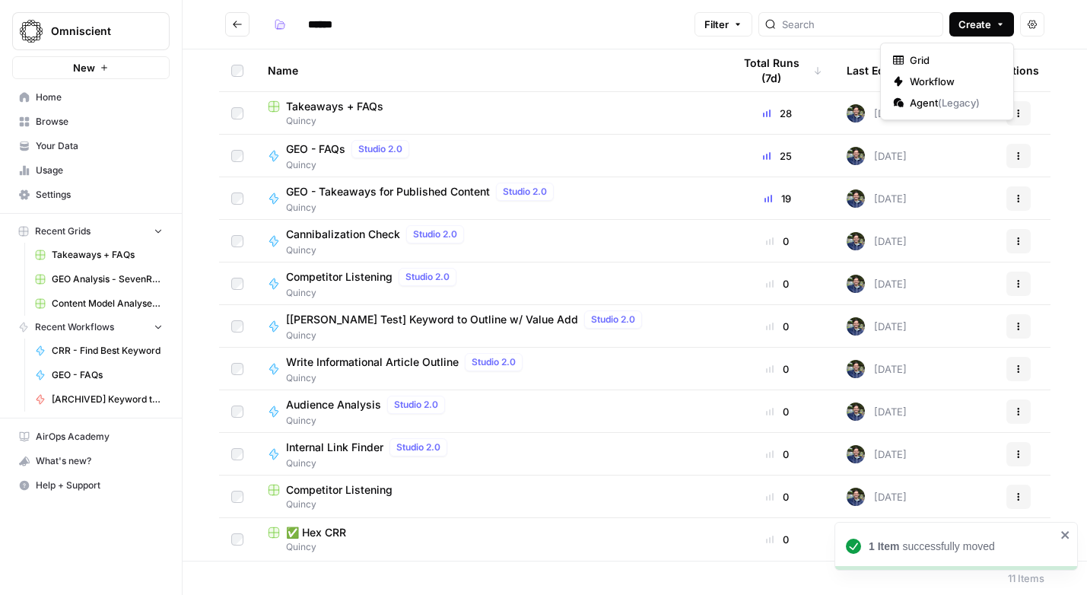
click at [980, 20] on span "Create" at bounding box center [974, 24] width 33 height 15
click at [935, 77] on span "Workflow" at bounding box center [951, 81] width 85 height 15
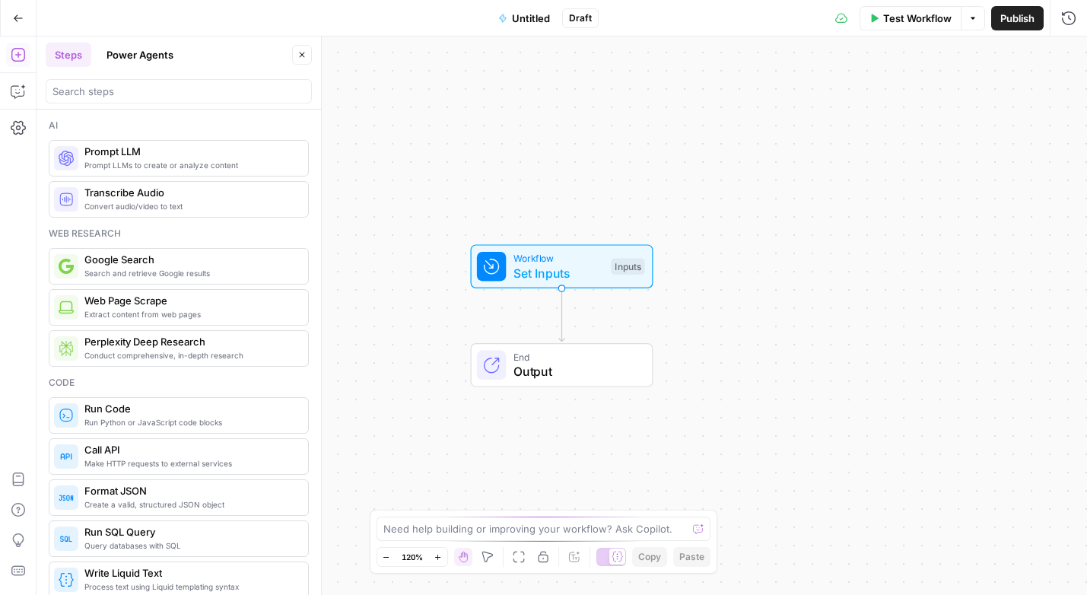
click at [157, 60] on button "Power Agents" at bounding box center [139, 55] width 85 height 24
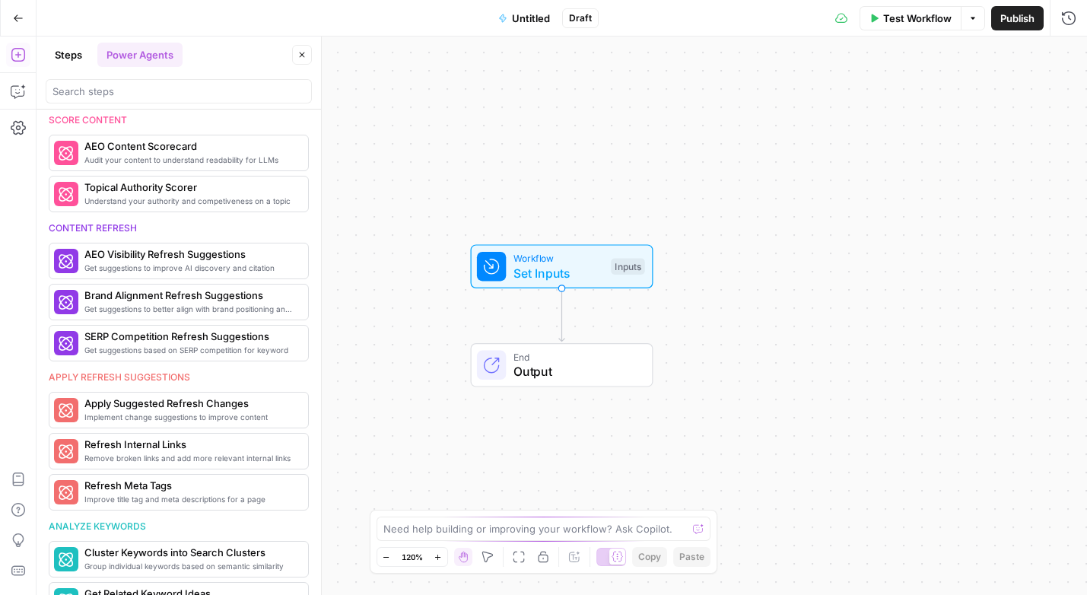
scroll to position [536, 0]
click at [145, 258] on span "AEO Visibility Refresh Suggestions" at bounding box center [156, 252] width 144 height 15
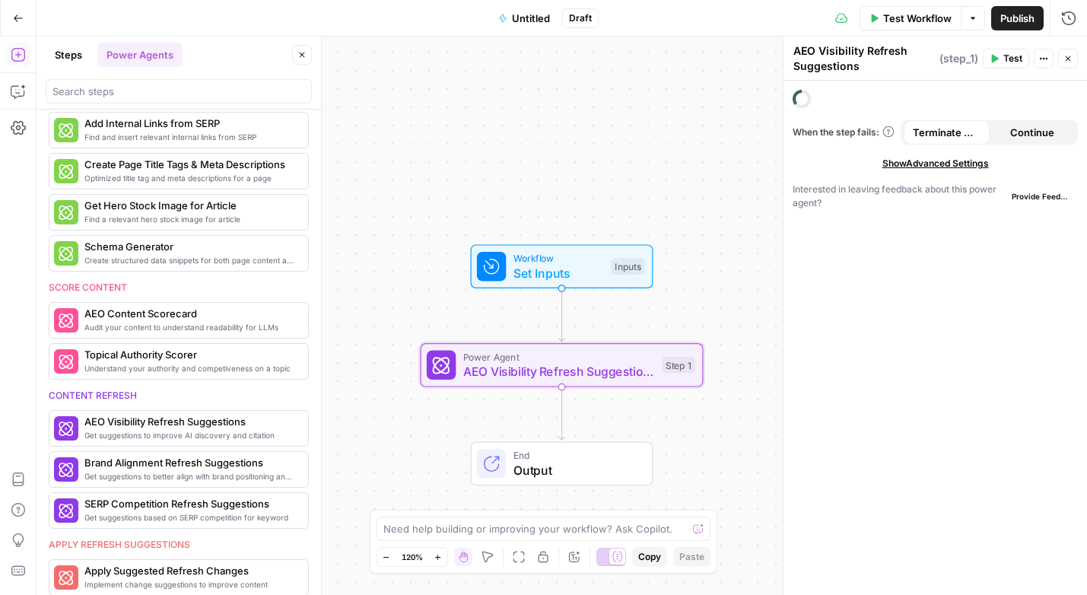
scroll to position [705, 0]
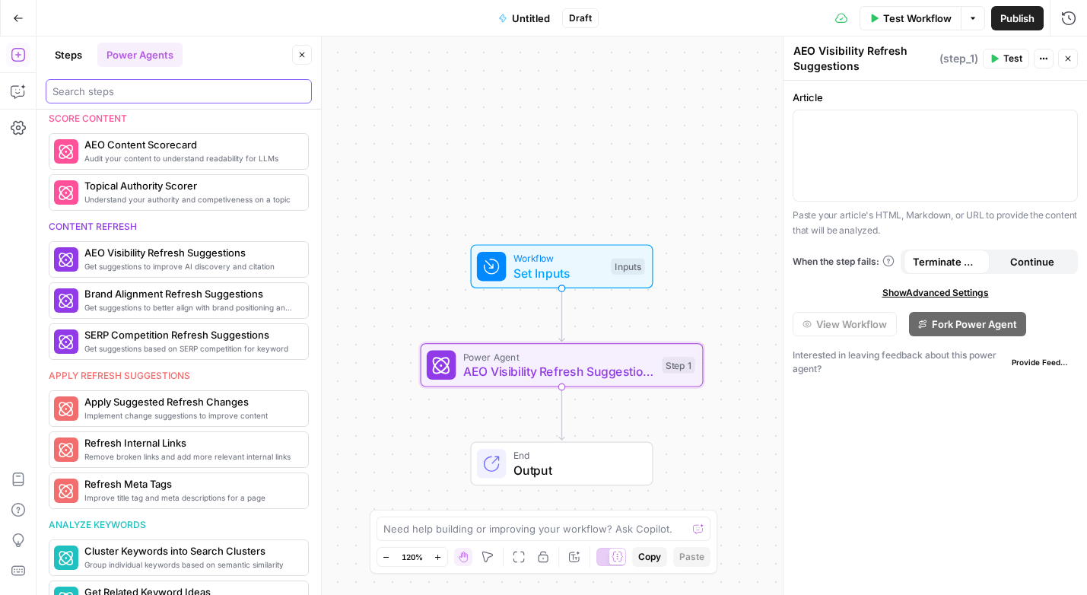
click at [79, 96] on input "search" at bounding box center [178, 91] width 252 height 15
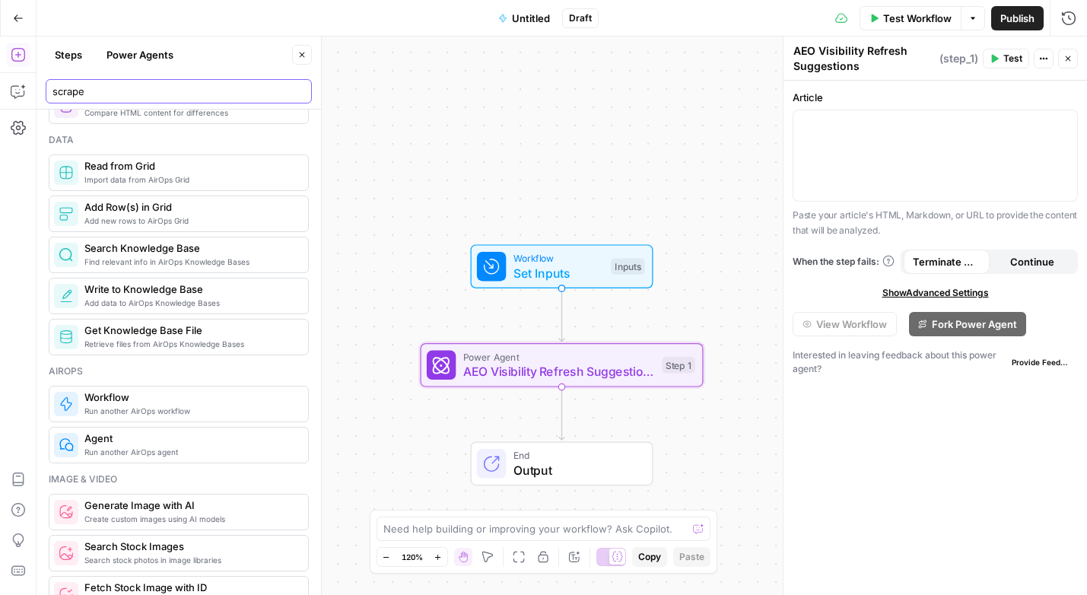
scroll to position [0, 0]
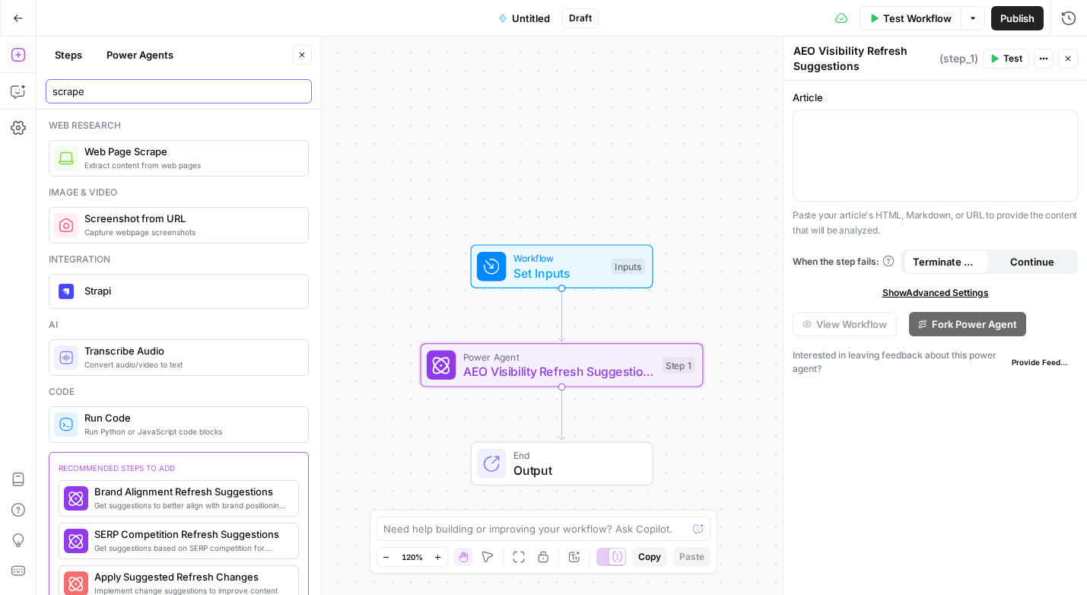
type input "scrape"
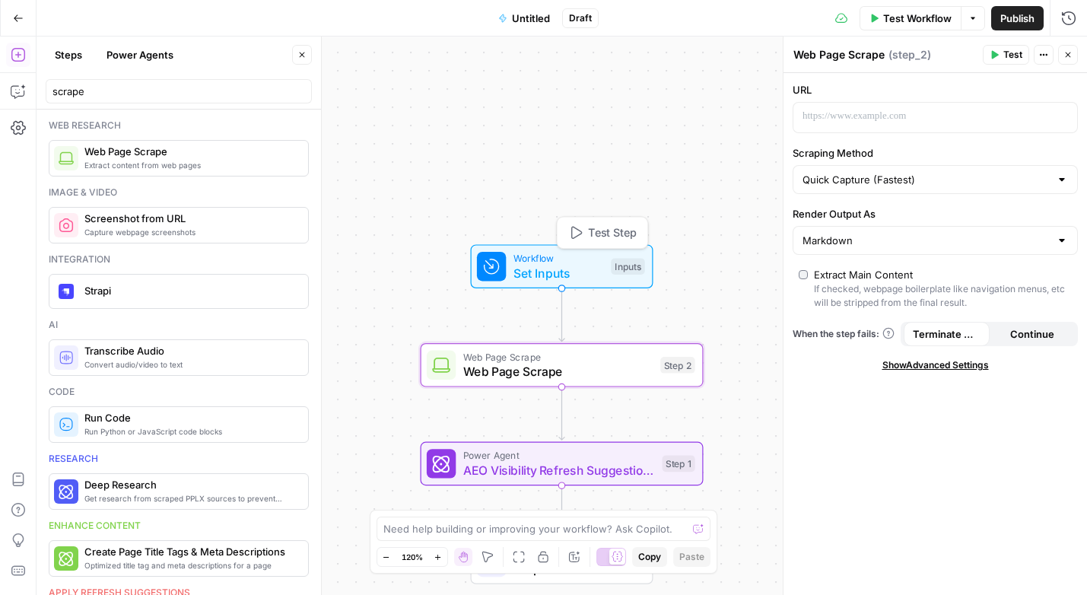
click at [552, 268] on span "Set Inputs" at bounding box center [558, 273] width 90 height 18
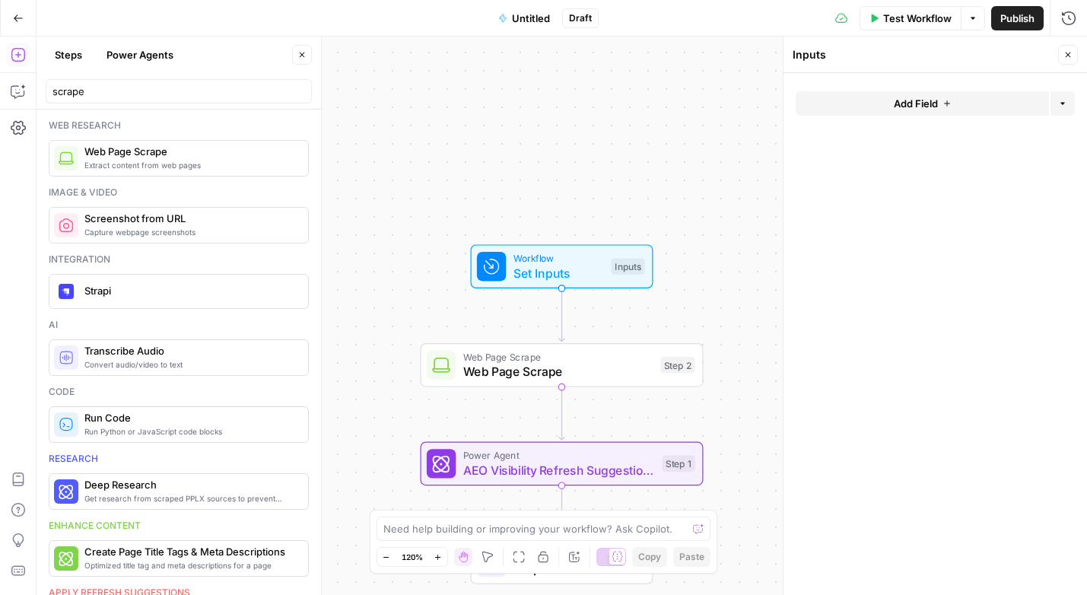
click at [904, 90] on form "Add Field Options" at bounding box center [934, 334] width 303 height 522
click at [898, 95] on button "Add Field" at bounding box center [921, 103] width 253 height 24
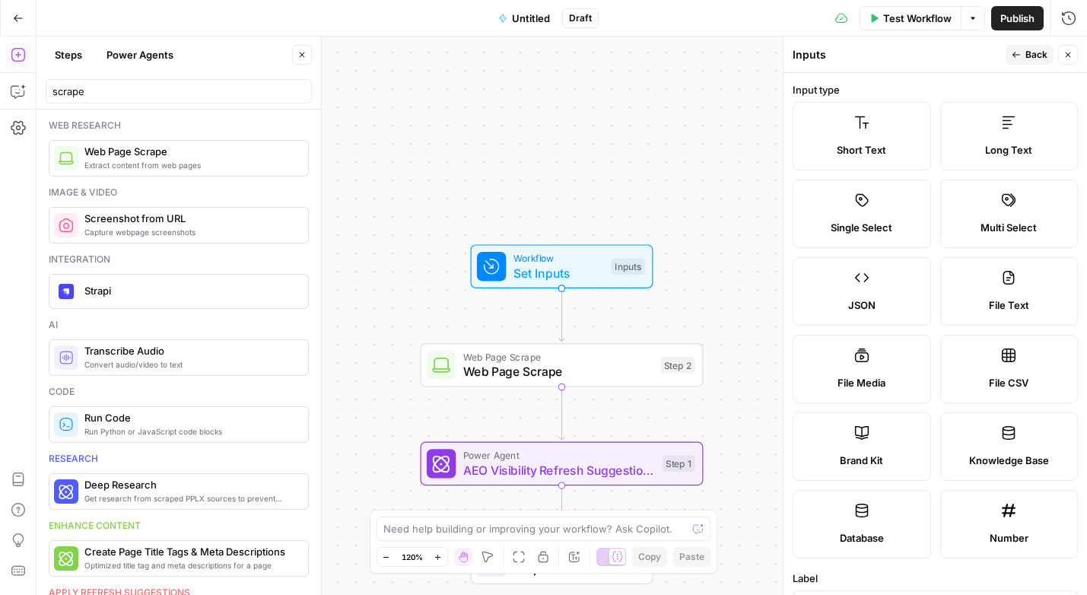
click at [862, 153] on span "Short Text" at bounding box center [860, 149] width 49 height 15
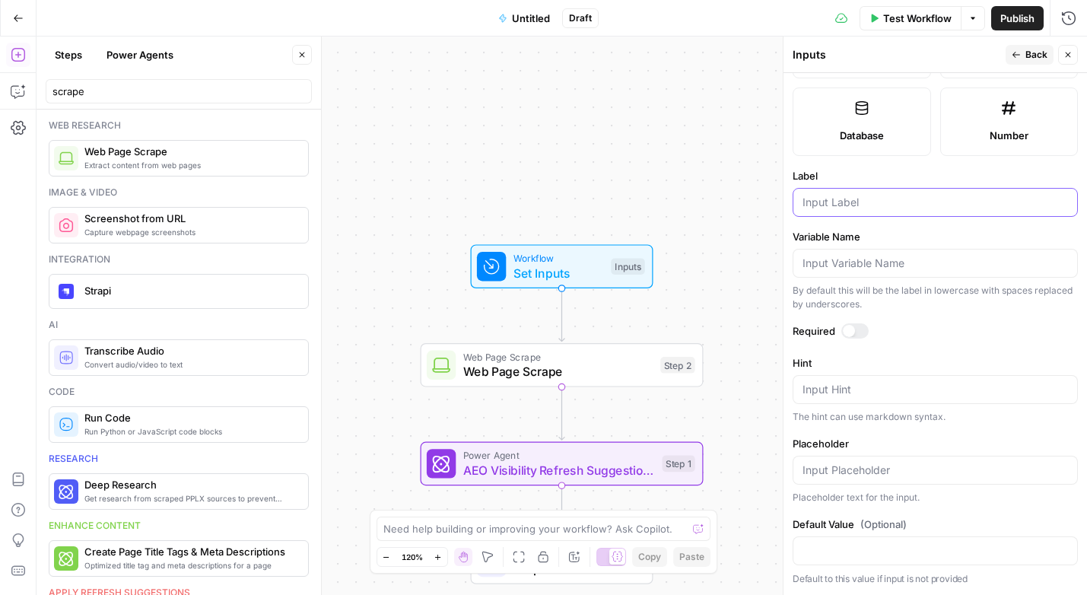
click at [839, 198] on input "Label" at bounding box center [934, 202] width 265 height 15
type input "URL"
click at [931, 174] on label "Label" at bounding box center [934, 175] width 285 height 15
click at [931, 195] on input "URL" at bounding box center [934, 202] width 265 height 15
click at [923, 232] on label "Variable Name" at bounding box center [934, 236] width 285 height 15
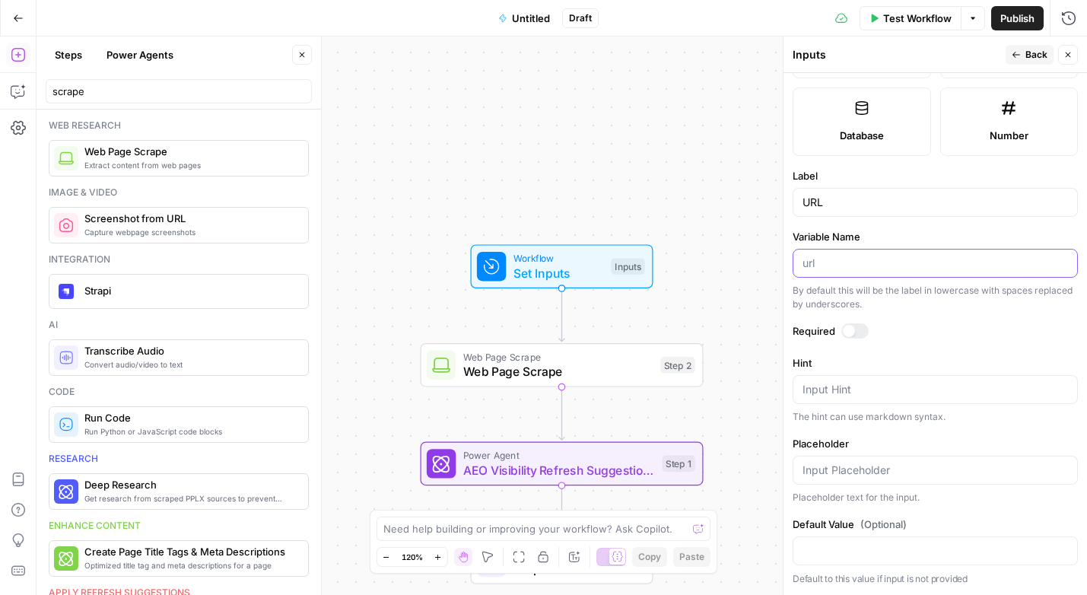
click at [923, 255] on input "Variable Name" at bounding box center [934, 262] width 265 height 15
click at [940, 162] on form "Input type Short Text Long Text Single Select Multi Select JSON File Text File …" at bounding box center [934, 334] width 303 height 522
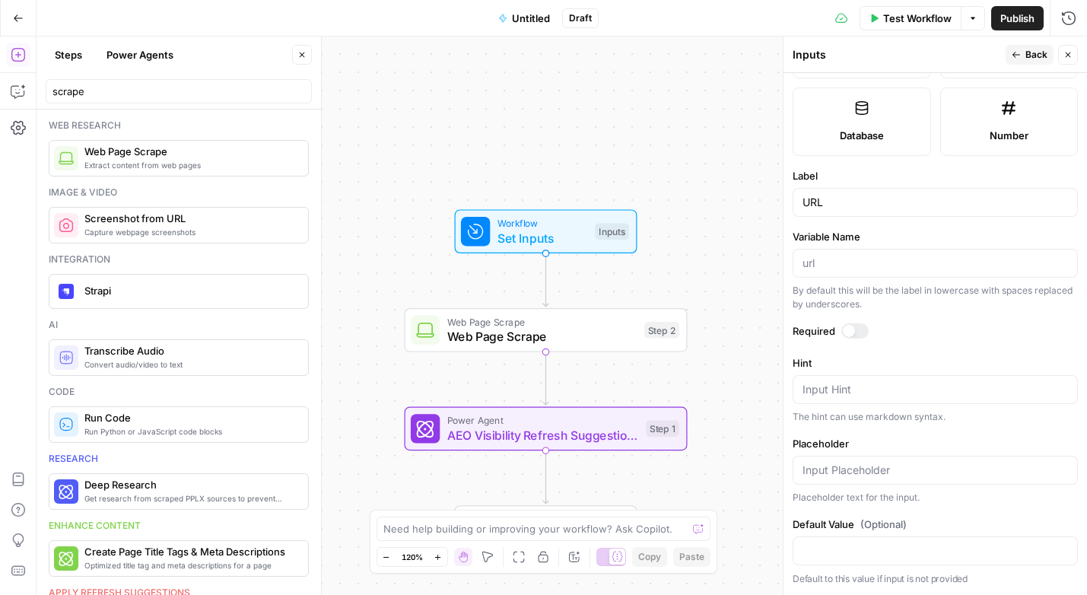
click at [578, 332] on span "Web Page Scrape" at bounding box center [542, 336] width 190 height 18
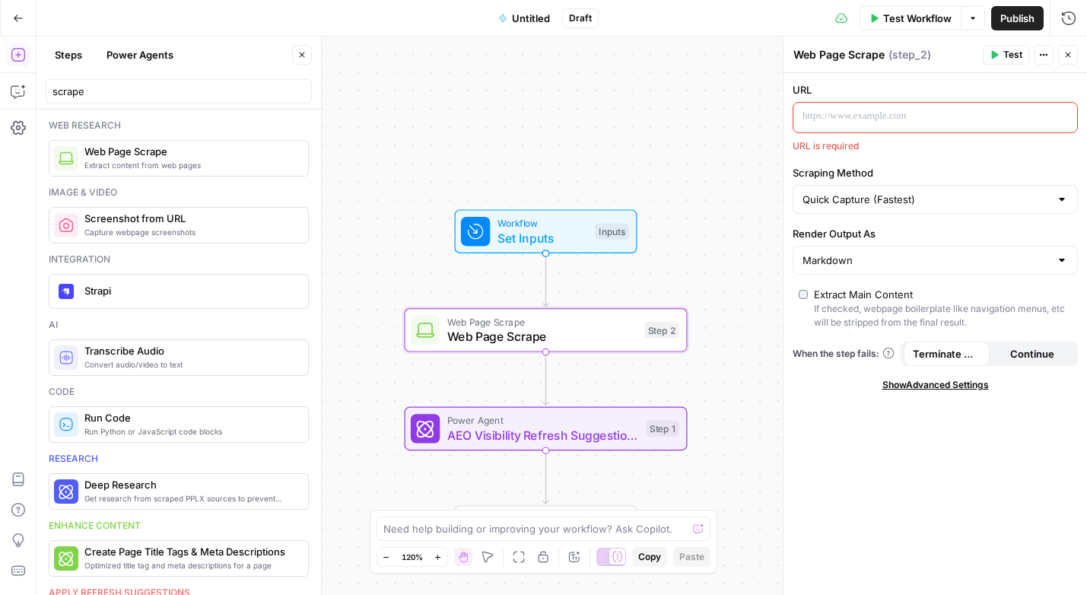
click at [887, 119] on p at bounding box center [922, 116] width 241 height 15
click at [1064, 116] on icon "button" at bounding box center [1063, 116] width 8 height 7
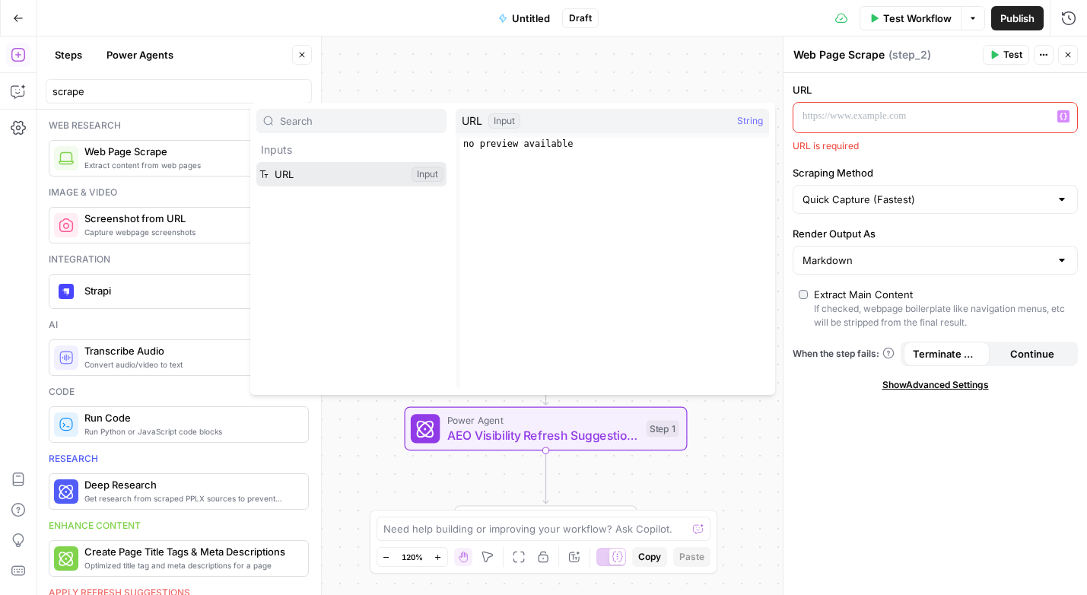
click at [312, 183] on button "Select variable URL" at bounding box center [351, 174] width 190 height 24
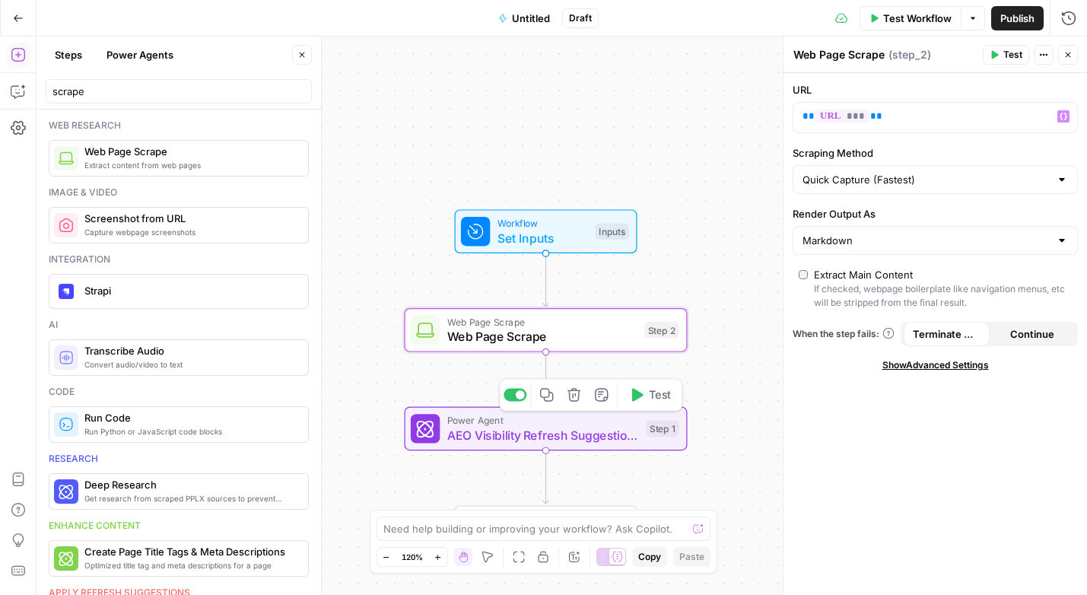
click at [514, 429] on span "AEO Visibility Refresh Suggestions" at bounding box center [543, 435] width 192 height 18
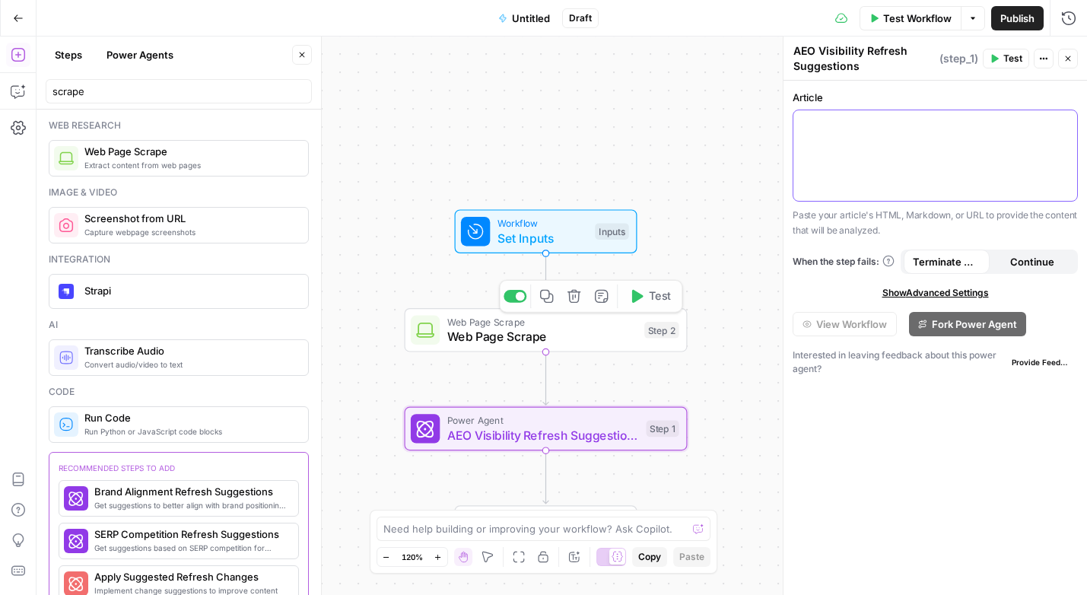
click at [826, 164] on div at bounding box center [935, 155] width 284 height 90
click at [1060, 122] on icon "button" at bounding box center [1063, 124] width 8 height 7
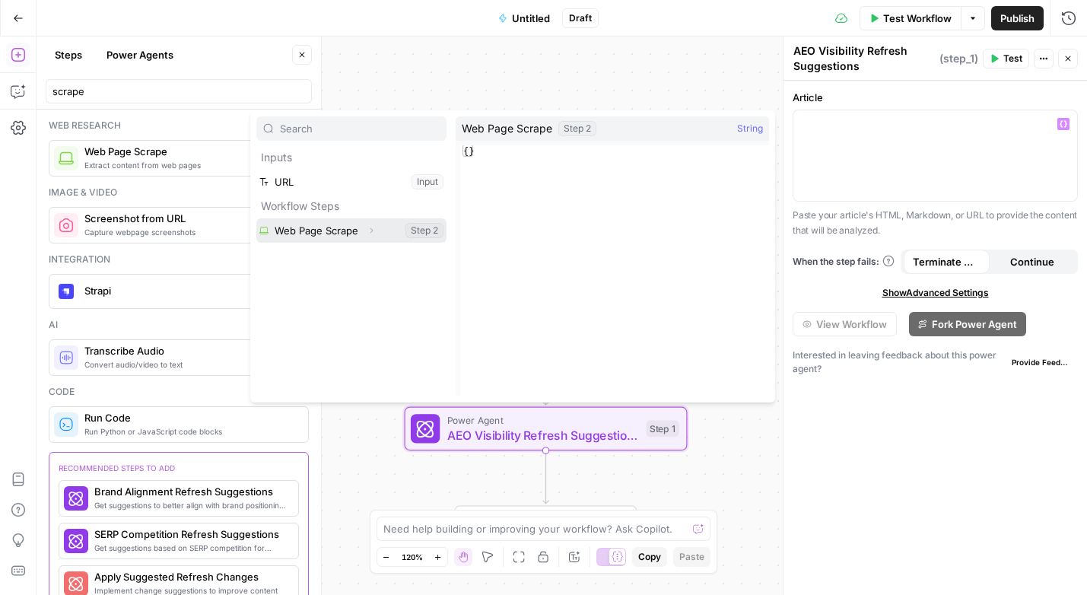
click at [306, 227] on button "Select variable Web Page Scrape" at bounding box center [351, 230] width 190 height 24
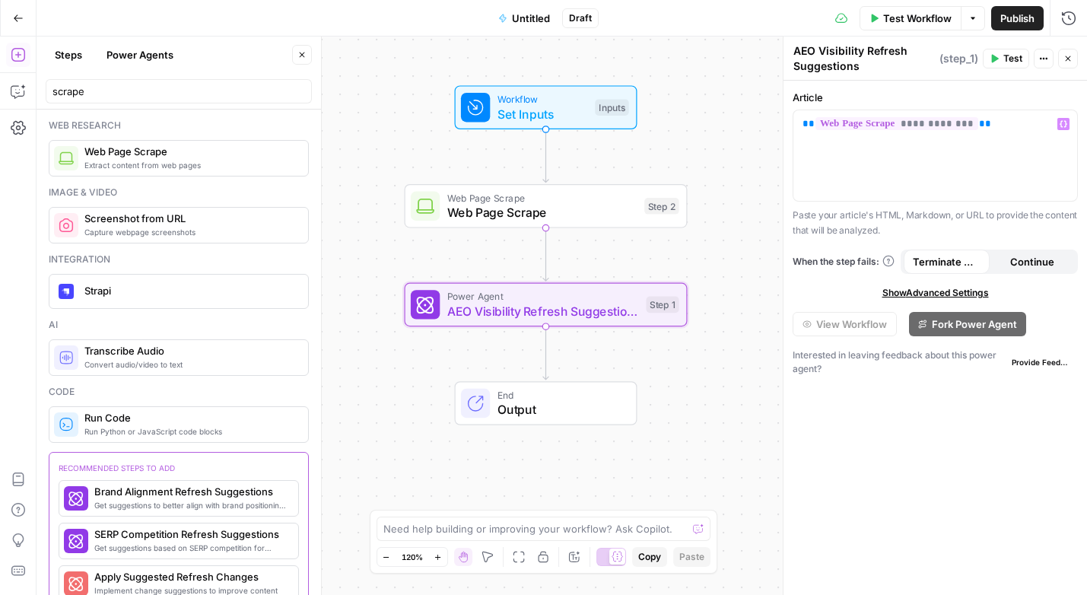
click at [898, 15] on span "Test Workflow" at bounding box center [917, 18] width 68 height 15
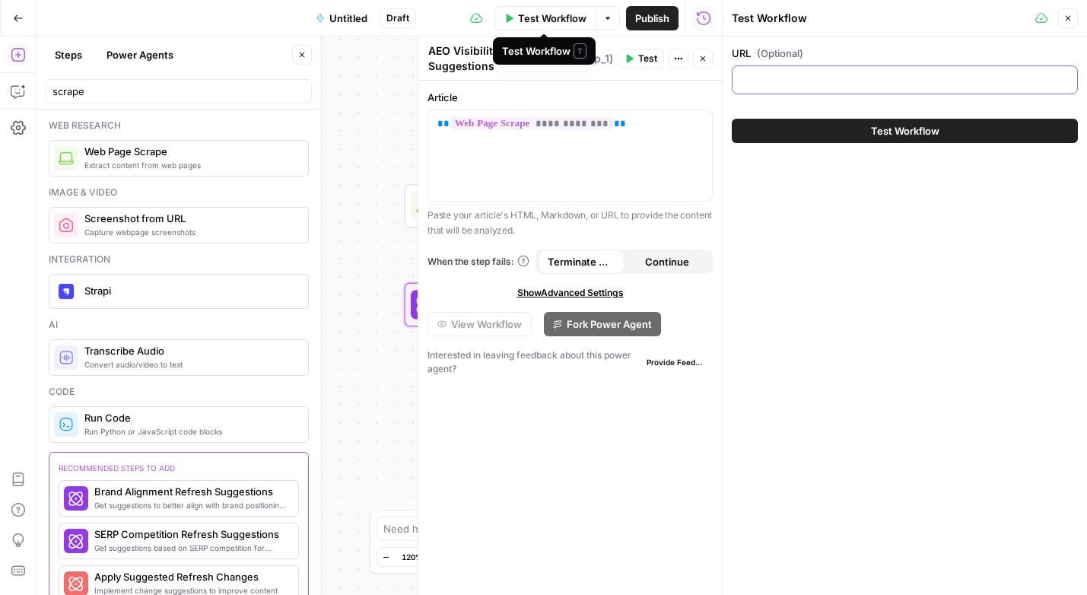
click at [821, 77] on input "URL (Optional)" at bounding box center [904, 79] width 326 height 15
paste input "[URL][DOMAIN_NAME]"
type input "[URL][DOMAIN_NAME]"
click at [858, 135] on button "Test Workflow" at bounding box center [904, 131] width 346 height 24
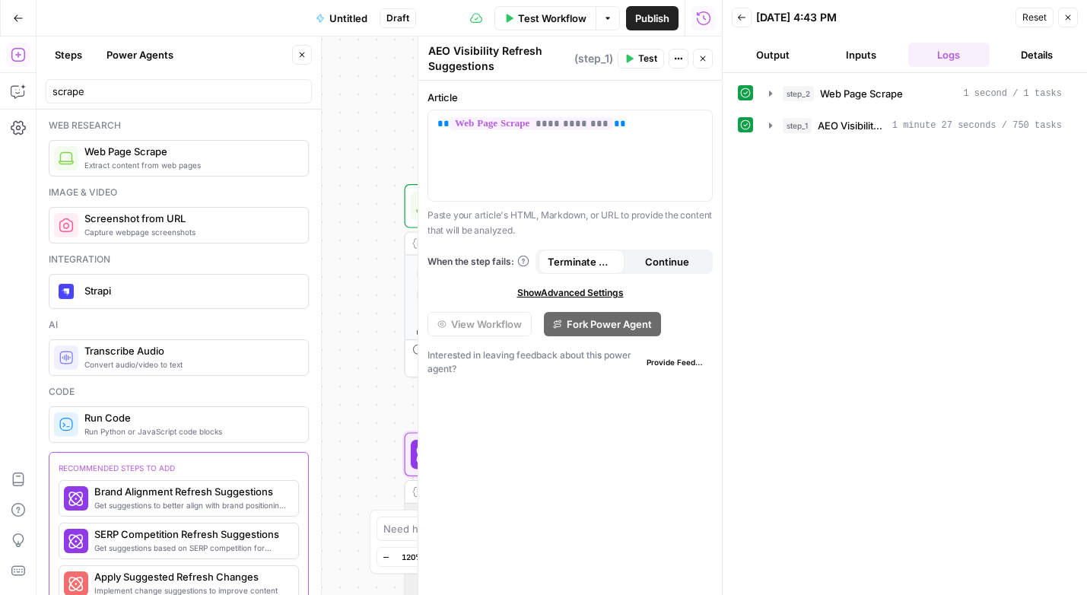
click at [766, 54] on button "Output" at bounding box center [772, 55] width 82 height 24
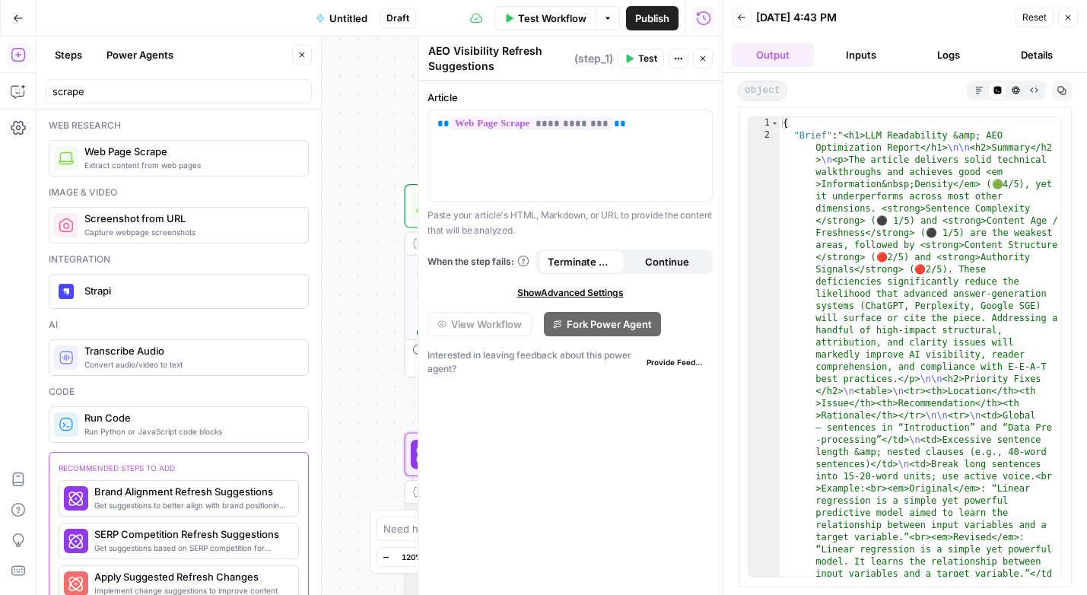
click at [979, 84] on button "Markdown" at bounding box center [978, 90] width 18 height 18
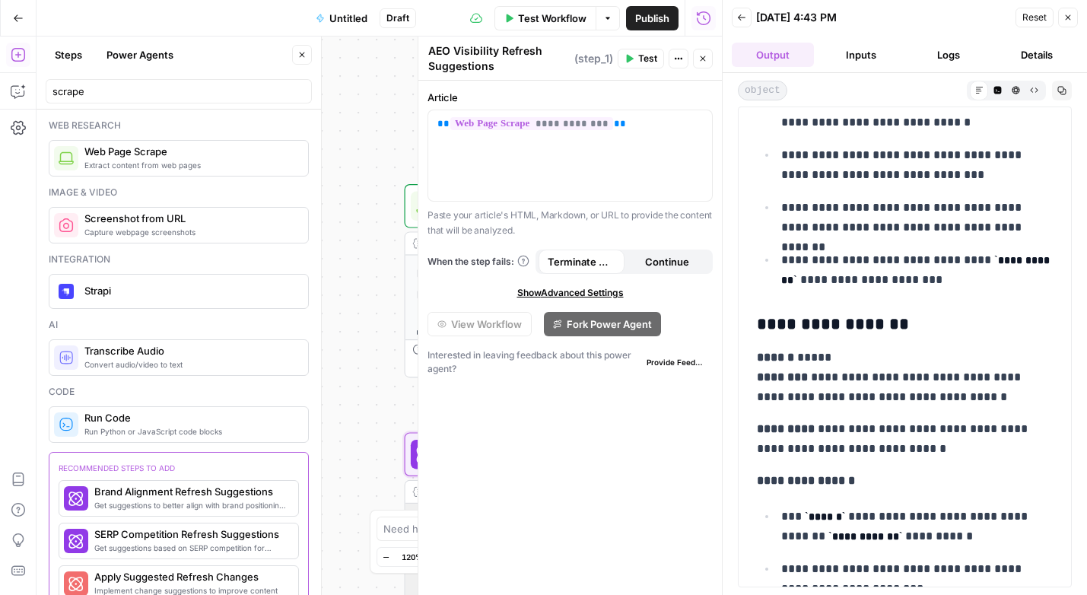
scroll to position [5215, 0]
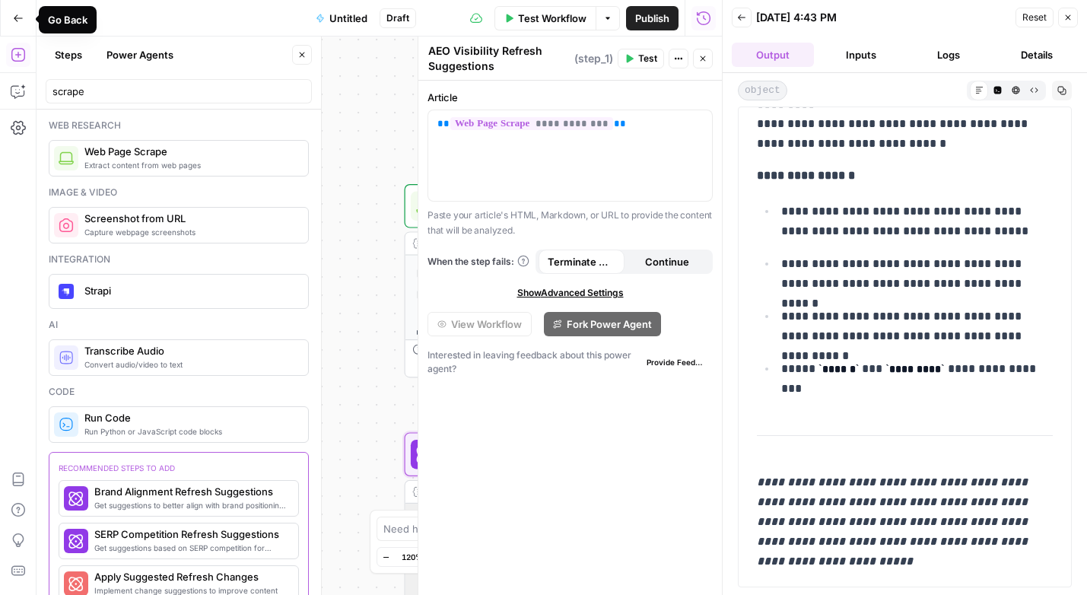
click at [21, 18] on icon "button" at bounding box center [18, 18] width 11 height 11
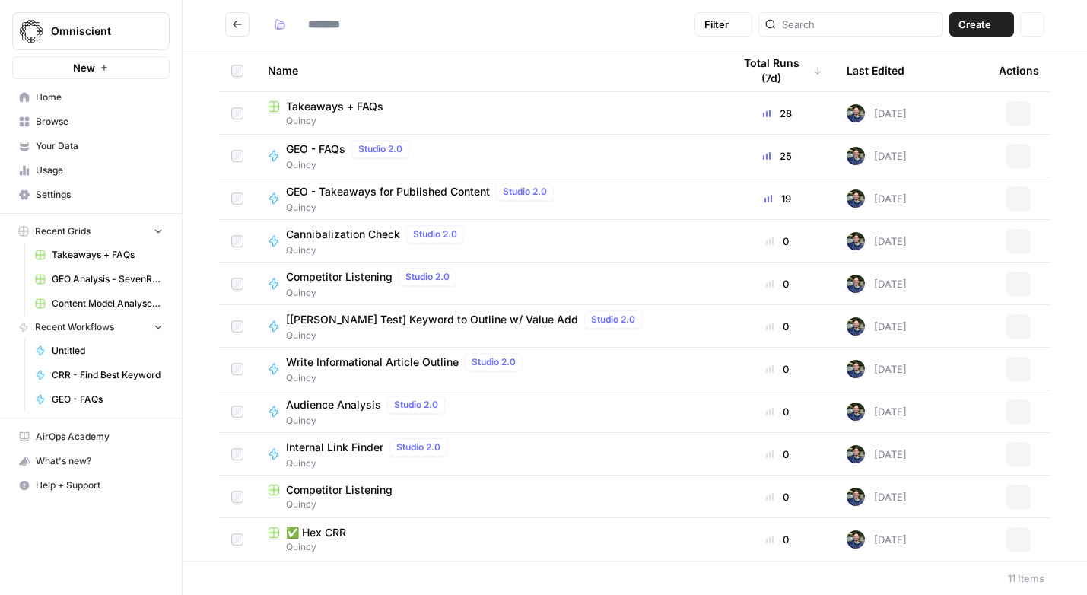
type input "******"
click at [501, 234] on div "Cannibalization Check Studio 2.0 Quincy" at bounding box center [488, 241] width 440 height 32
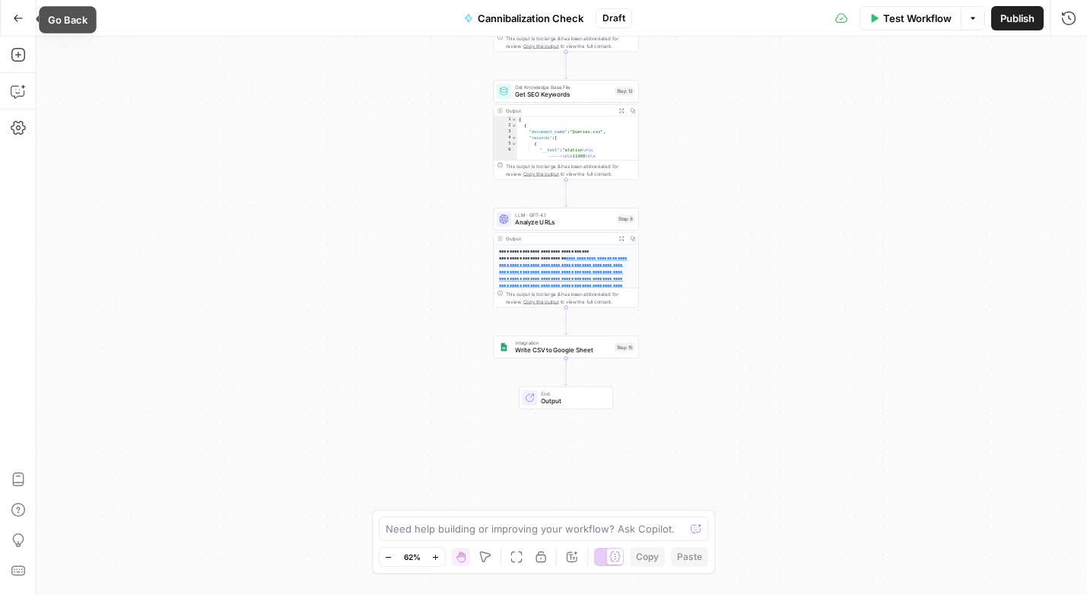
click at [17, 15] on icon "button" at bounding box center [18, 18] width 11 height 11
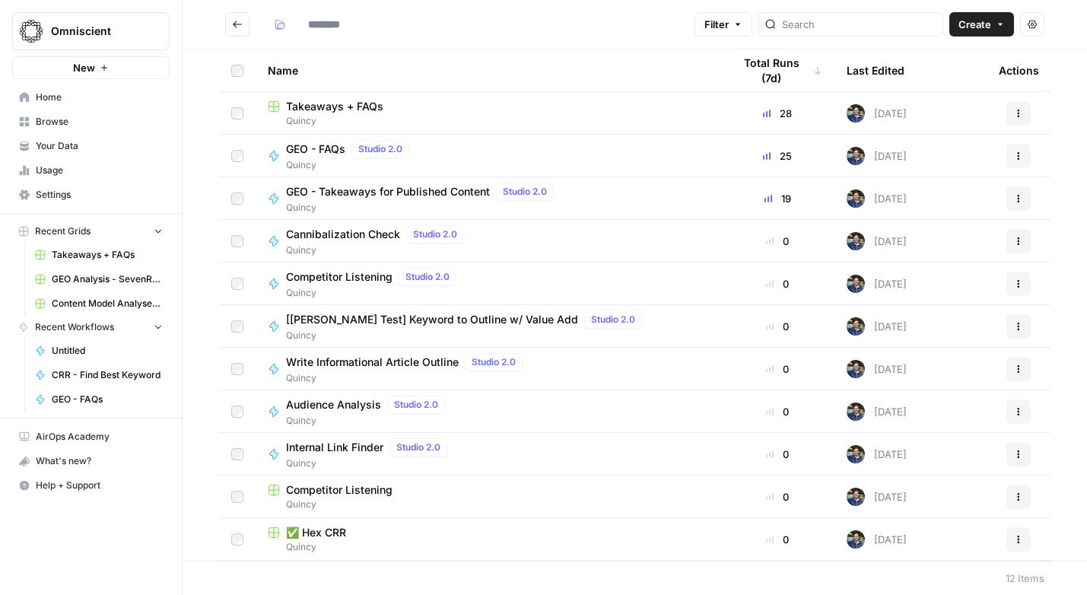
type input "******"
click at [963, 28] on span "Create" at bounding box center [974, 24] width 33 height 15
click at [937, 83] on span "Workflow" at bounding box center [951, 81] width 85 height 15
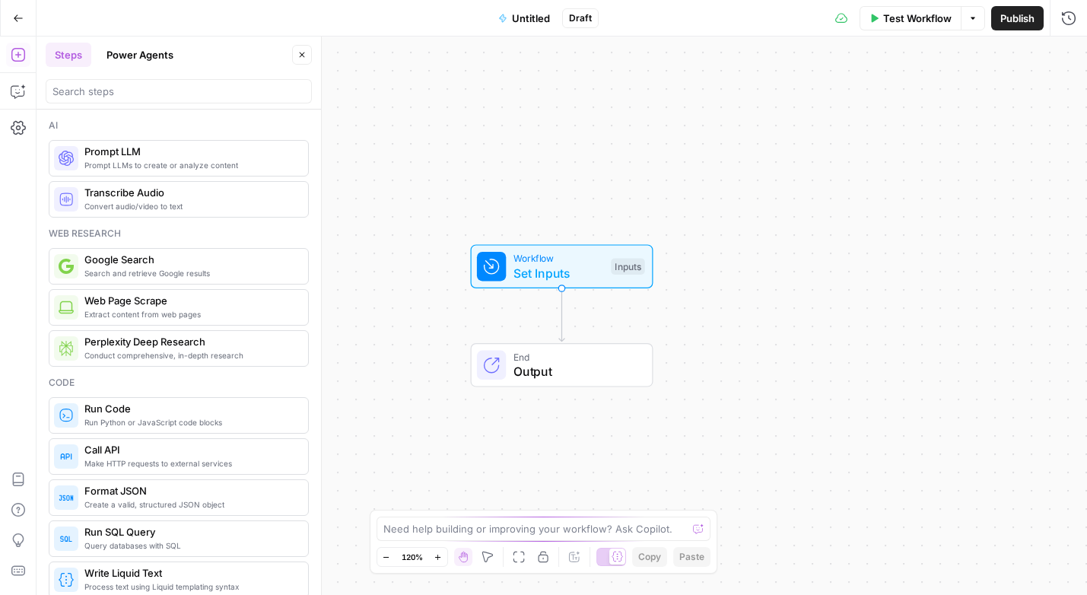
click at [527, 21] on span "Untitled" at bounding box center [531, 18] width 38 height 15
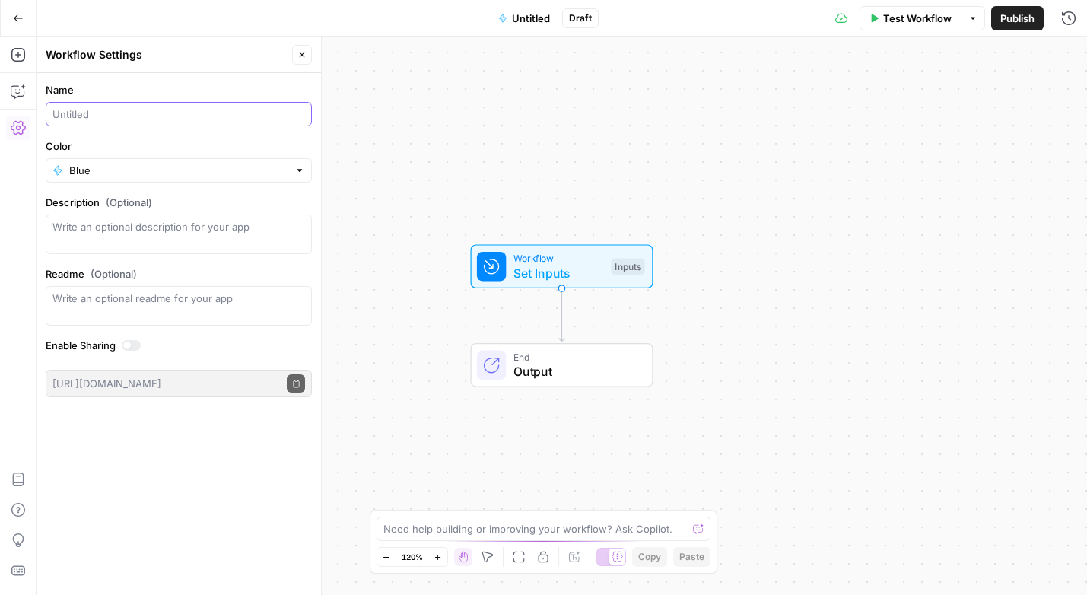
click at [141, 107] on input "Name" at bounding box center [178, 113] width 252 height 15
type input "Cannibalization Check 2"
click at [466, 197] on div "Workflow Set Inputs Inputs End Output" at bounding box center [561, 315] width 1050 height 558
click at [14, 48] on icon "button" at bounding box center [18, 55] width 14 height 14
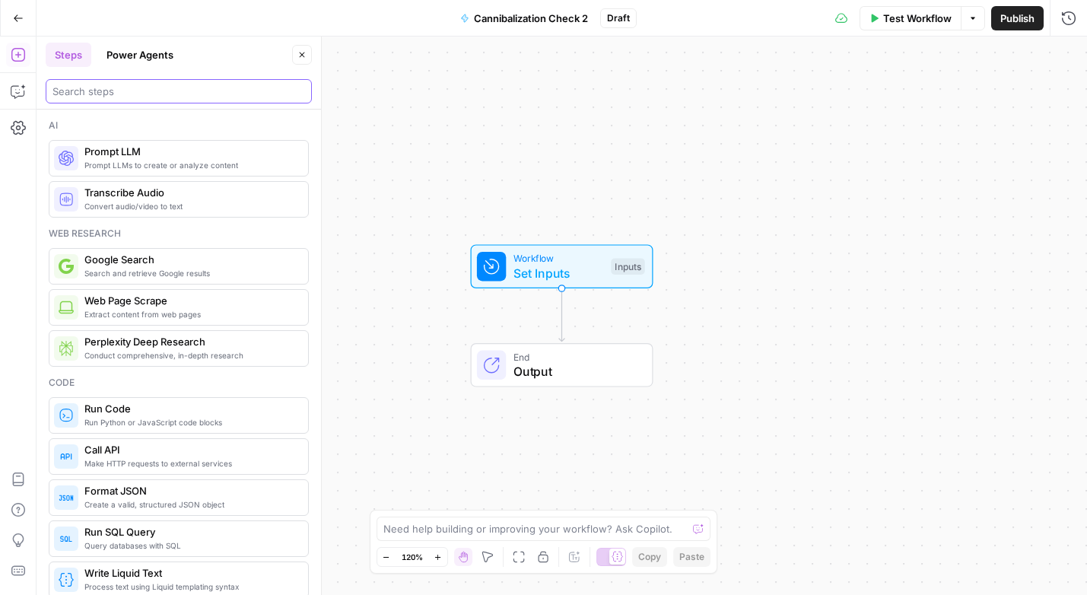
click at [271, 94] on input "search" at bounding box center [178, 91] width 252 height 15
type input "i"
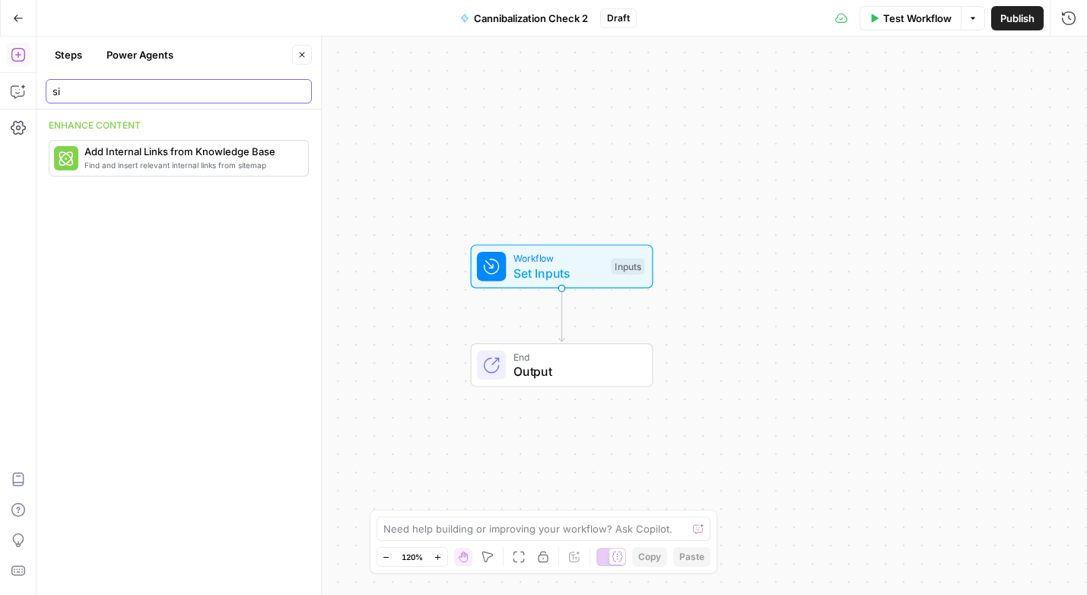
type input "s"
type input "loop"
click at [170, 163] on span "Loop through data sets and steps" at bounding box center [189, 165] width 211 height 12
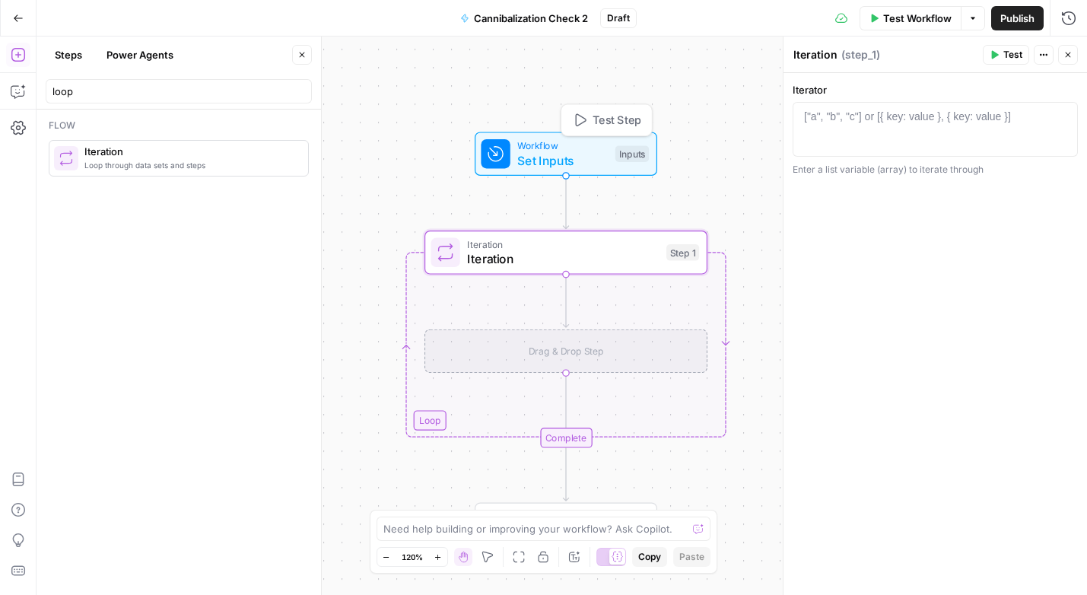
click at [546, 158] on span "Set Inputs" at bounding box center [562, 160] width 90 height 18
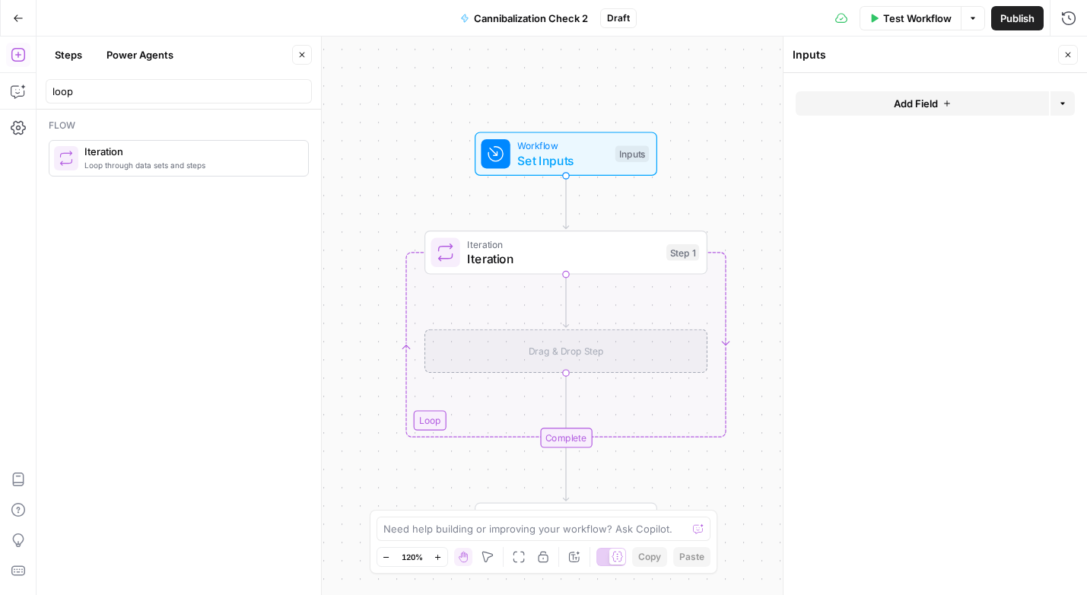
click at [881, 111] on button "Add Field" at bounding box center [921, 103] width 253 height 24
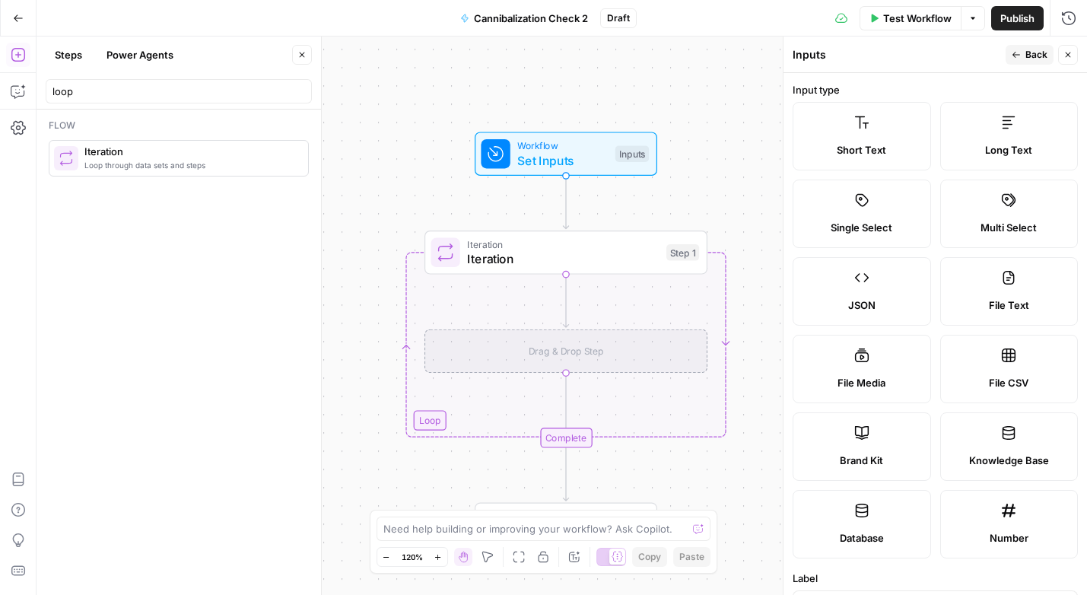
click at [864, 134] on label "Short Text" at bounding box center [861, 136] width 138 height 68
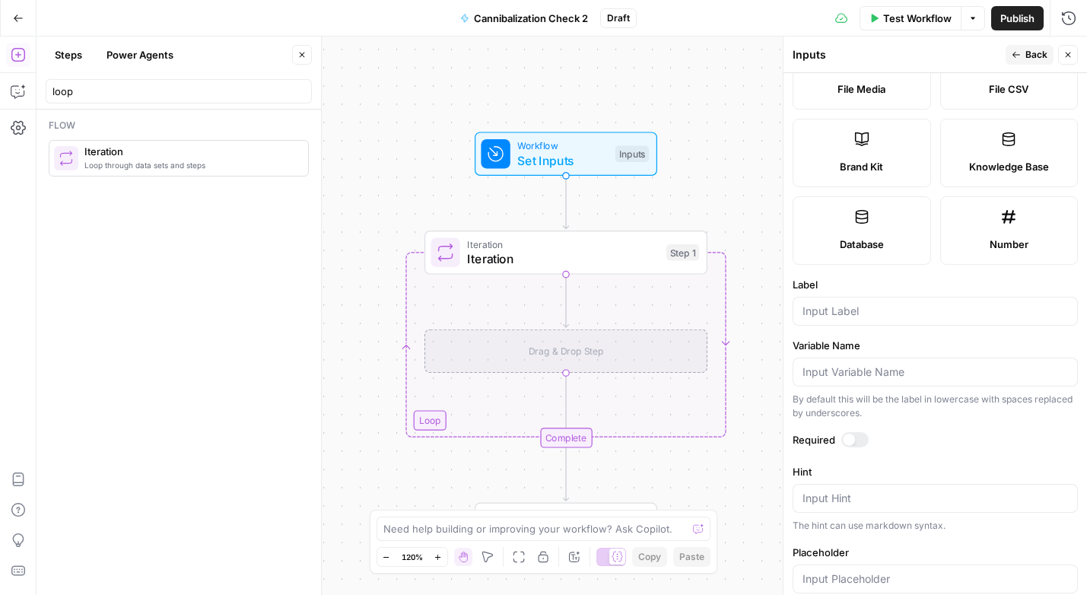
scroll to position [402, 0]
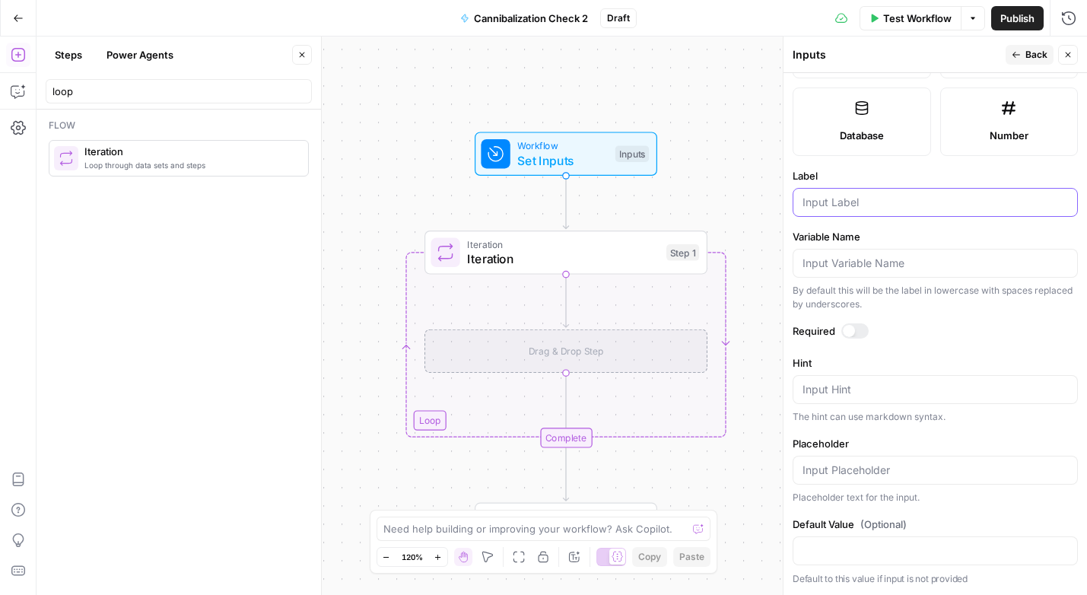
click at [852, 201] on input "Label" at bounding box center [934, 202] width 265 height 15
type input "Sitemap"
click at [836, 170] on label "Label" at bounding box center [934, 175] width 285 height 15
click at [836, 195] on input "Sitemap" at bounding box center [934, 202] width 265 height 15
click at [17, 52] on icon "button" at bounding box center [18, 55] width 14 height 14
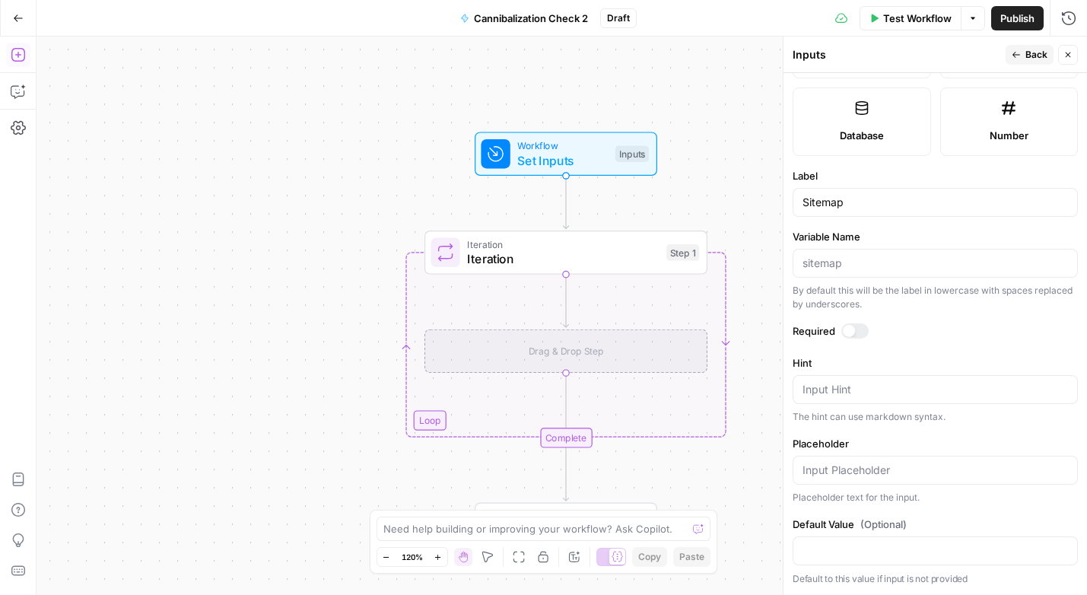
click at [17, 52] on icon "button" at bounding box center [18, 55] width 14 height 14
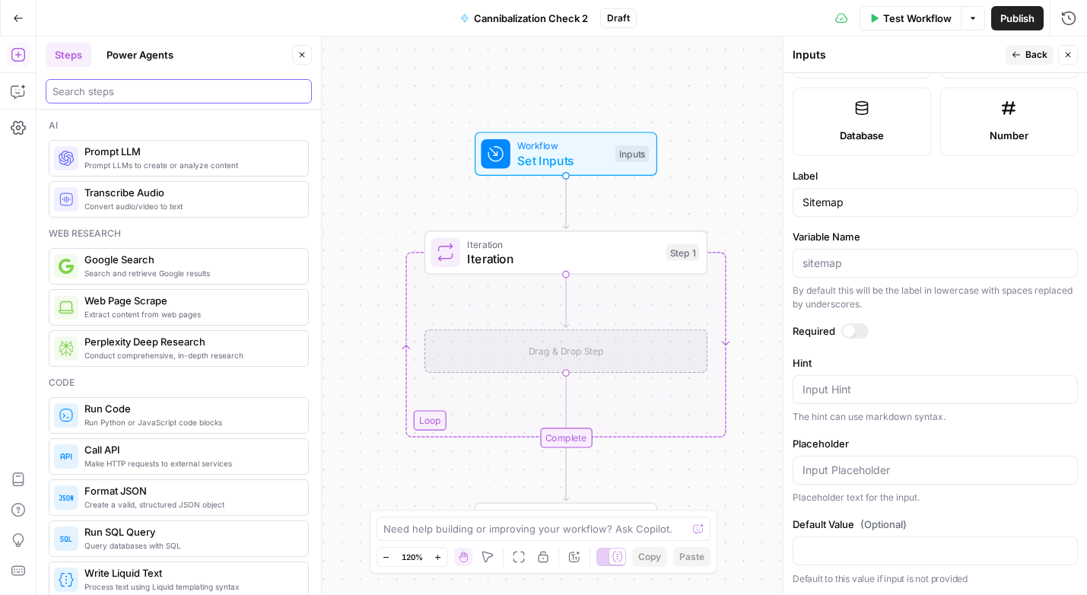
click at [75, 84] on input "search" at bounding box center [178, 91] width 252 height 15
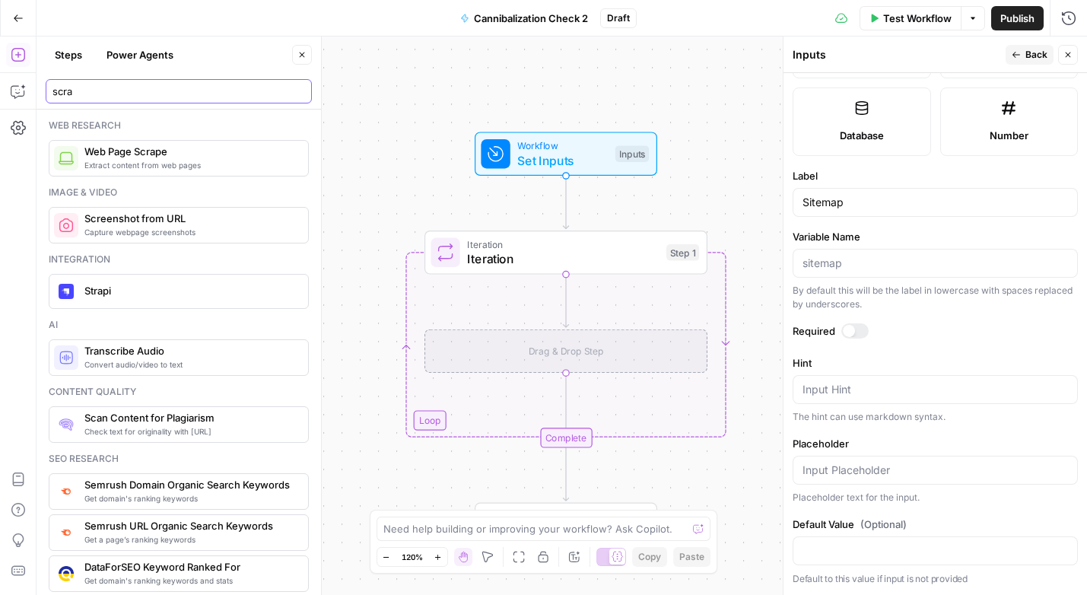
type input "scra"
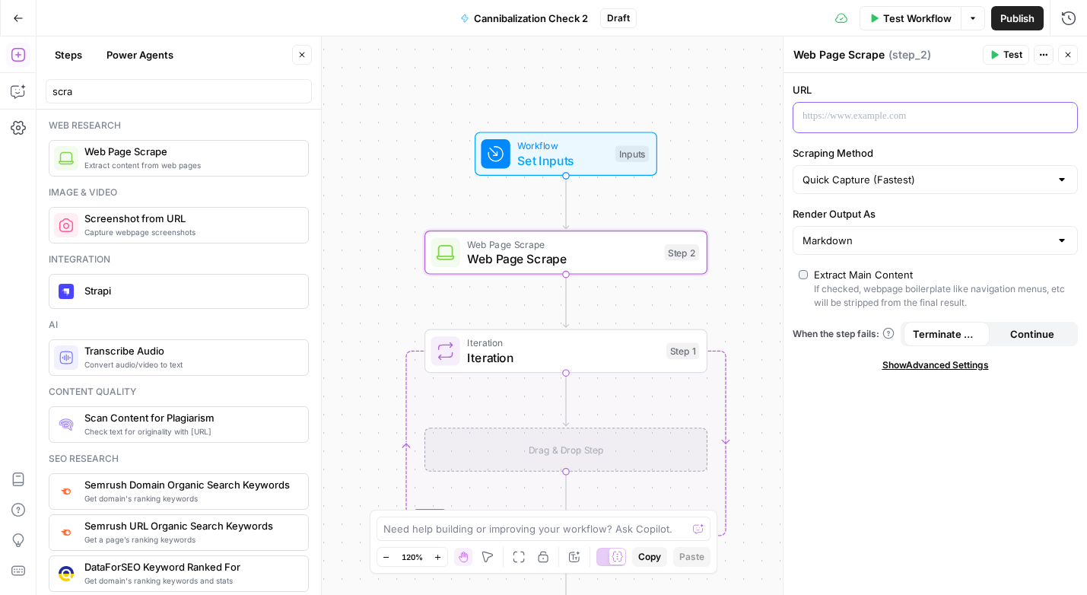
click at [849, 115] on p at bounding box center [922, 116] width 241 height 15
click at [1059, 118] on icon "button" at bounding box center [1063, 117] width 8 height 8
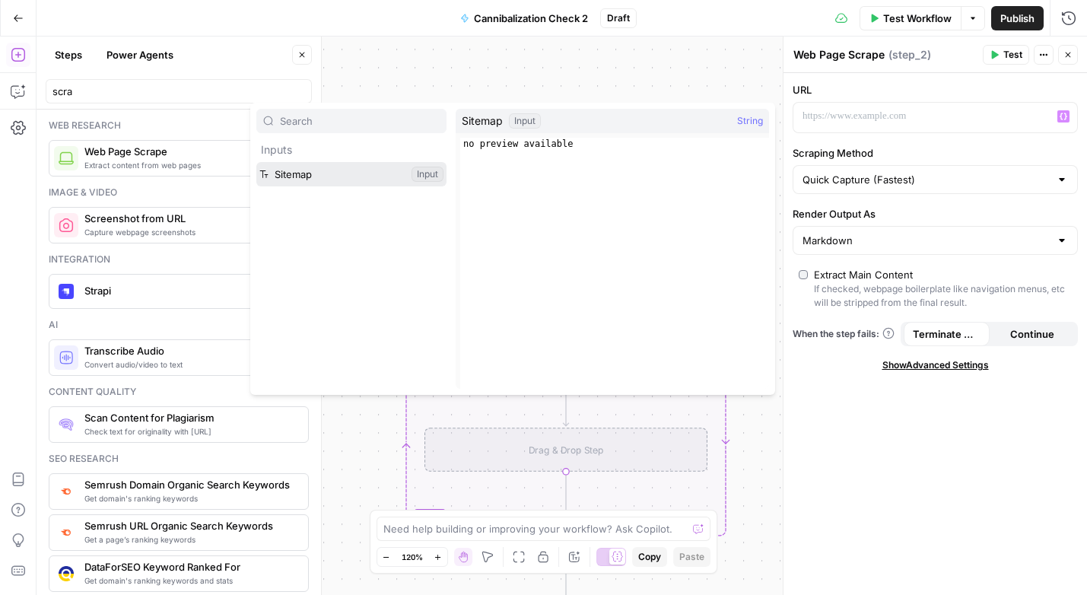
click at [325, 176] on button "Select variable Sitemap" at bounding box center [351, 174] width 190 height 24
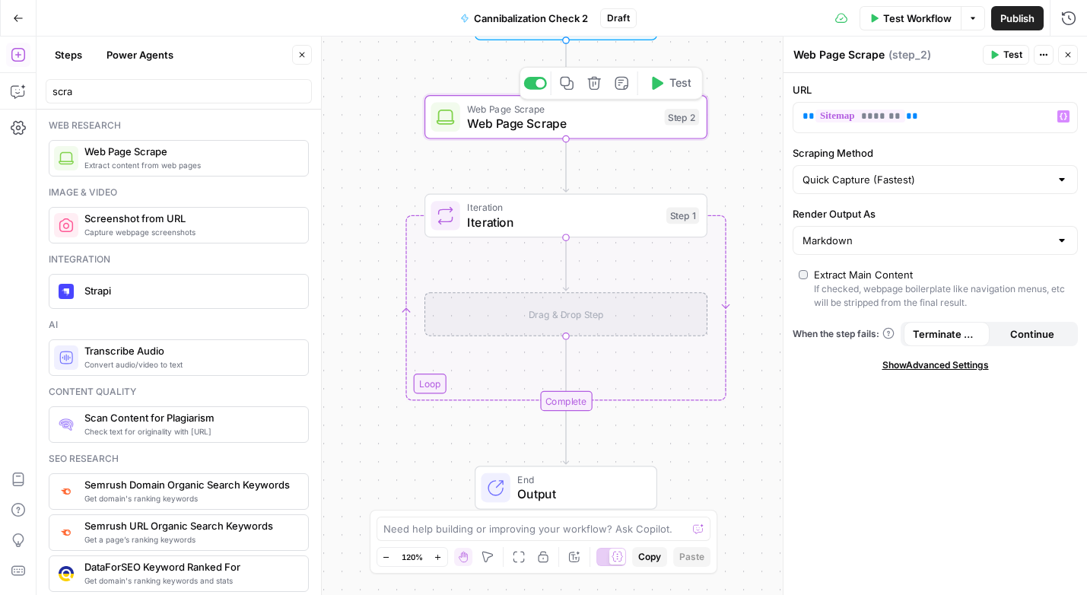
click at [656, 86] on icon "button" at bounding box center [657, 83] width 11 height 13
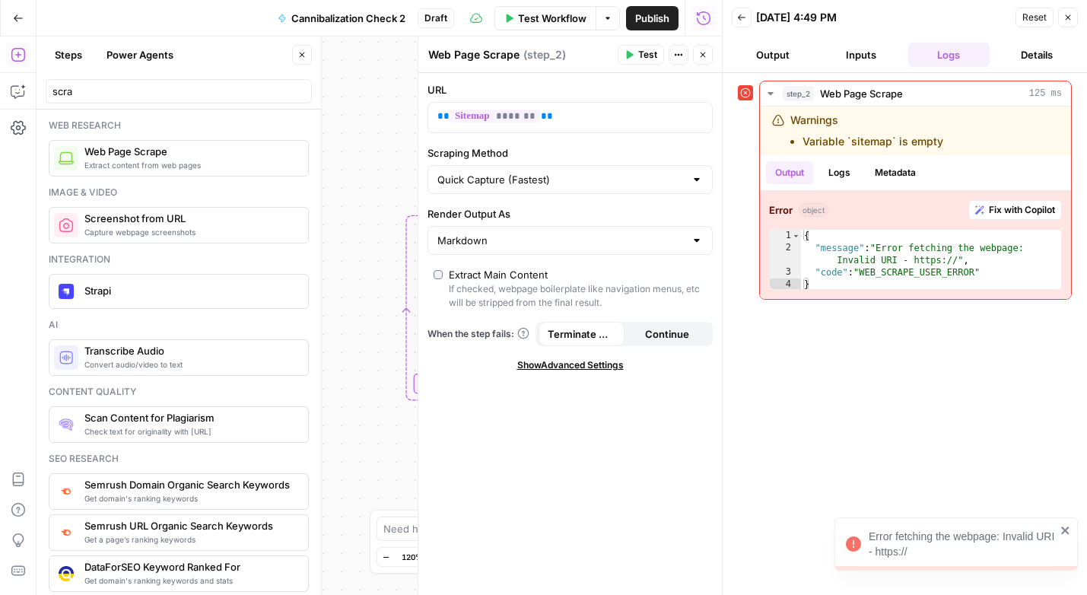
click at [852, 56] on button "Inputs" at bounding box center [861, 55] width 82 height 24
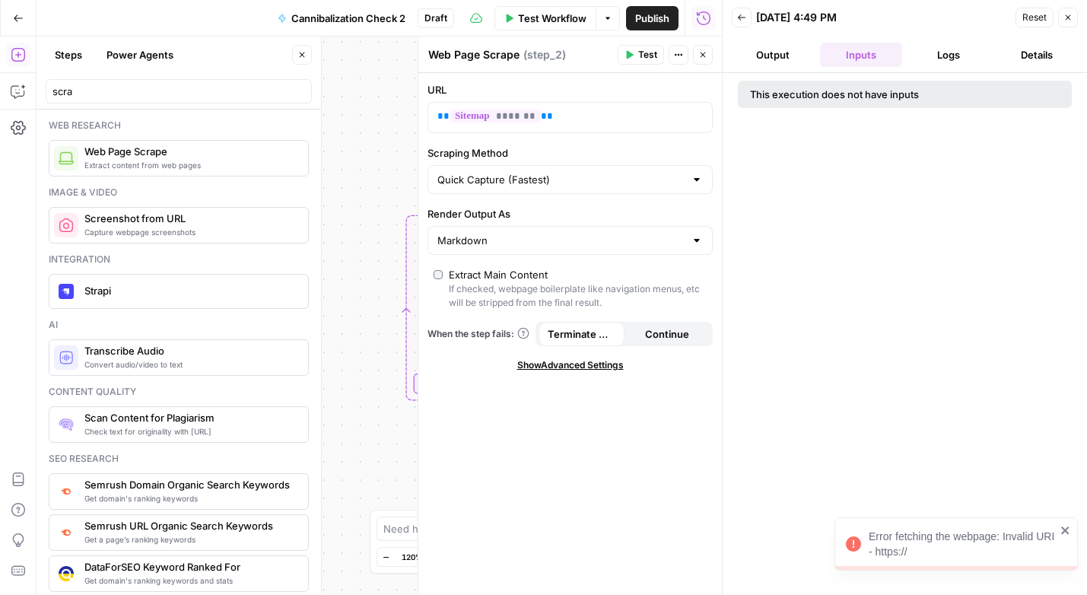
click at [834, 86] on div "This execution does not have inputs" at bounding box center [905, 94] width 334 height 27
click at [587, 122] on p "** ******* **" at bounding box center [557, 116] width 241 height 15
click at [698, 49] on button "Close" at bounding box center [703, 55] width 20 height 20
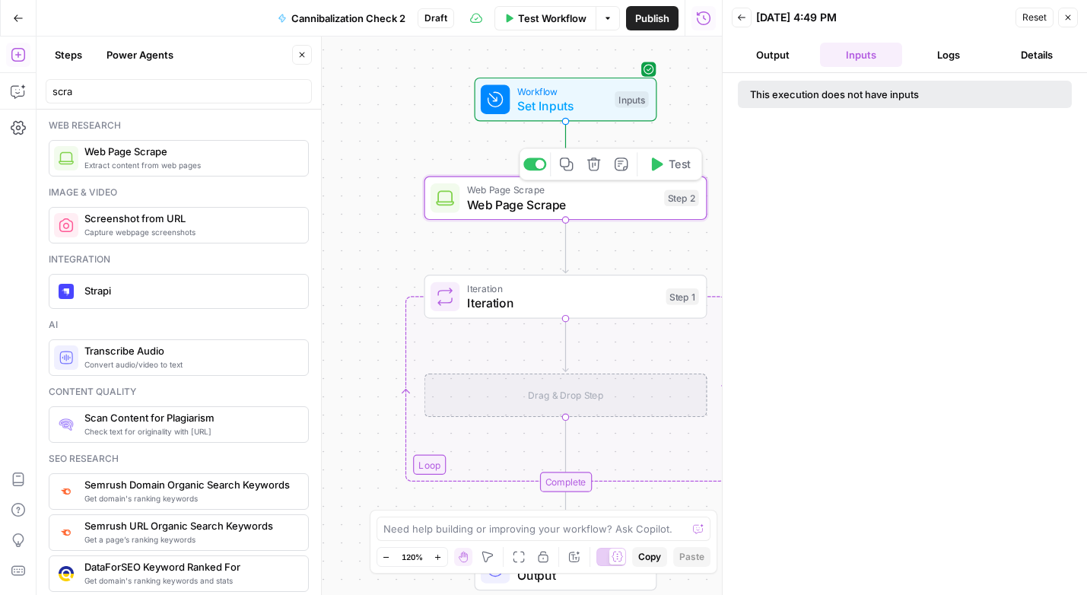
click at [541, 104] on span "Set Inputs" at bounding box center [562, 106] width 90 height 18
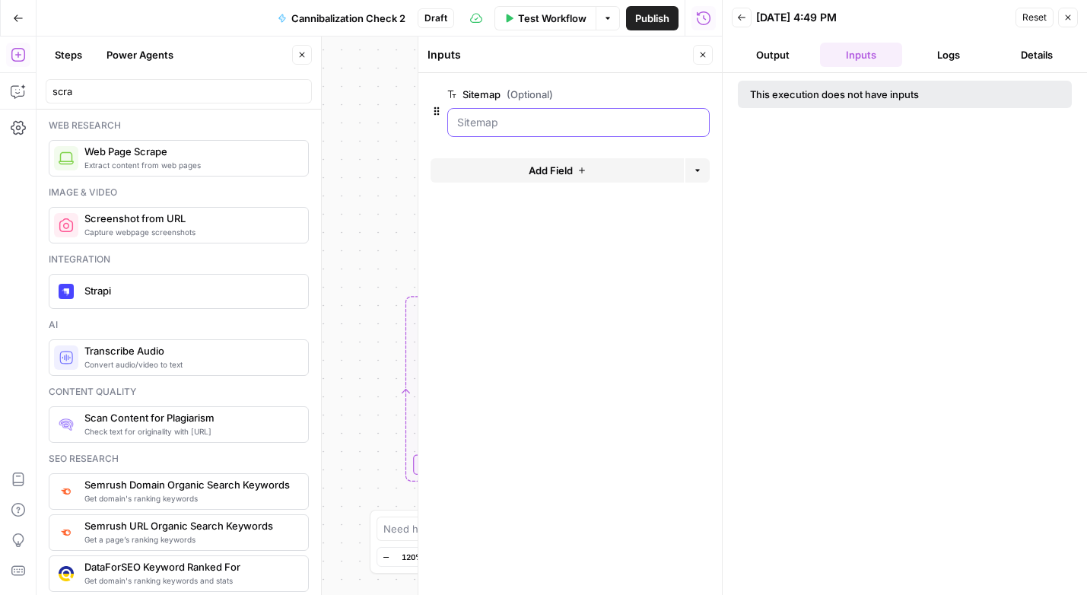
click at [549, 128] on input "Sitemap (Optional)" at bounding box center [578, 122] width 243 height 15
click at [376, 149] on div "Workflow Set Inputs Inputs Error Web Page Scrape Web Page Scrape Step 2 Loop It…" at bounding box center [378, 315] width 685 height 558
click at [709, 52] on button "Close" at bounding box center [703, 55] width 20 height 20
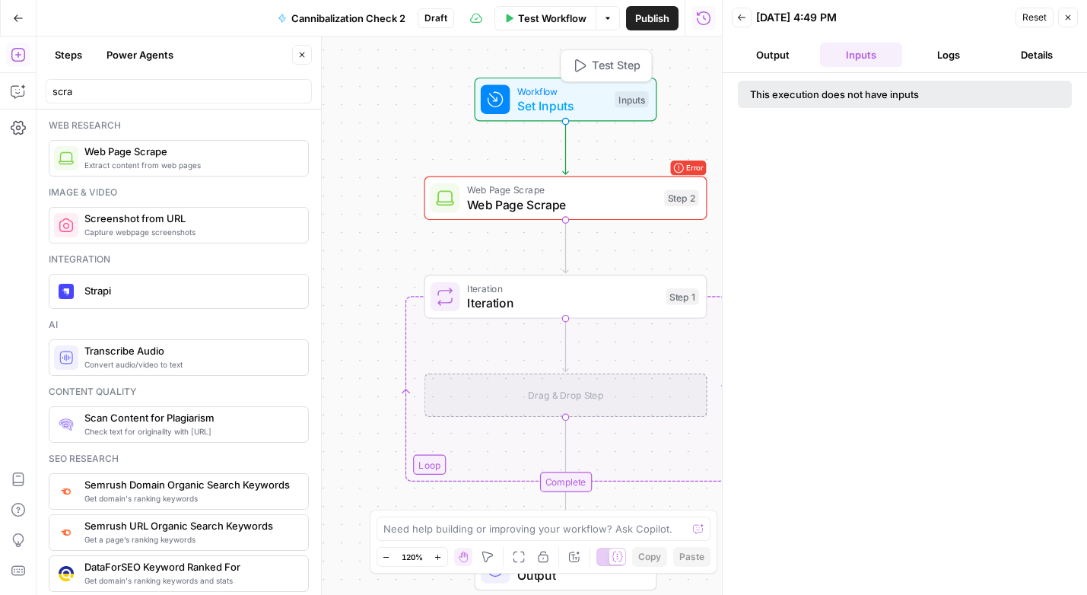
click at [592, 58] on span "Test Step" at bounding box center [616, 66] width 49 height 17
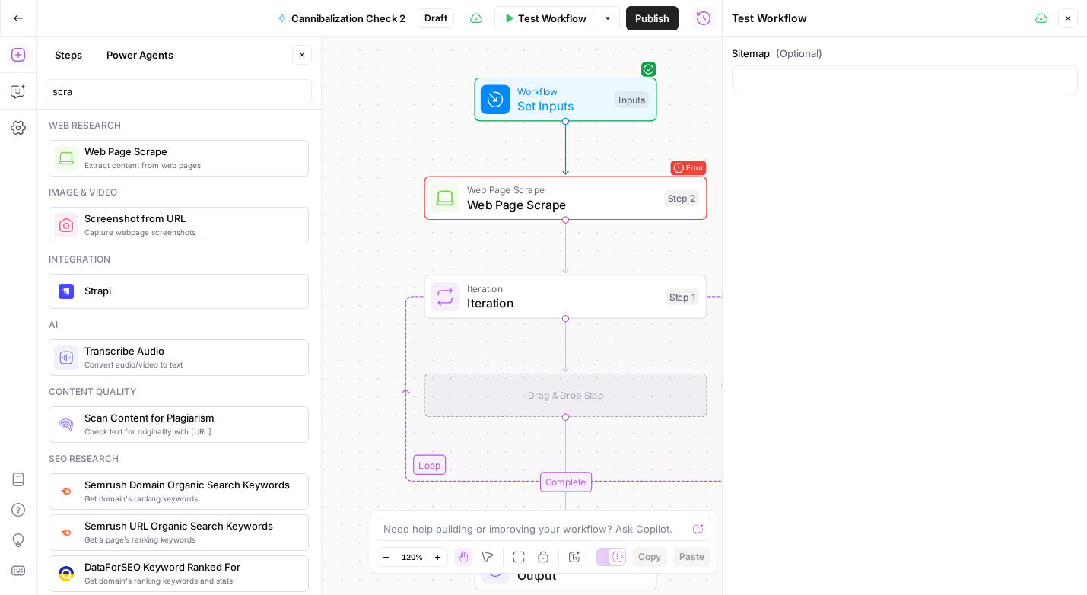
click at [737, 78] on div at bounding box center [904, 79] width 346 height 29
paste input "[URL][DOMAIN_NAME]"
type input "[URL][DOMAIN_NAME]"
click at [596, 69] on span "Test Step" at bounding box center [616, 66] width 49 height 17
click at [677, 165] on span "Test" at bounding box center [679, 164] width 22 height 17
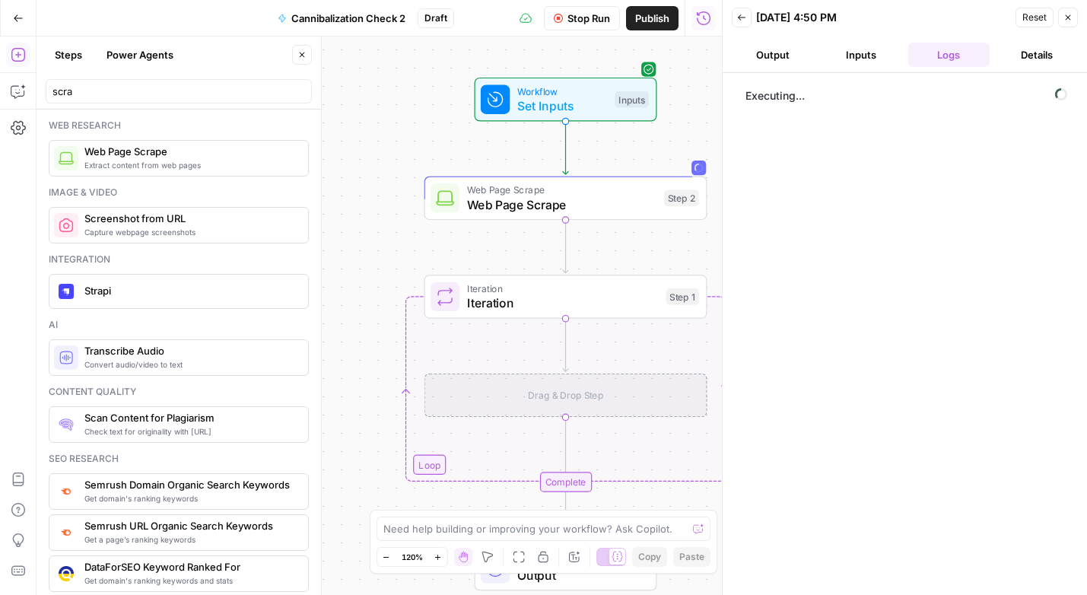
click at [773, 52] on button "Output" at bounding box center [772, 55] width 82 height 24
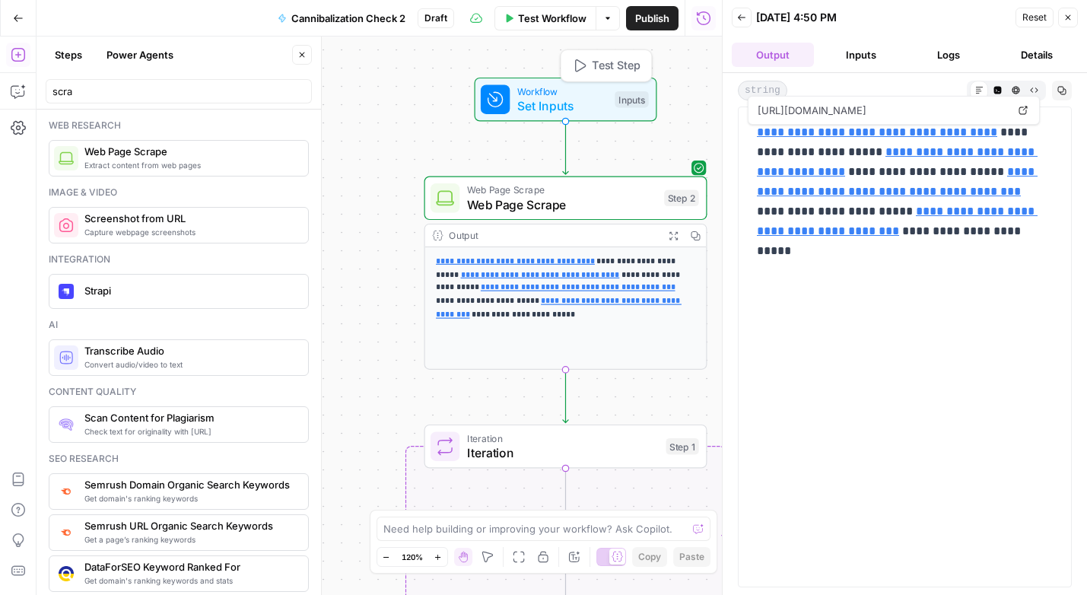
click at [550, 98] on span "Set Inputs" at bounding box center [562, 106] width 90 height 18
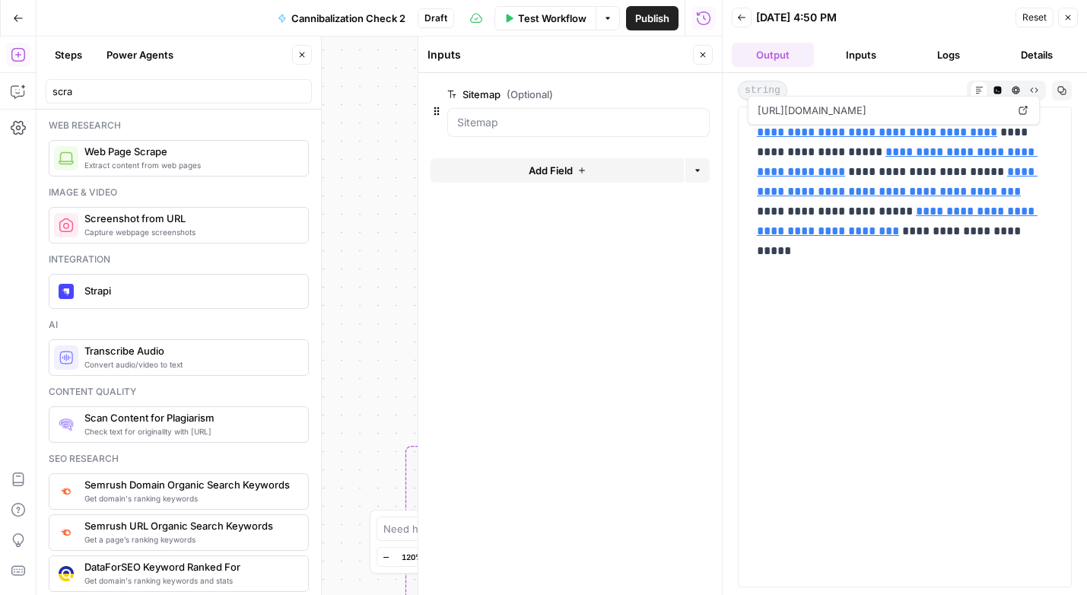
click at [548, 87] on span "(Optional)" at bounding box center [529, 94] width 46 height 15
click at [548, 115] on input "Sitemap (Optional)" at bounding box center [578, 122] width 243 height 15
click at [711, 60] on button "Close" at bounding box center [703, 55] width 20 height 20
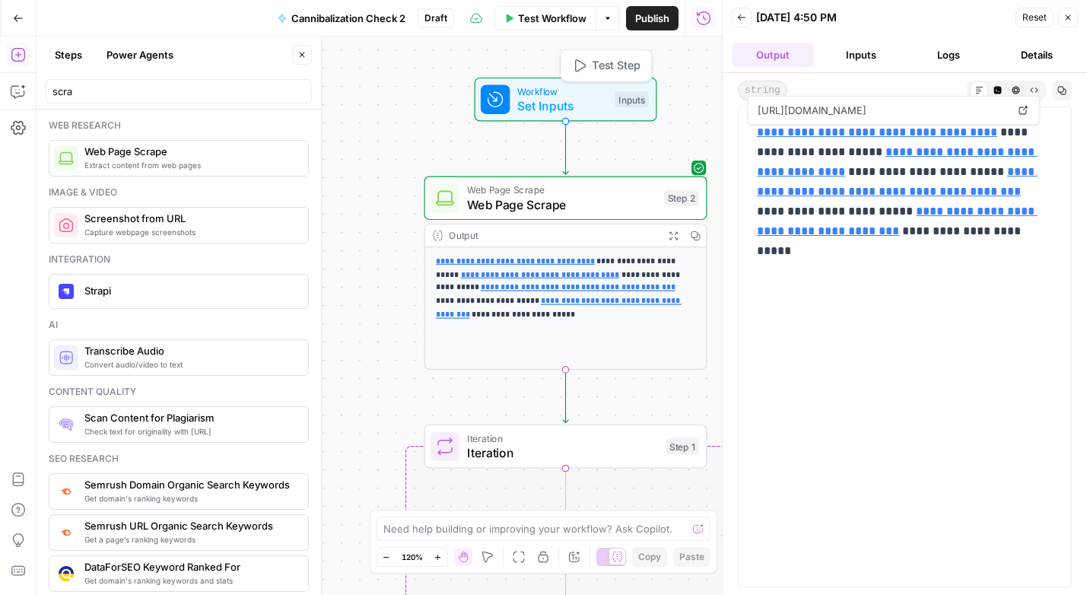
click at [614, 64] on span "Test Step" at bounding box center [616, 66] width 49 height 17
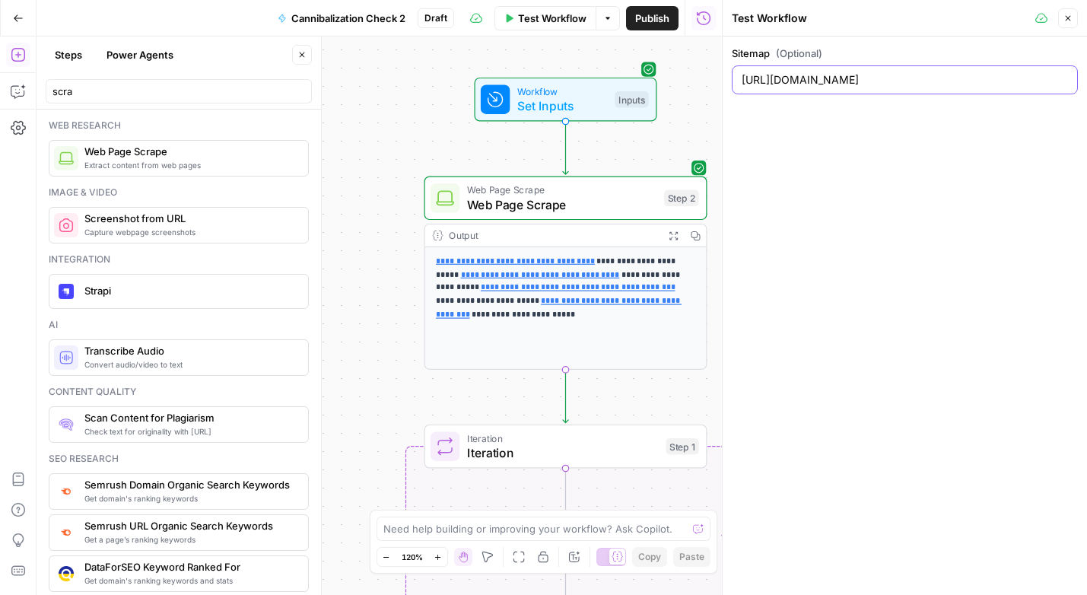
click at [806, 85] on input "[URL][DOMAIN_NAME]" at bounding box center [904, 79] width 326 height 15
paste input "[DOMAIN_NAME][URL]"
type input "[URL][DOMAIN_NAME]"
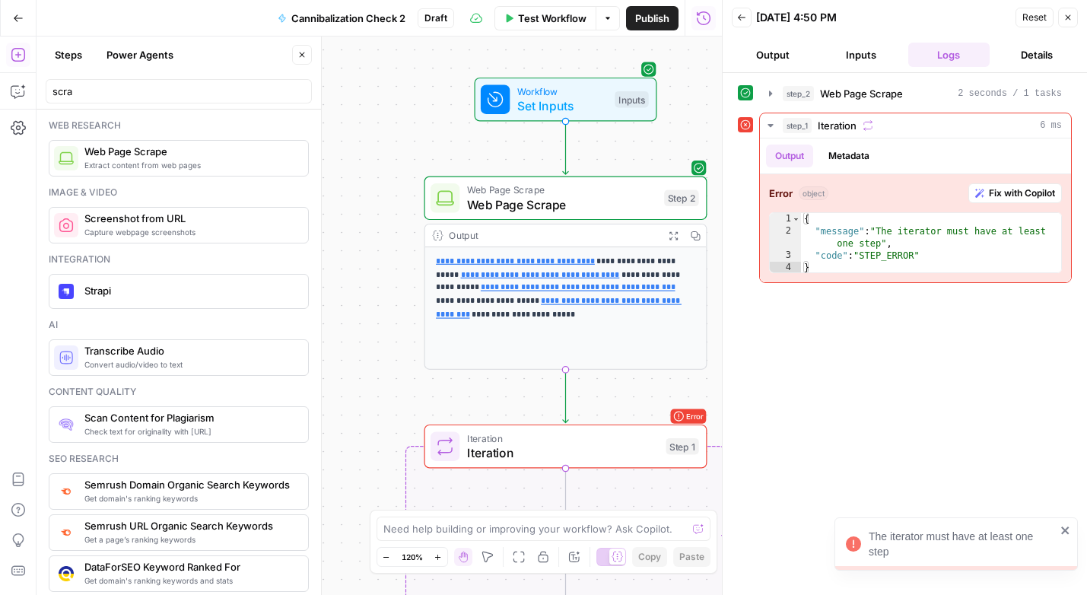
click at [777, 57] on button "Output" at bounding box center [772, 55] width 82 height 24
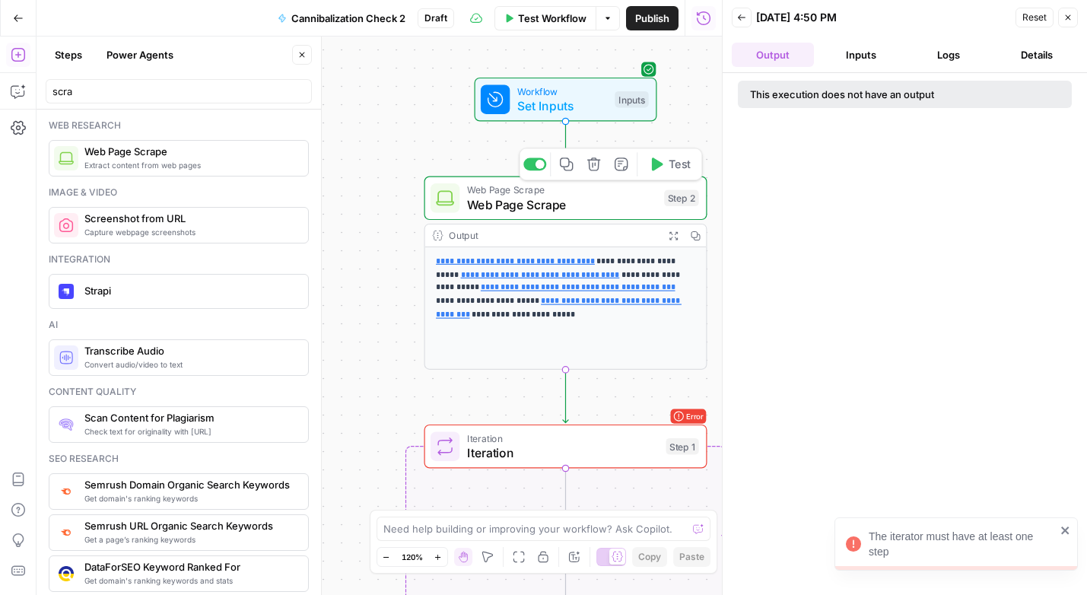
click at [592, 198] on span "Web Page Scrape" at bounding box center [562, 204] width 190 height 18
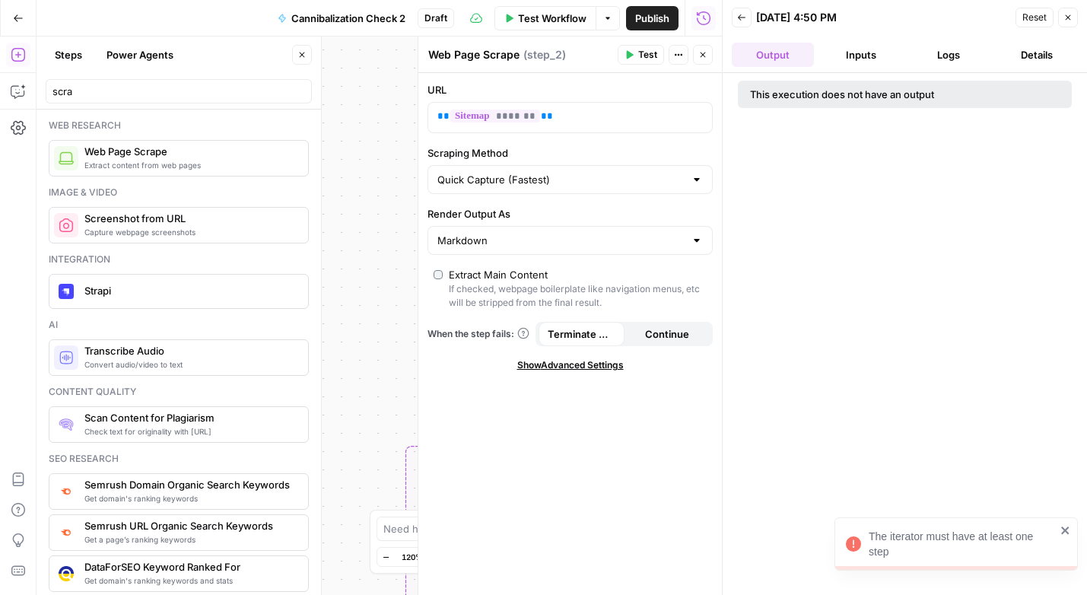
click at [775, 62] on button "Output" at bounding box center [772, 55] width 82 height 24
click at [700, 52] on icon "button" at bounding box center [702, 54] width 9 height 9
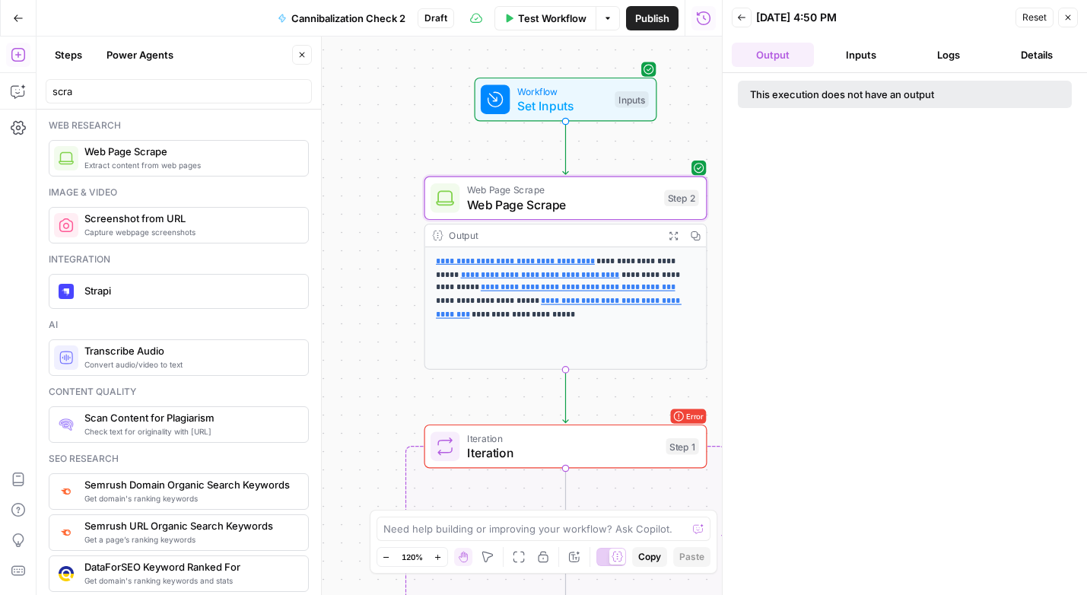
click at [784, 55] on button "Output" at bounding box center [772, 55] width 82 height 24
click at [785, 94] on div "This execution does not have an output" at bounding box center [873, 94] width 247 height 15
click at [567, 14] on span "Test Workflow" at bounding box center [552, 18] width 68 height 15
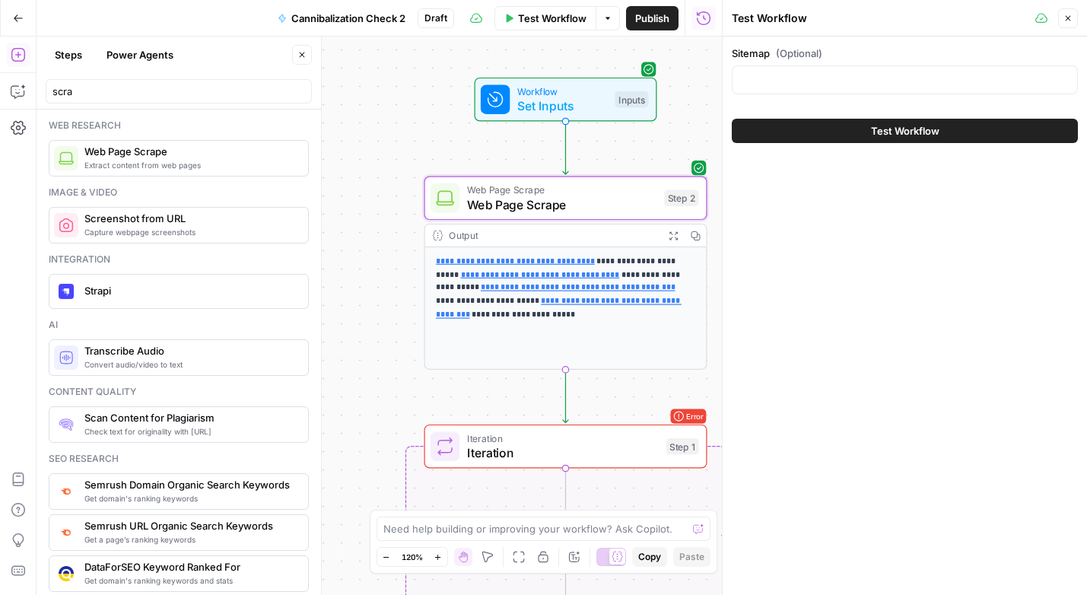
click at [786, 93] on div at bounding box center [904, 79] width 346 height 29
paste input "[URL][DOMAIN_NAME]"
type input "[URL][DOMAIN_NAME]"
click at [827, 129] on button "Test Workflow" at bounding box center [904, 131] width 346 height 24
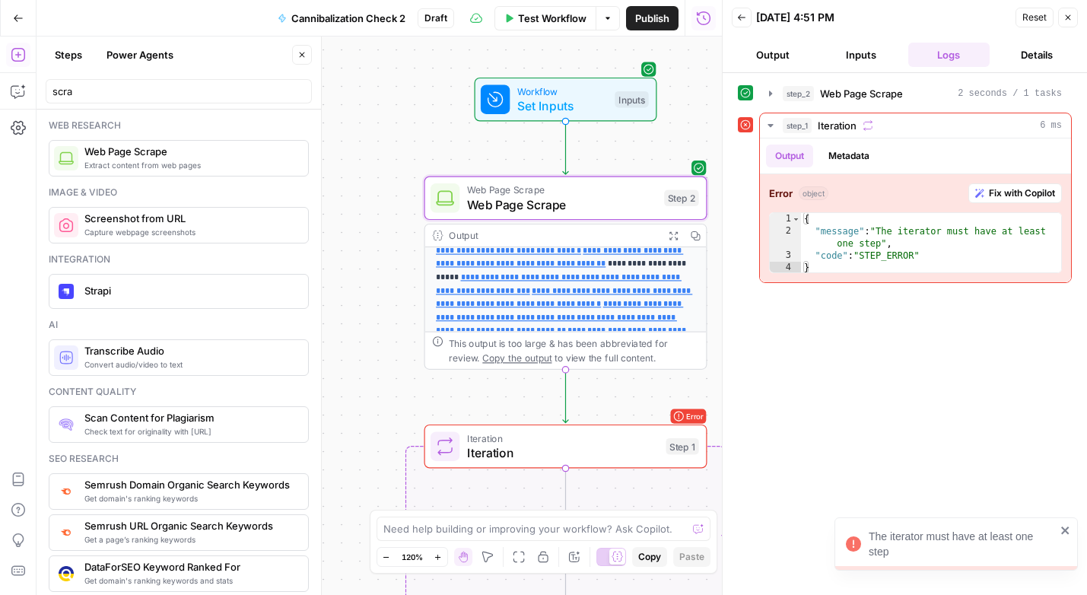
scroll to position [174, 0]
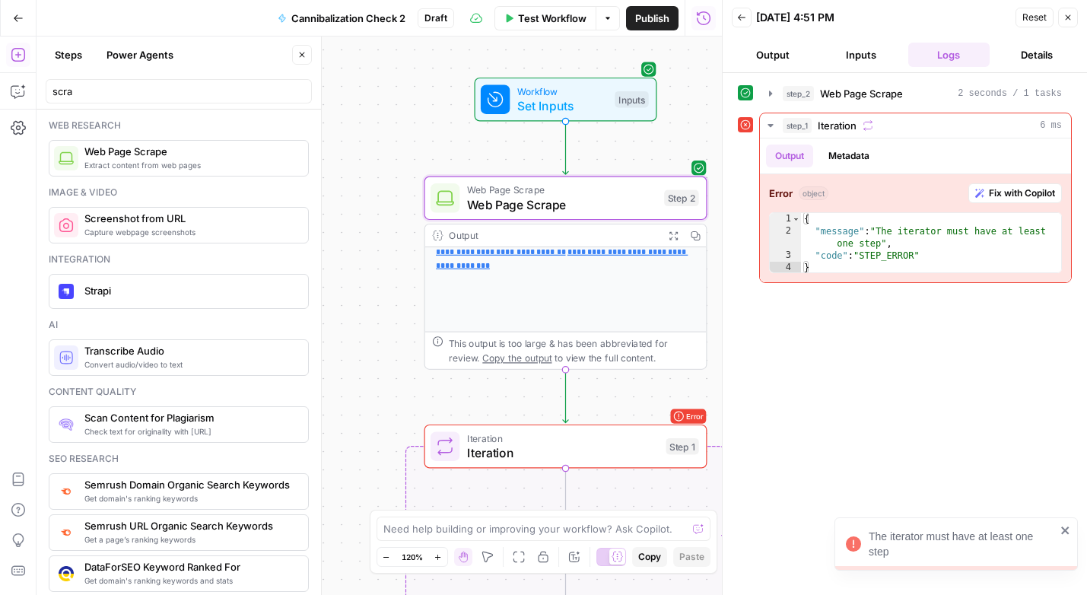
click at [589, 235] on div "Output" at bounding box center [553, 235] width 208 height 14
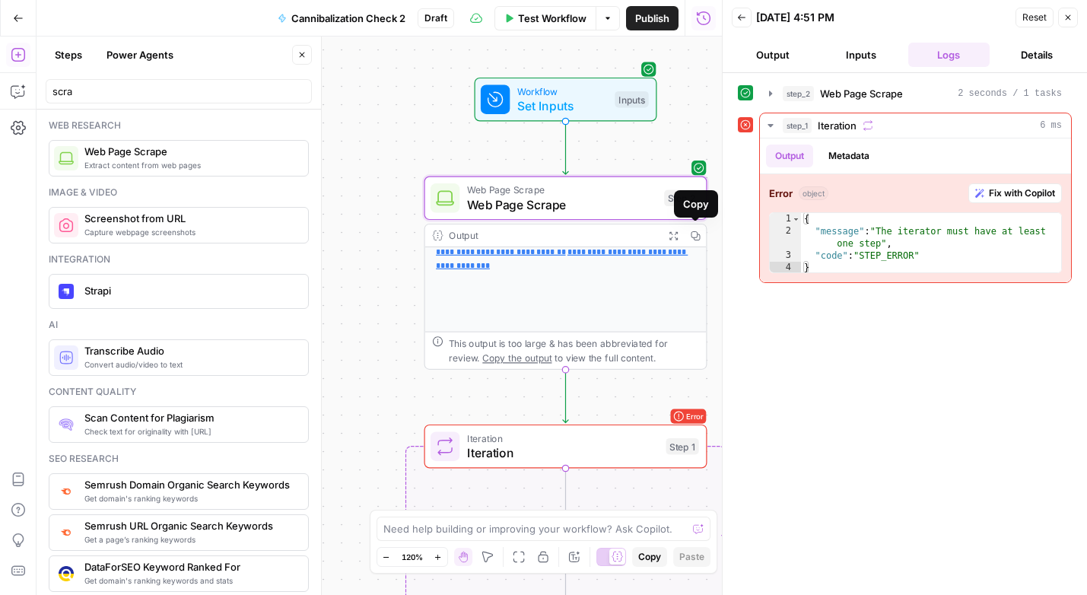
click at [668, 235] on icon "button" at bounding box center [673, 235] width 10 height 10
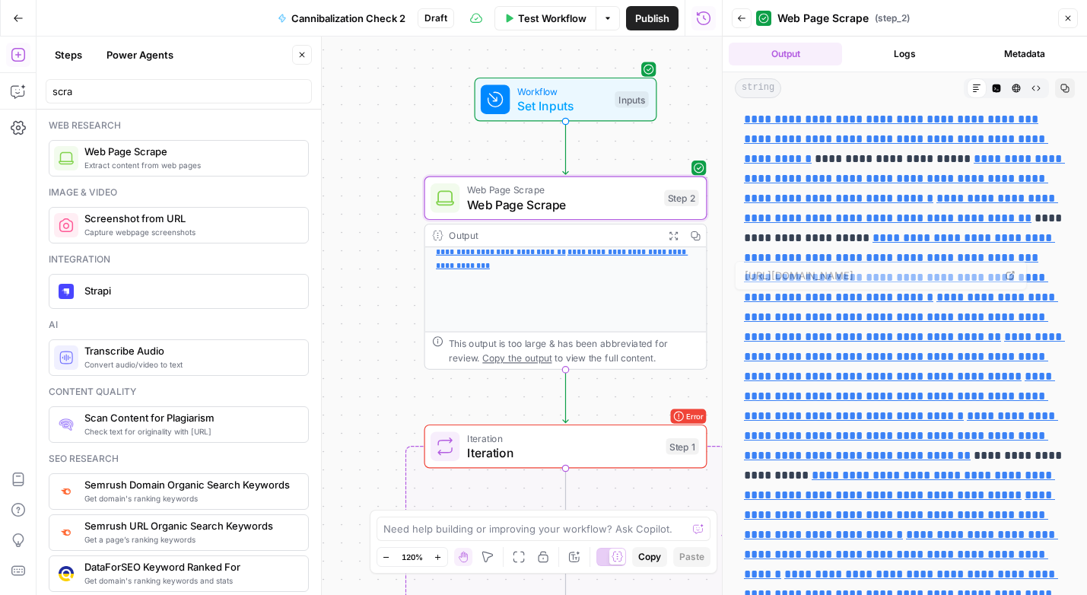
scroll to position [0, 0]
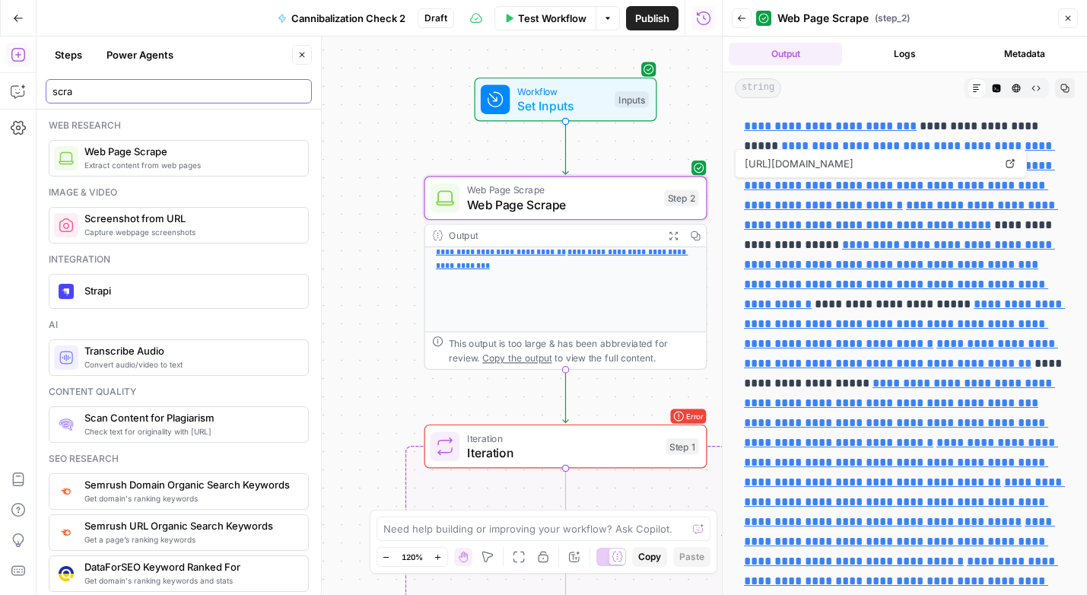
click at [146, 84] on input "scra" at bounding box center [178, 91] width 252 height 15
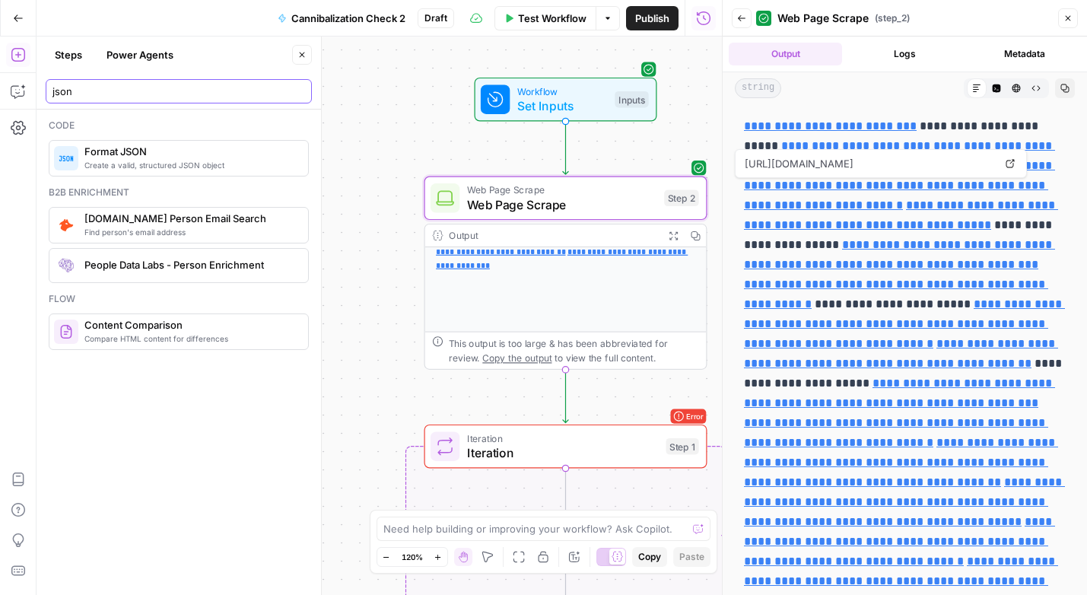
type input "json"
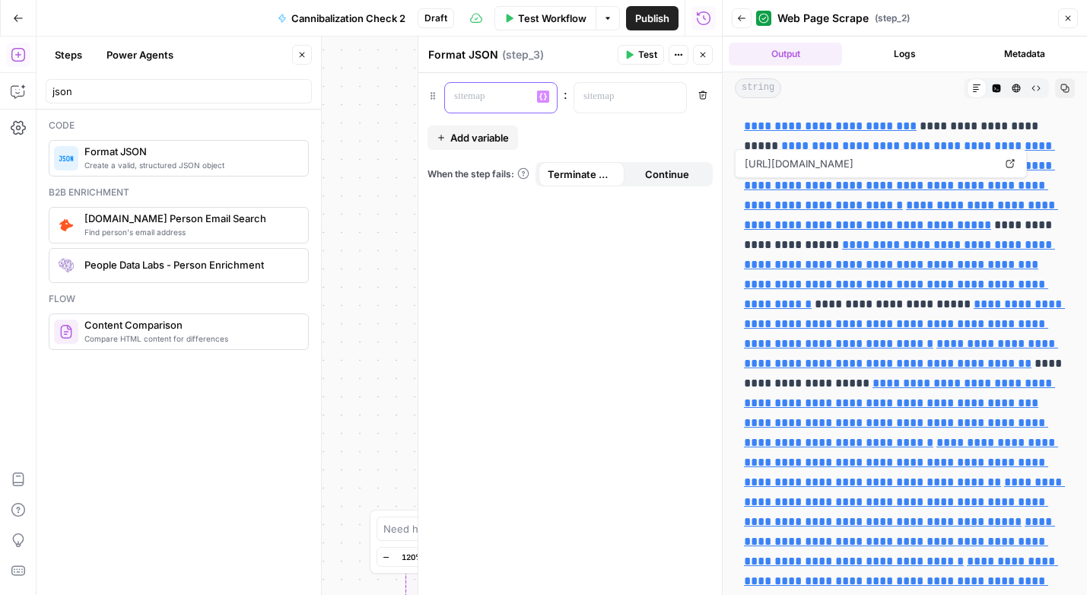
click at [487, 93] on p at bounding box center [488, 96] width 69 height 15
click at [623, 94] on p at bounding box center [617, 96] width 69 height 15
click at [545, 97] on icon "button" at bounding box center [543, 97] width 8 height 7
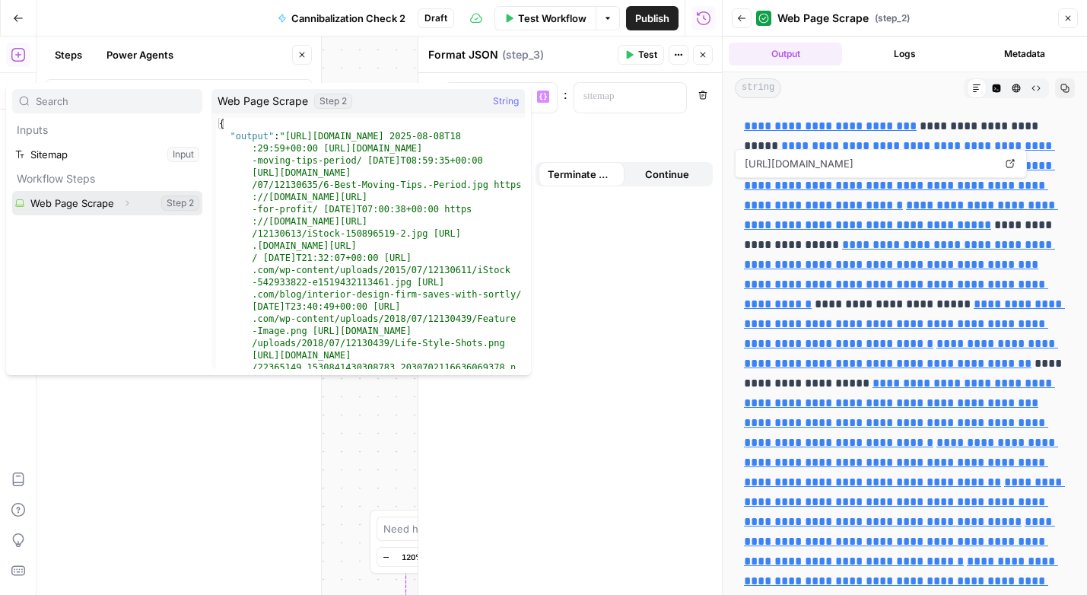
click at [81, 206] on button "Select variable Web Page Scrape" at bounding box center [107, 203] width 190 height 24
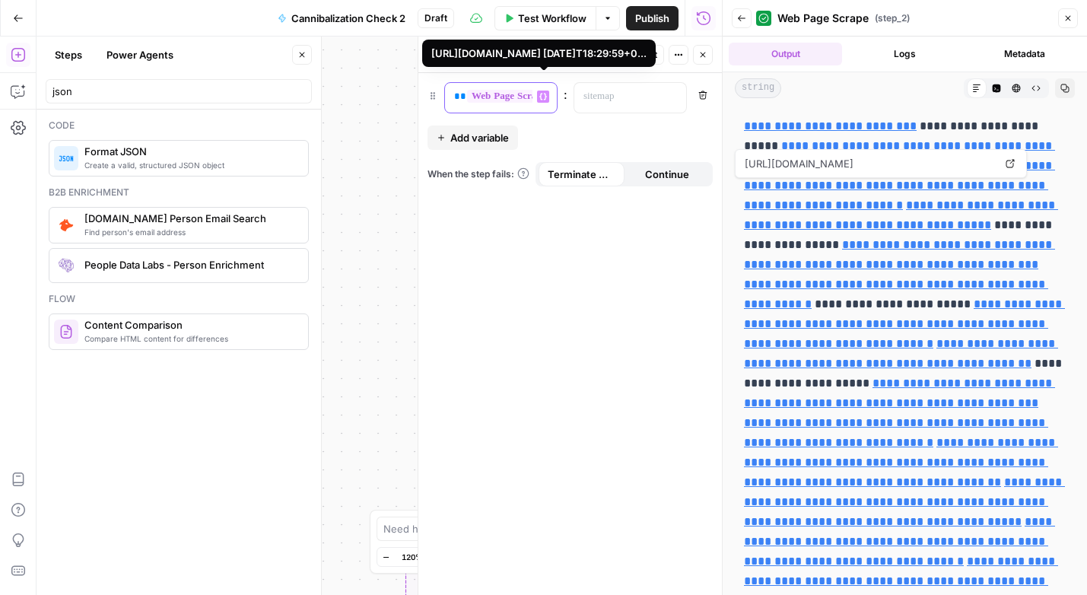
click at [506, 97] on span "**********" at bounding box center [548, 96] width 163 height 13
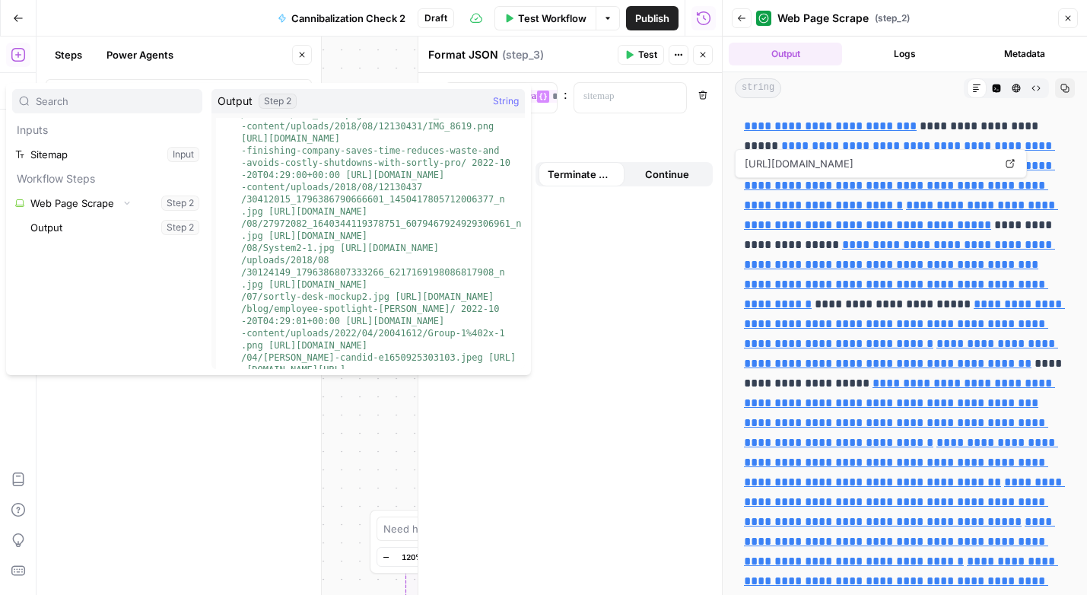
scroll to position [1633, 0]
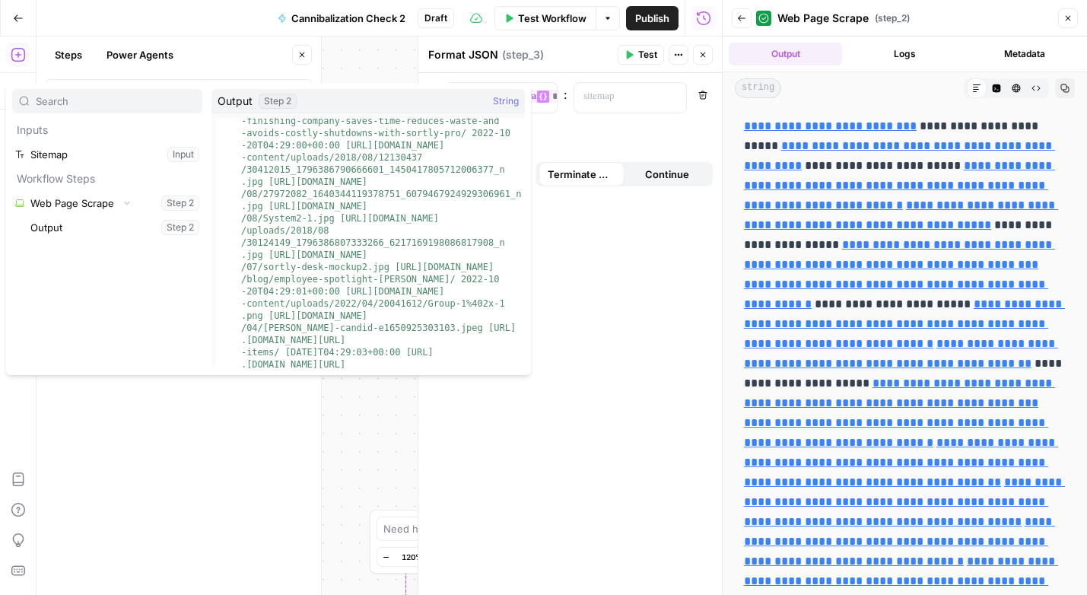
click at [559, 357] on div "**********" at bounding box center [569, 334] width 303 height 522
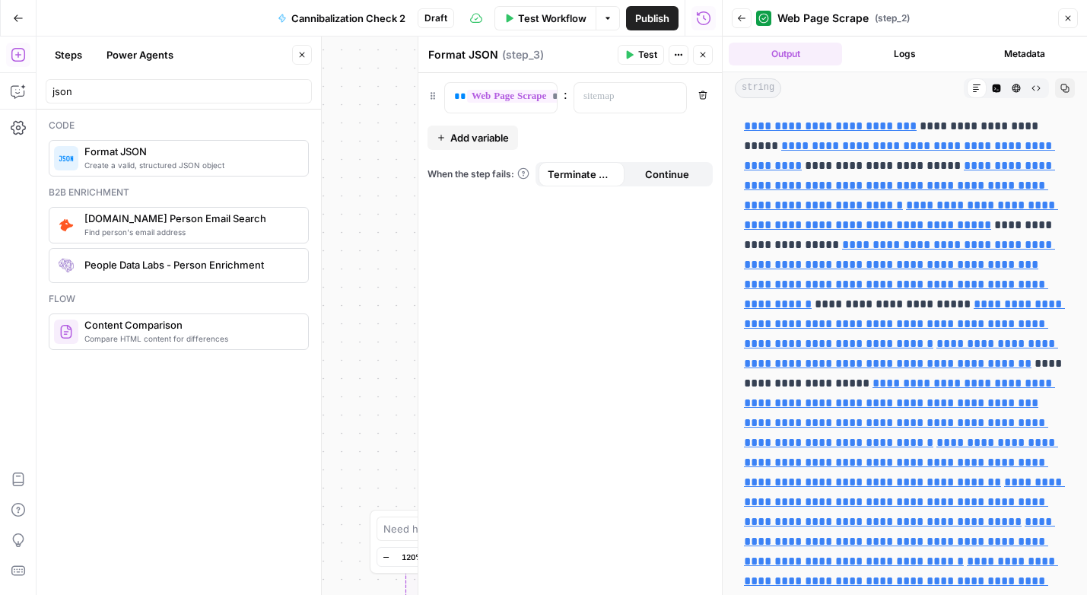
click at [706, 49] on button "Close" at bounding box center [703, 55] width 20 height 20
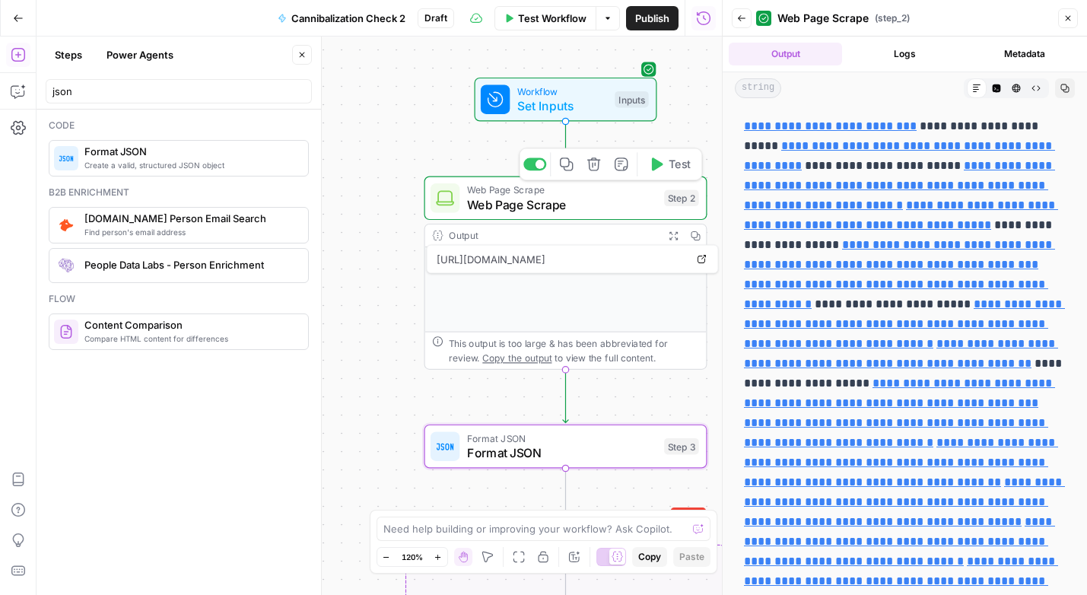
click at [535, 211] on span "Web Page Scrape" at bounding box center [562, 204] width 190 height 18
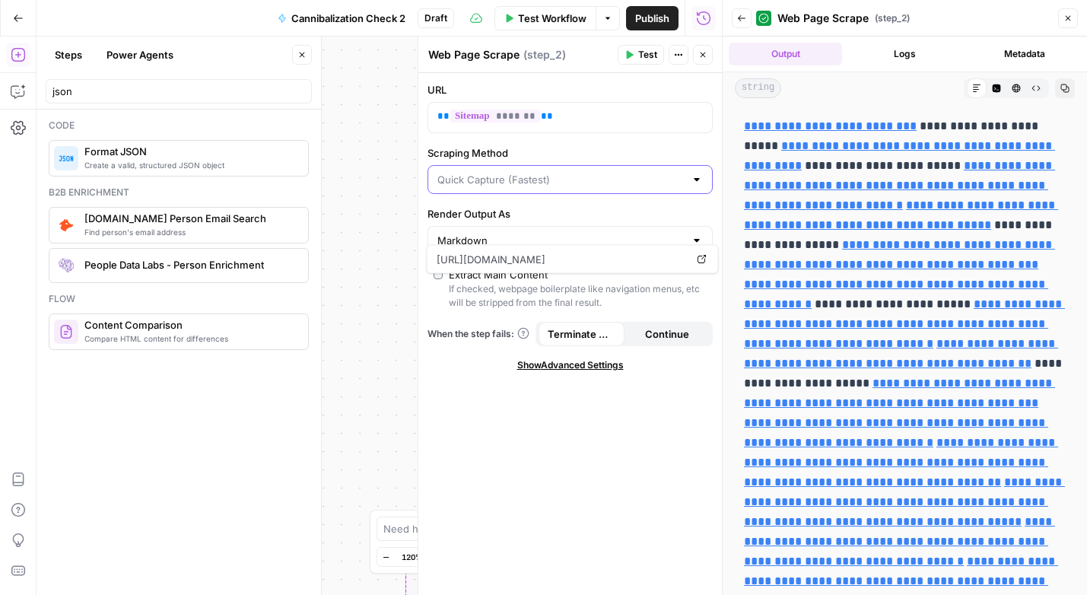
click at [535, 173] on input "Scraping Method" at bounding box center [560, 179] width 247 height 15
type input "Quick Capture (Fastest)"
click at [575, 157] on label "Scraping Method" at bounding box center [569, 152] width 285 height 15
click at [575, 172] on input "Quick Capture (Fastest)" at bounding box center [560, 179] width 247 height 15
type input "Quick Capture (Fastest)"
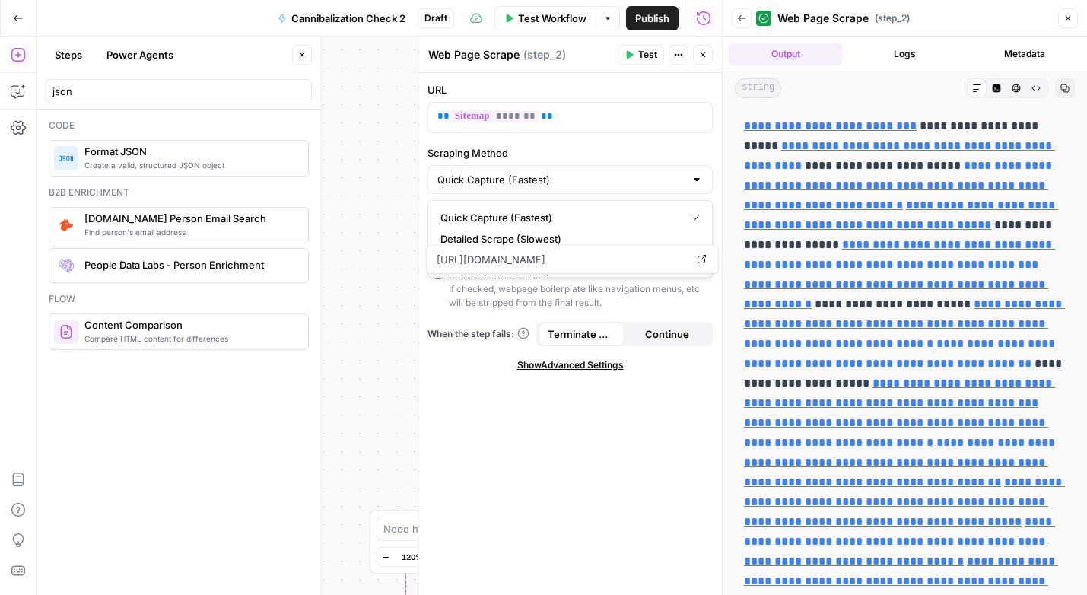
click at [471, 385] on div "URL ** ******* ** Scraping Method Quick Capture (Fastest) Render Output As Mark…" at bounding box center [569, 334] width 303 height 522
click at [653, 208] on label "Render Output As" at bounding box center [569, 213] width 285 height 15
click at [653, 233] on input "Markdown" at bounding box center [560, 240] width 247 height 15
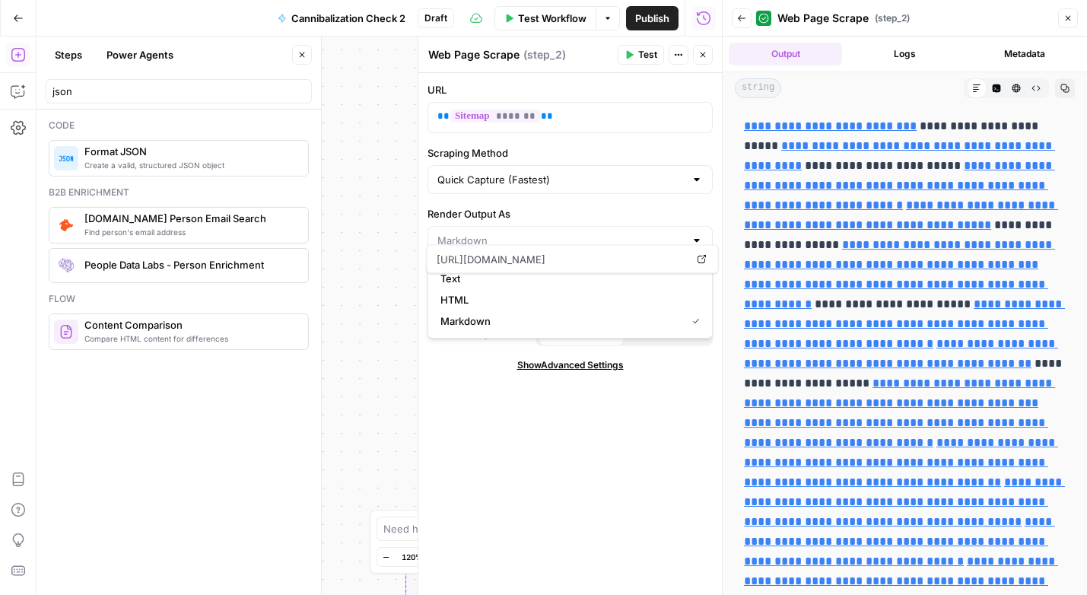
type input "Markdown"
click at [653, 208] on label "Render Output As" at bounding box center [569, 213] width 285 height 15
click at [653, 233] on input "Markdown" at bounding box center [560, 240] width 247 height 15
type input "Markdown"
click at [509, 408] on div "URL ** ******* ** Scraping Method Quick Capture (Fastest) Render Output As Mark…" at bounding box center [569, 334] width 303 height 522
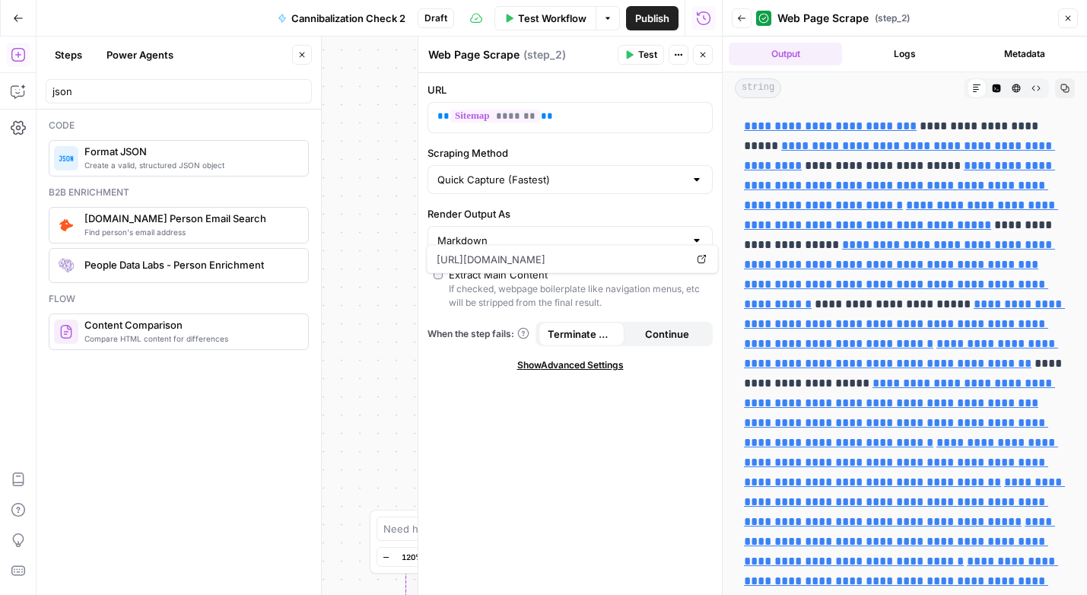
click at [509, 408] on div "URL ** ******* ** Scraping Method Quick Capture (Fastest) Render Output As Mark…" at bounding box center [569, 334] width 303 height 522
click at [698, 50] on icon "button" at bounding box center [702, 54] width 9 height 9
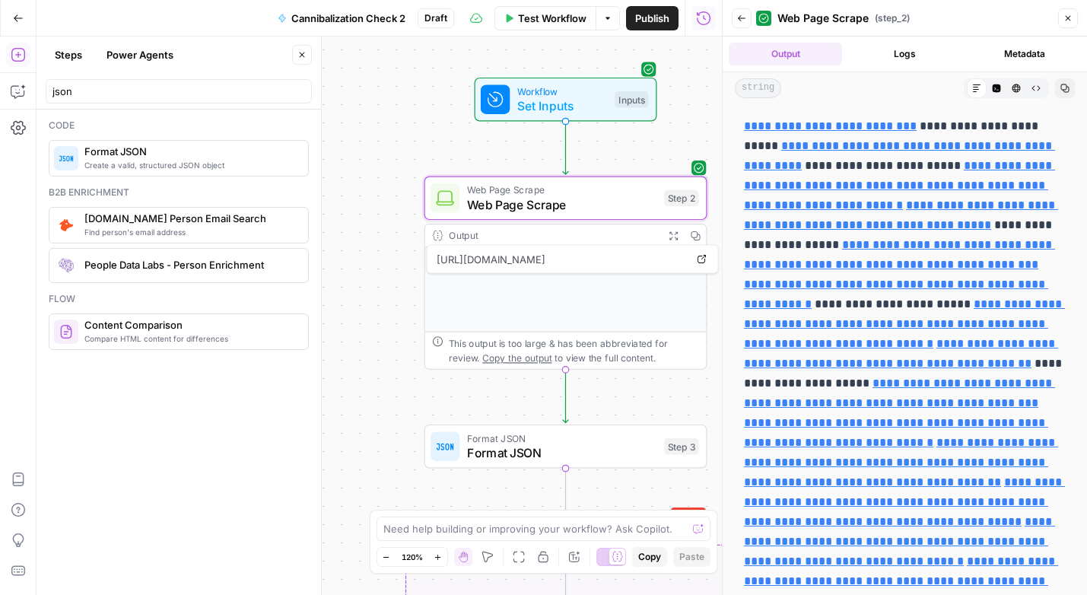
click at [1070, 14] on icon "button" at bounding box center [1067, 18] width 9 height 9
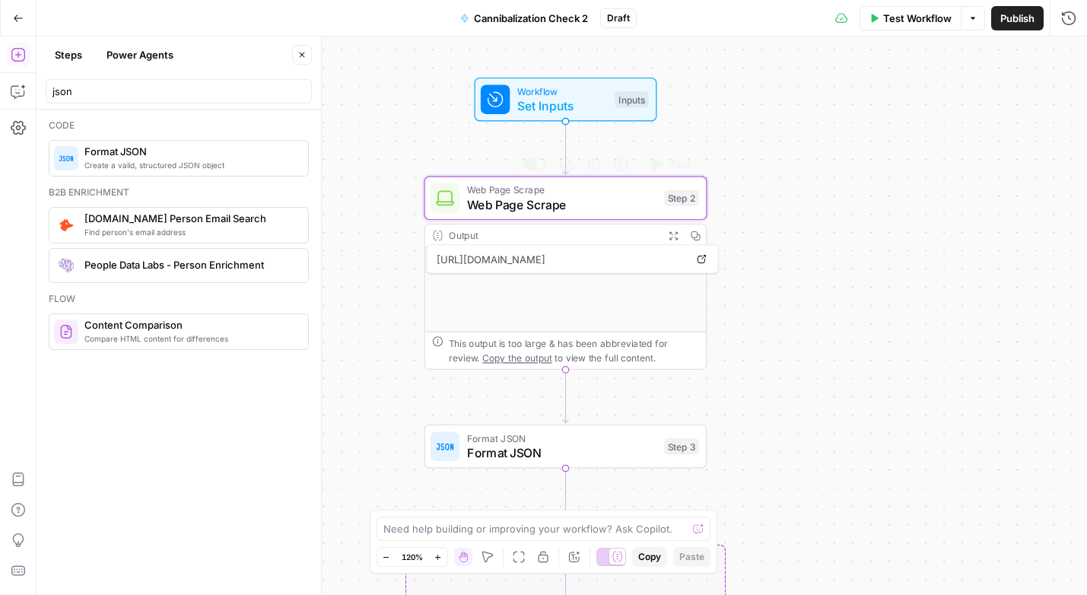
click at [358, 281] on div "**********" at bounding box center [561, 315] width 1050 height 558
click at [401, 338] on div "**********" at bounding box center [561, 315] width 1050 height 558
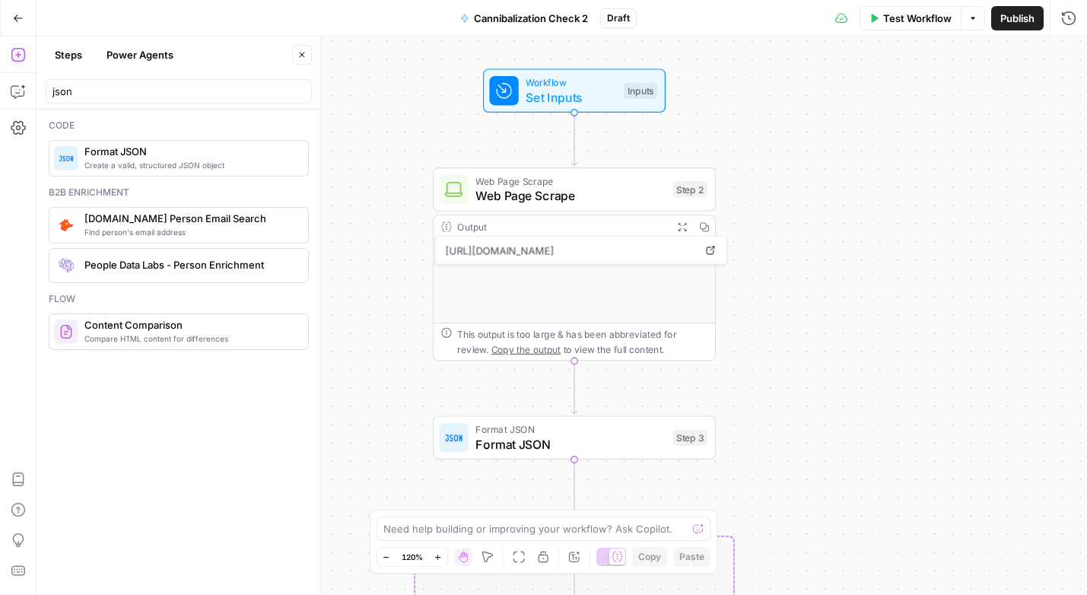
click at [415, 384] on div "**********" at bounding box center [561, 315] width 1050 height 558
click at [579, 436] on span "Format JSON" at bounding box center [570, 444] width 190 height 18
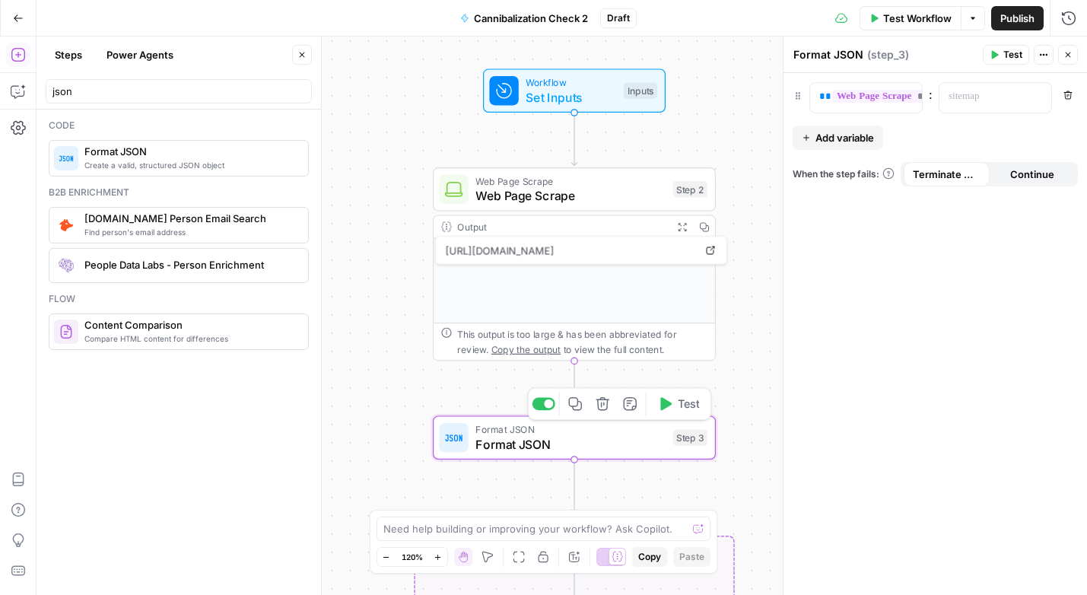
click at [745, 364] on div "**********" at bounding box center [561, 315] width 1050 height 558
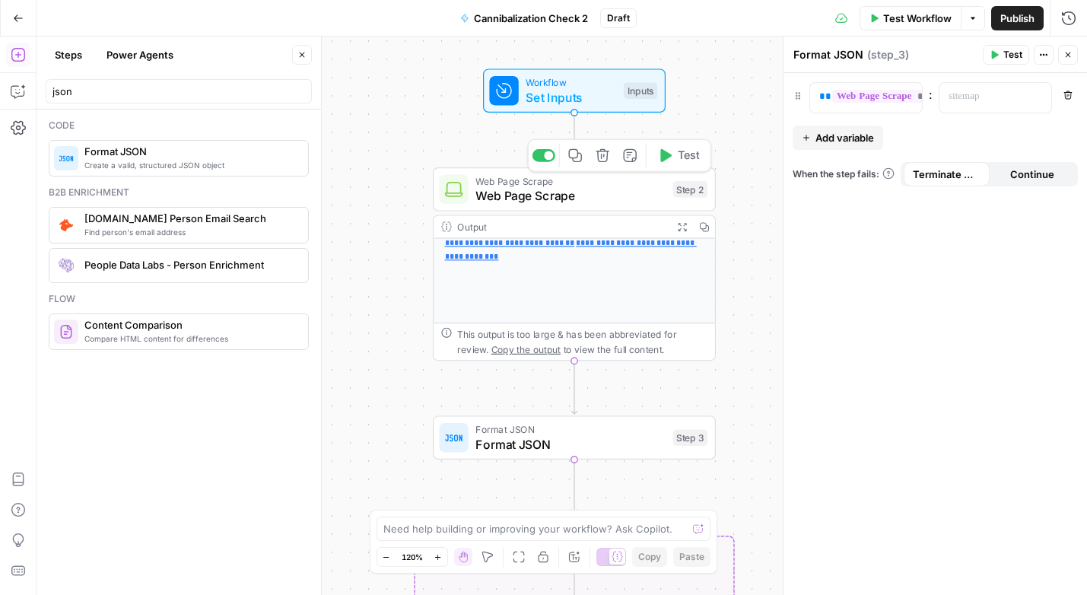
click at [597, 189] on span "Web Page Scrape" at bounding box center [570, 195] width 190 height 18
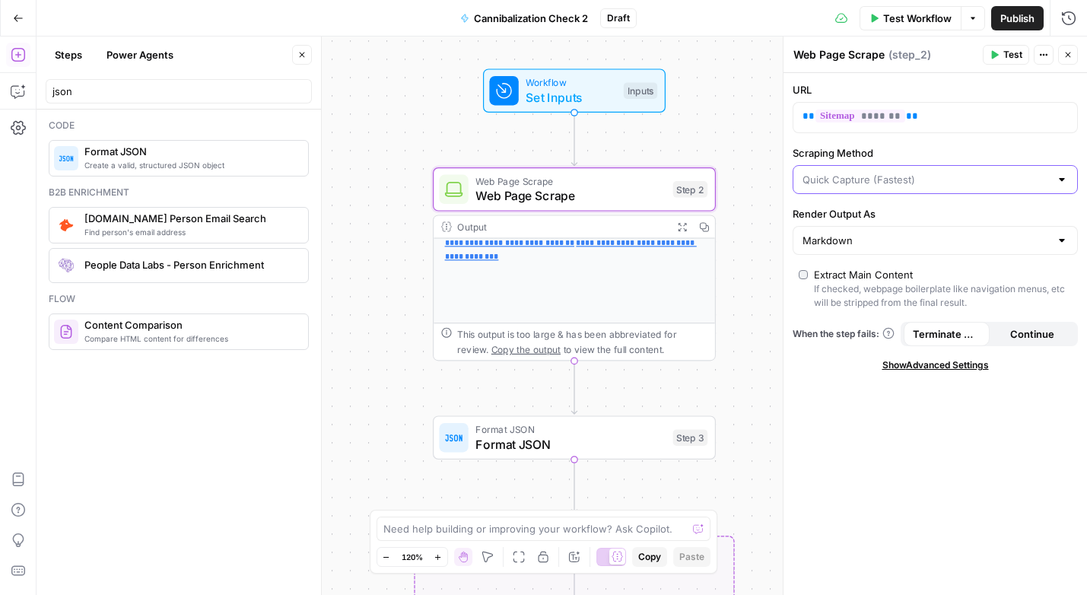
click at [950, 180] on input "Scraping Method" at bounding box center [925, 179] width 247 height 15
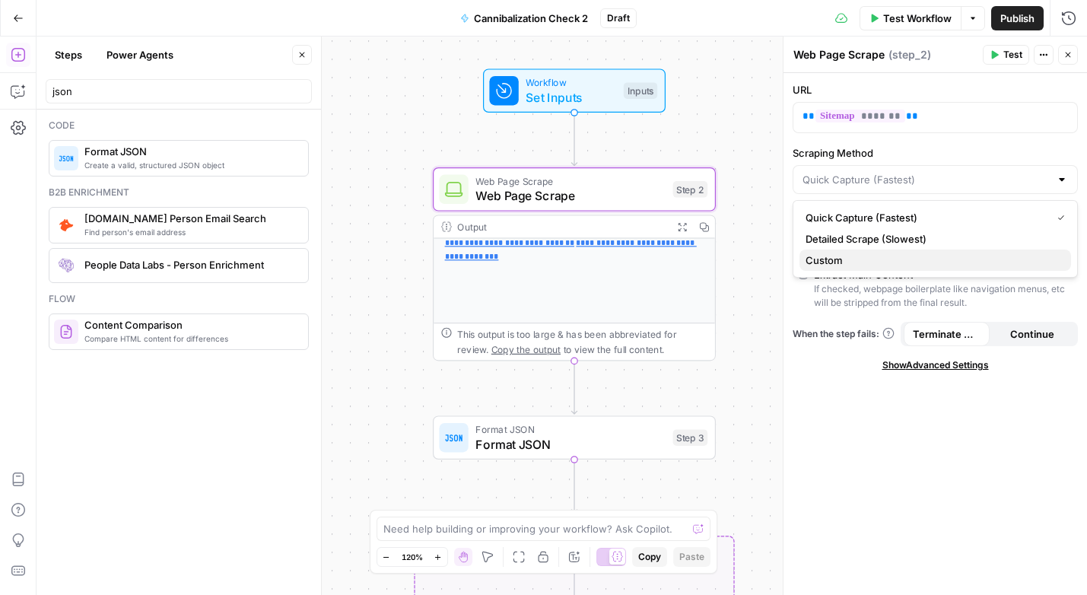
click at [883, 260] on span "Custom" at bounding box center [931, 259] width 253 height 15
type input "Custom"
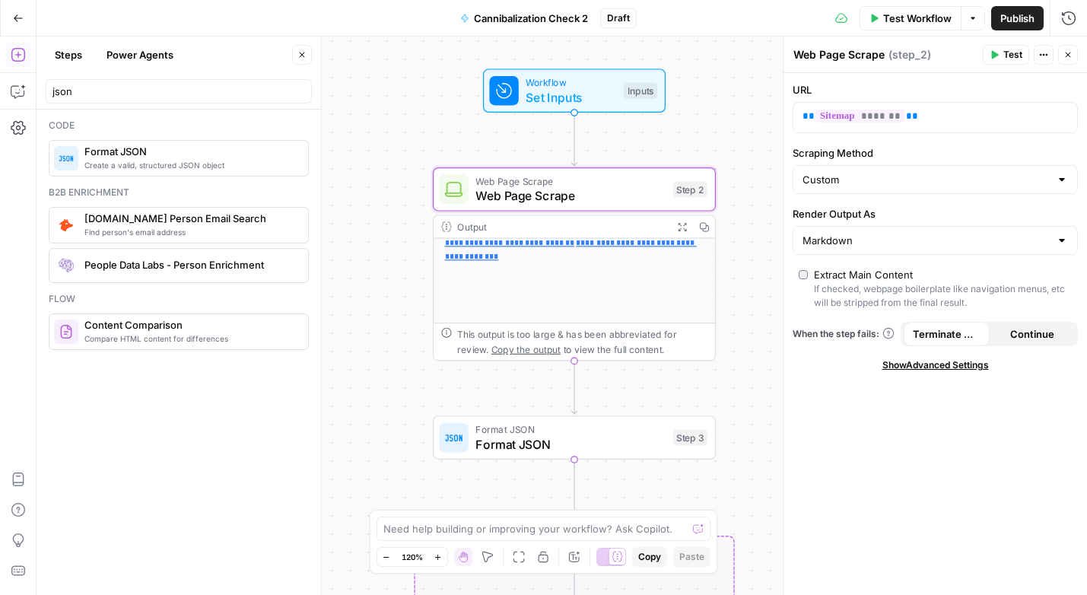
click at [17, 21] on icon "button" at bounding box center [18, 18] width 11 height 11
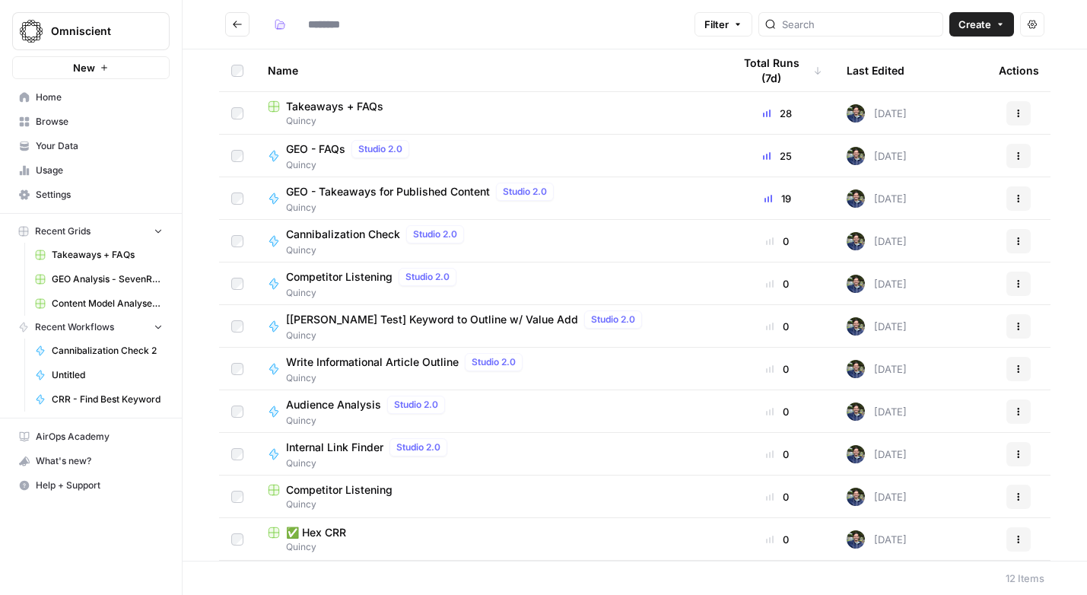
type input "******"
click at [52, 141] on span "Your Data" at bounding box center [99, 146] width 127 height 14
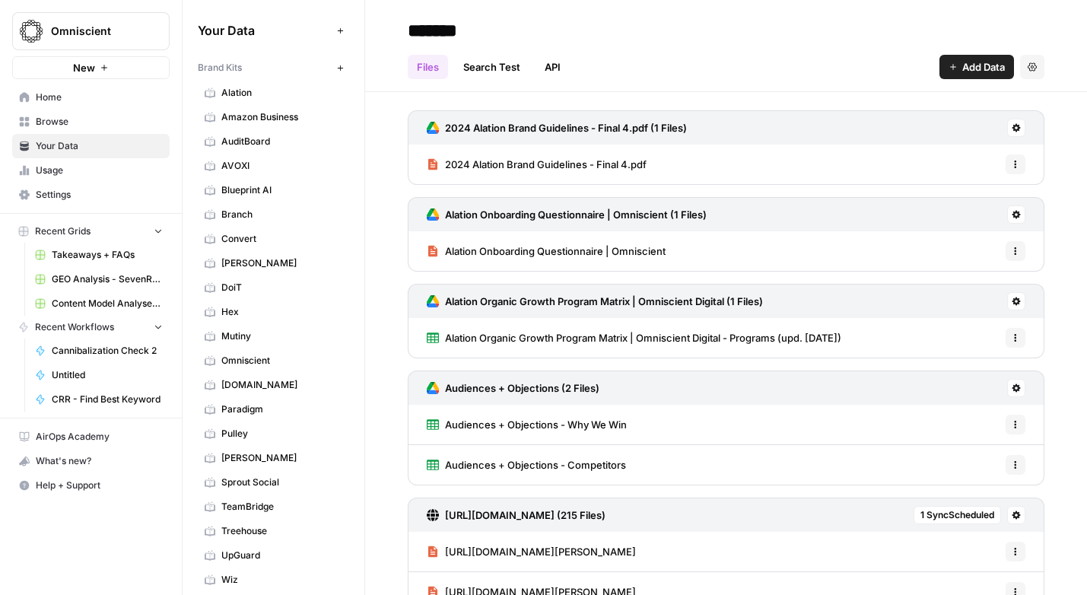
click at [343, 24] on button "Add Data" at bounding box center [340, 30] width 18 height 18
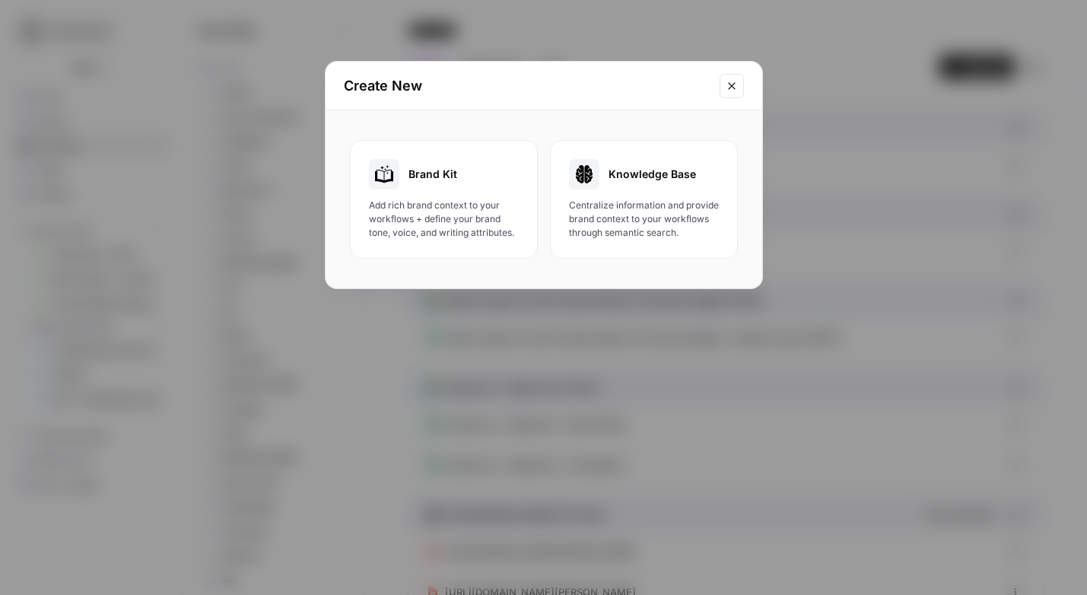
click at [646, 190] on div "Knowledge Base Centralize information and provide brand context to your workflo…" at bounding box center [644, 199] width 150 height 81
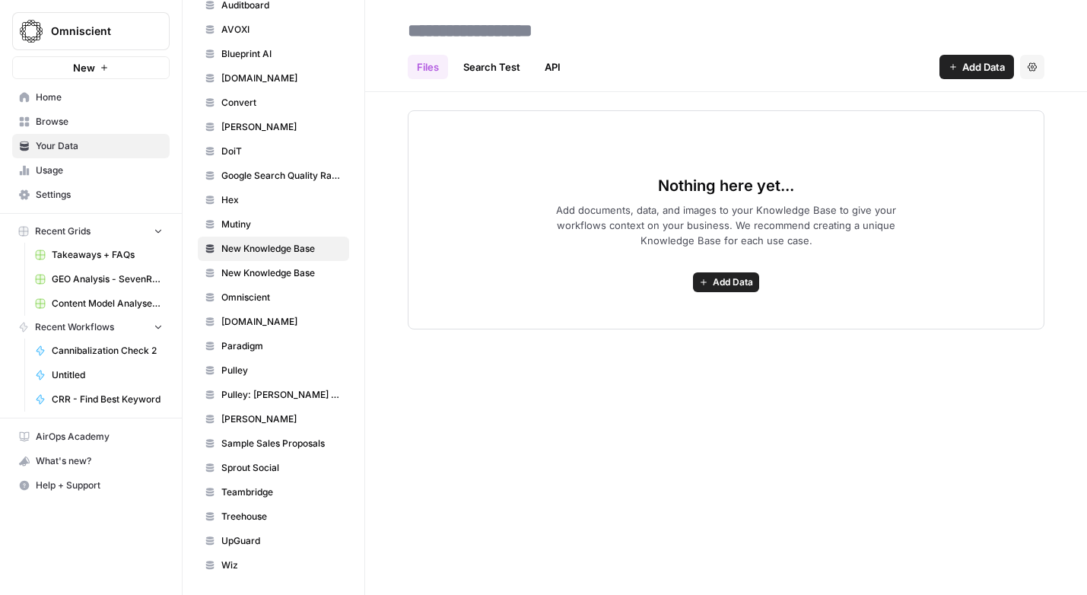
scroll to position [686, 0]
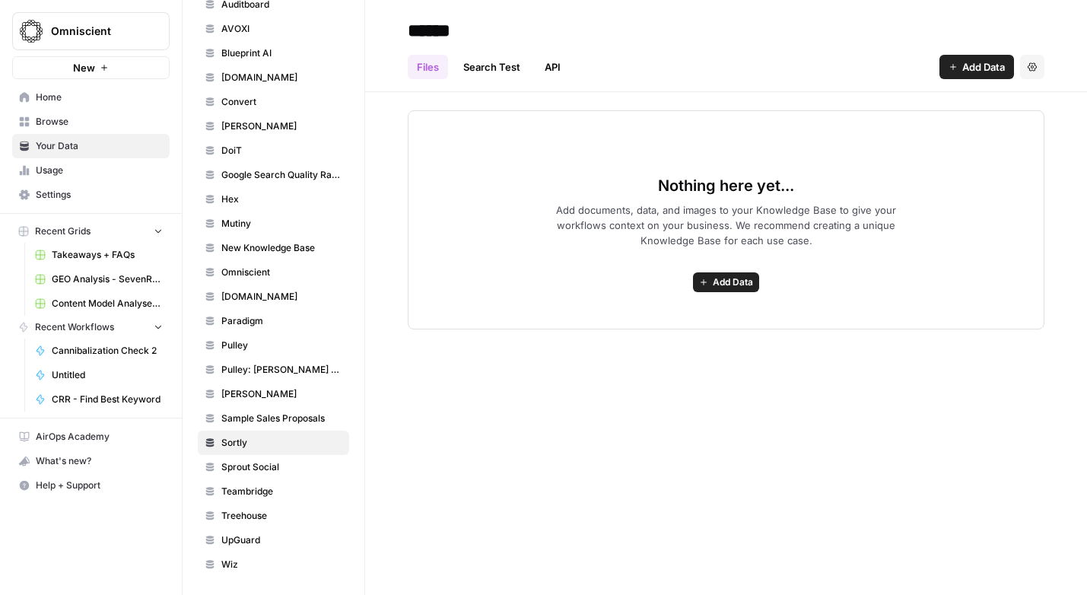
type input "******"
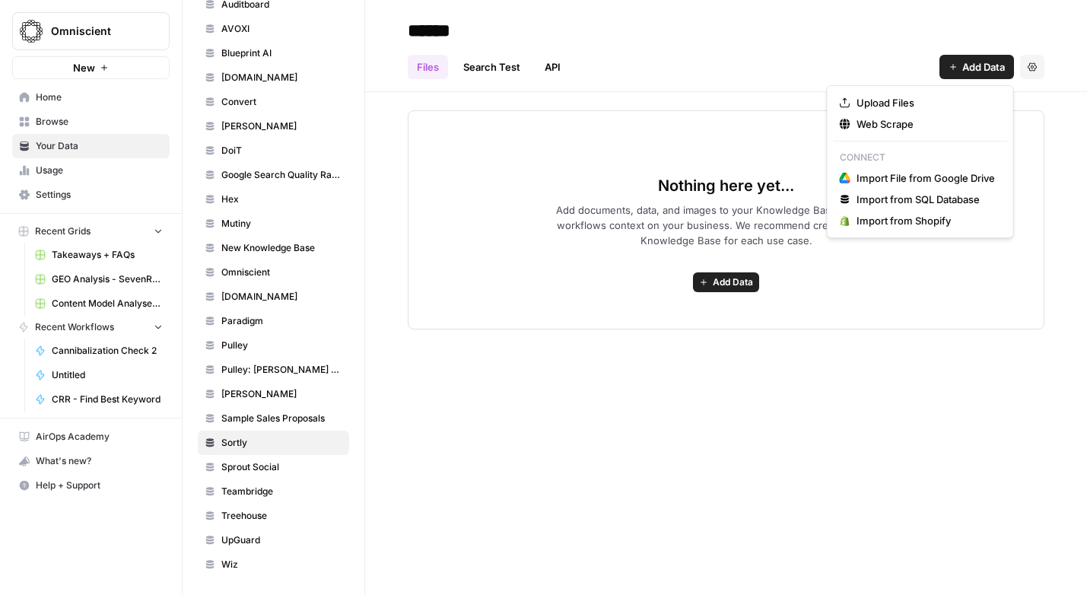
click at [965, 63] on span "Add Data" at bounding box center [983, 66] width 43 height 15
click at [915, 128] on span "Web Scrape" at bounding box center [925, 123] width 138 height 15
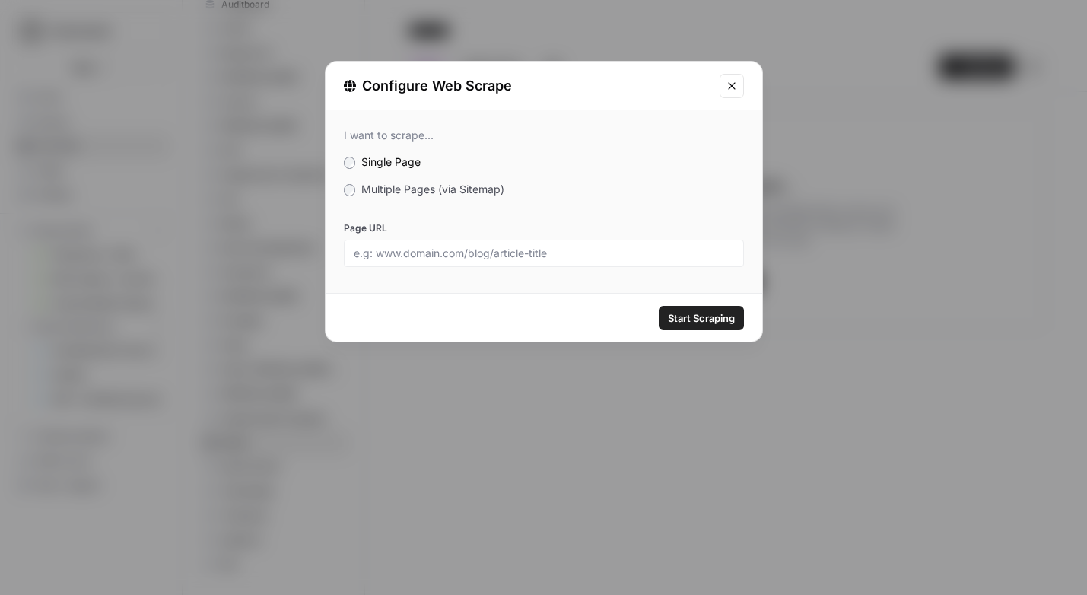
click at [417, 185] on span "Multiple Pages (via Sitemap)" at bounding box center [432, 188] width 143 height 13
